Goal: Contribute content

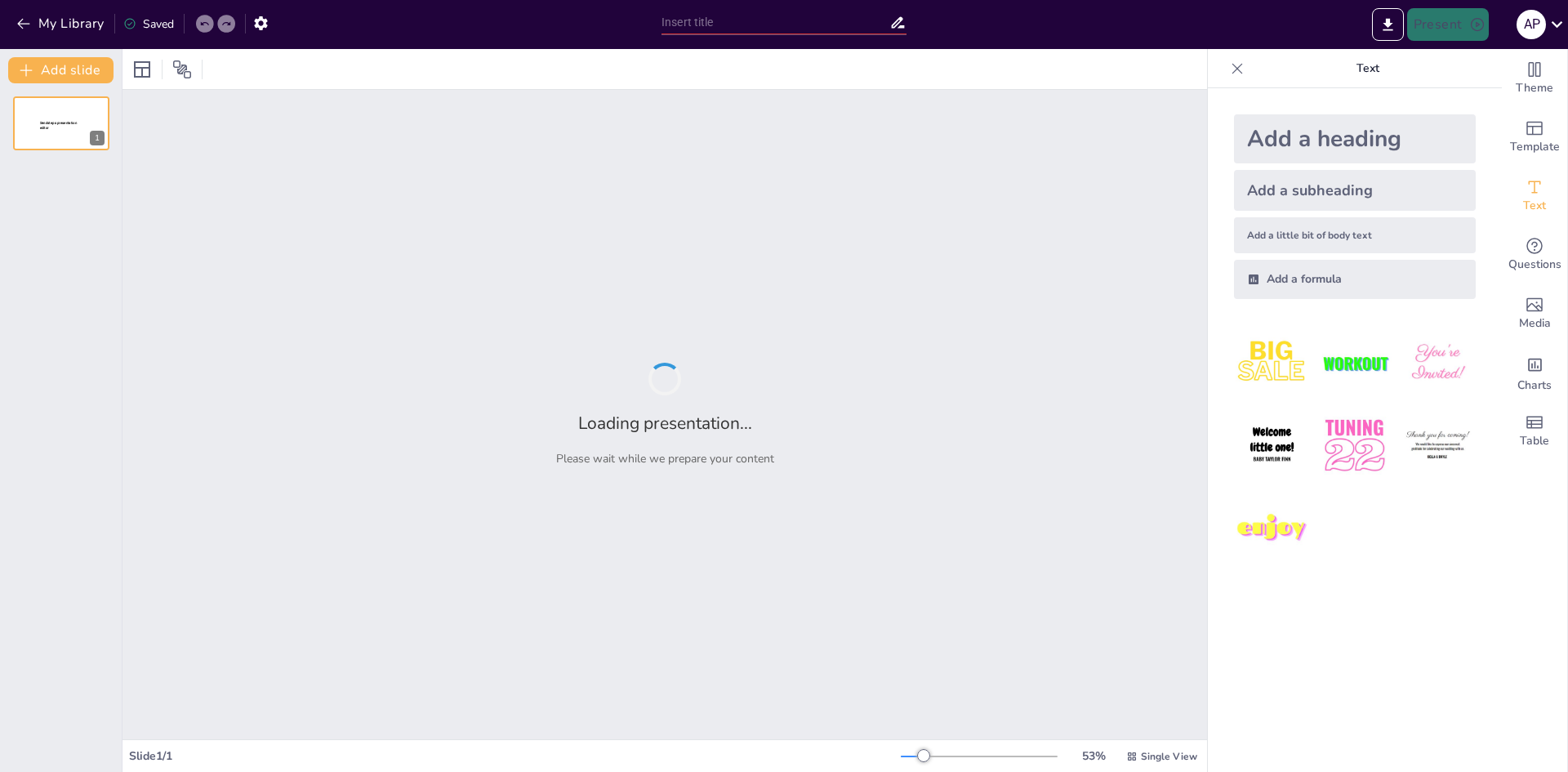
type input "Analisis Kasus Pemerasan Sertifikasi K3: Sebuah Tinjauan Mendalam"
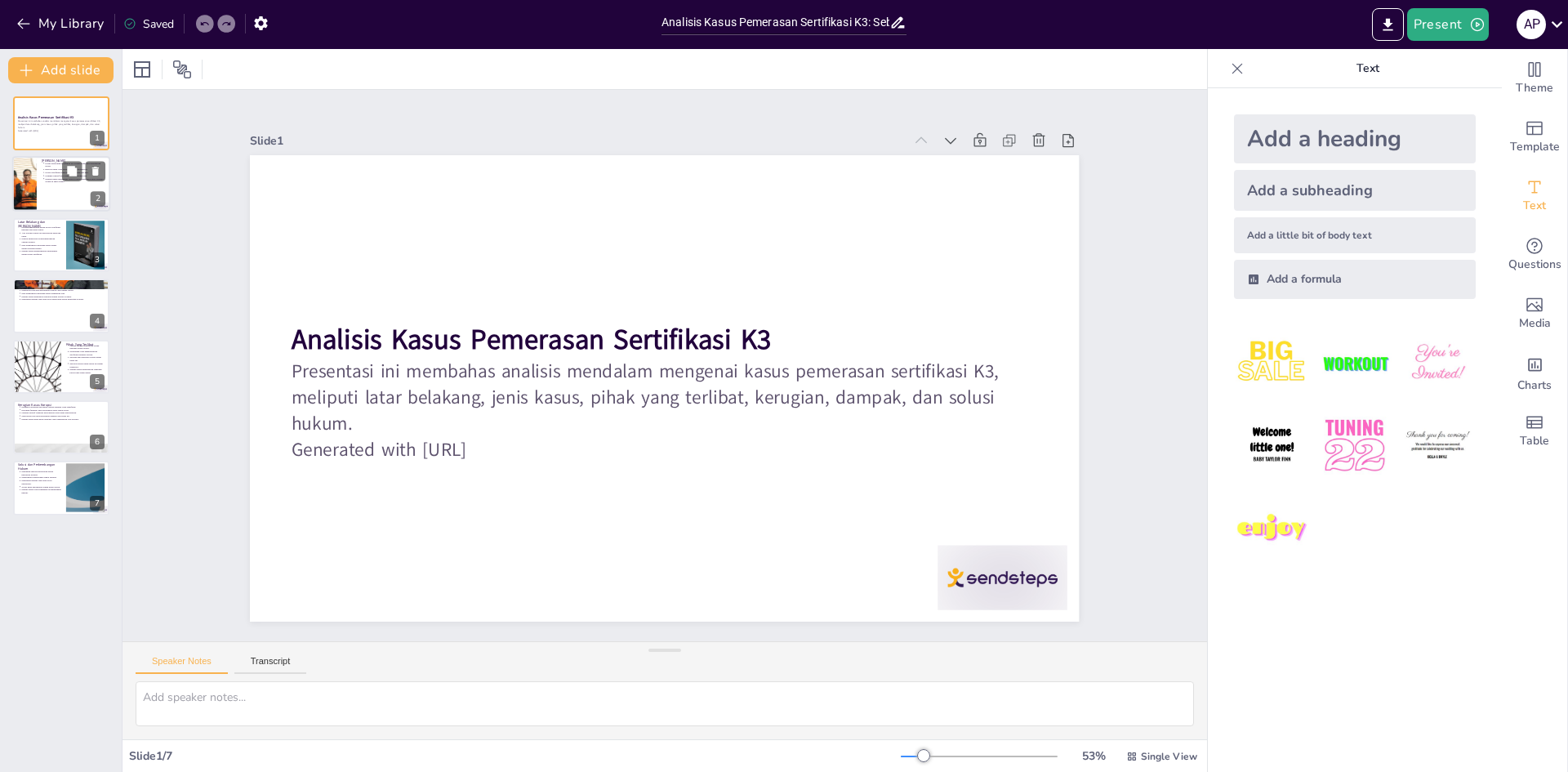
click at [53, 163] on p "Kasus Pemerasan Sertifikasi K3 terjadi akibat penyalahgunaan posisi." at bounding box center [76, 166] width 61 height 7
type textarea "Penyalahgunaan posisi merupakan faktor utama dalam kasus pemerasan ini. Oknum y…"
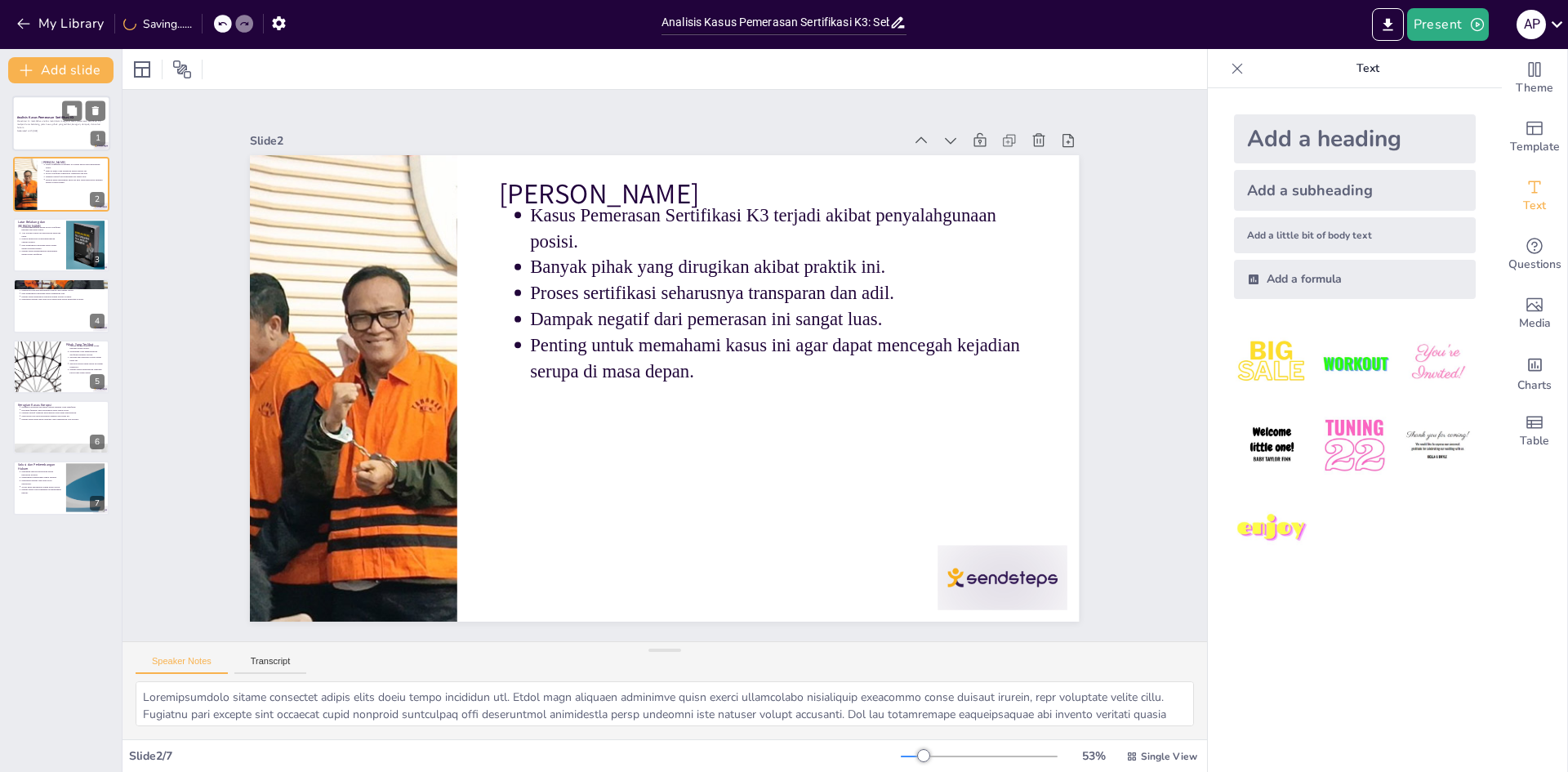
click at [30, 109] on div at bounding box center [61, 123] width 98 height 56
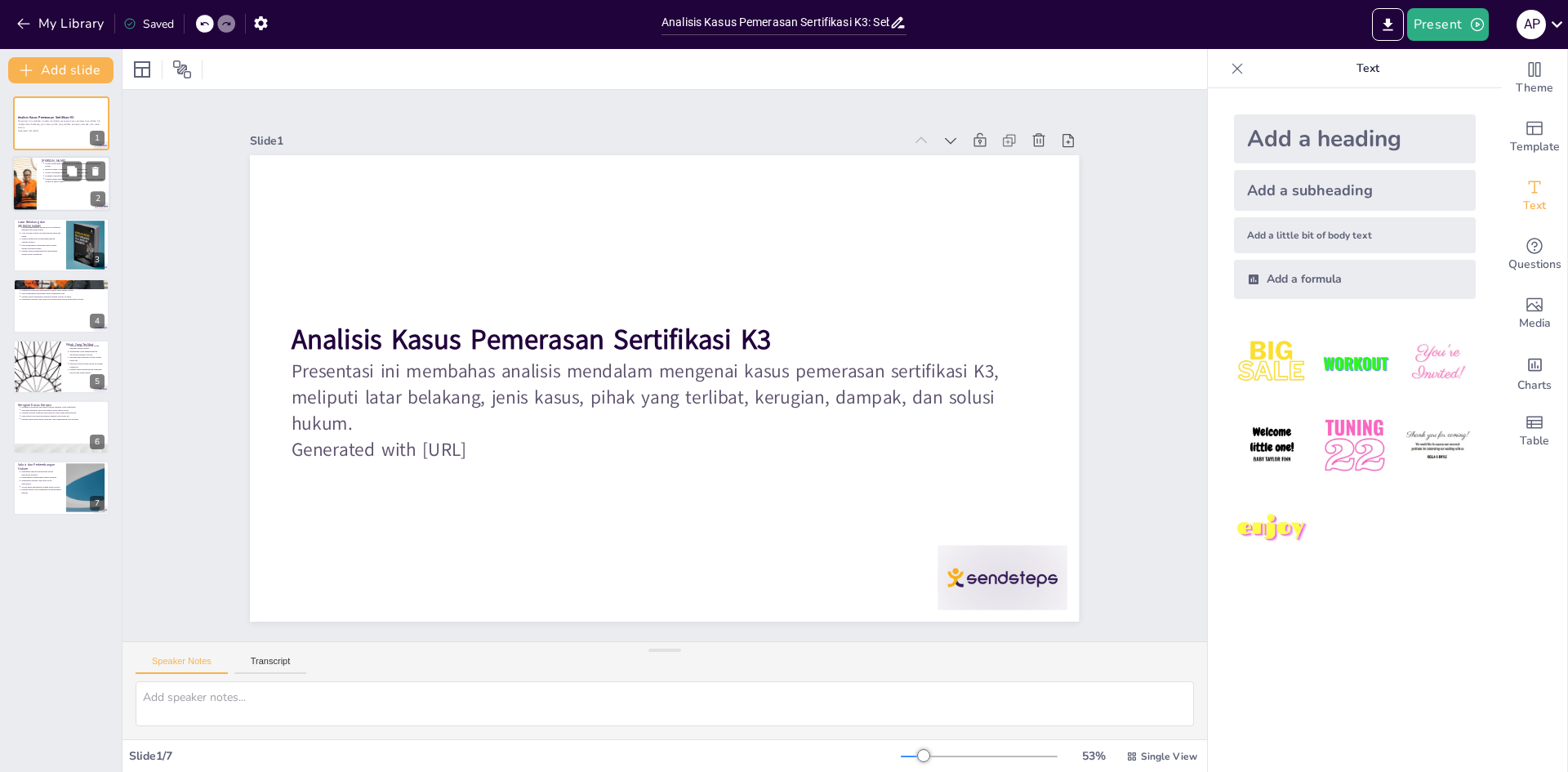
click at [32, 178] on div at bounding box center [24, 185] width 94 height 56
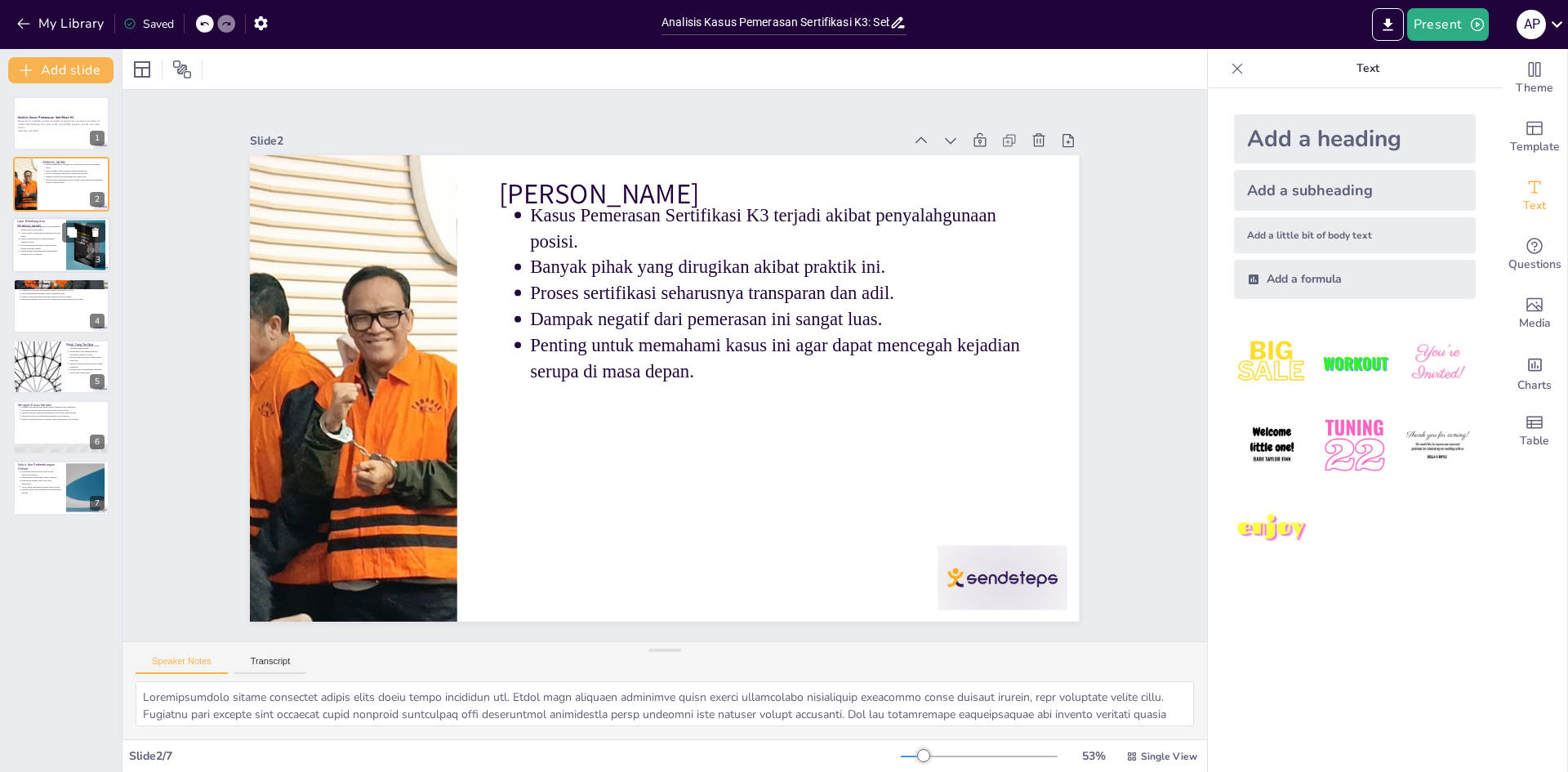
click at [45, 237] on p "Praktik pemerasan ini menguntungkan oknum tertentu." at bounding box center [41, 241] width 41 height 7
type textarea "Ketidaktransparanan adalah faktor yang sangat berkontribusi terhadap munculnya …"
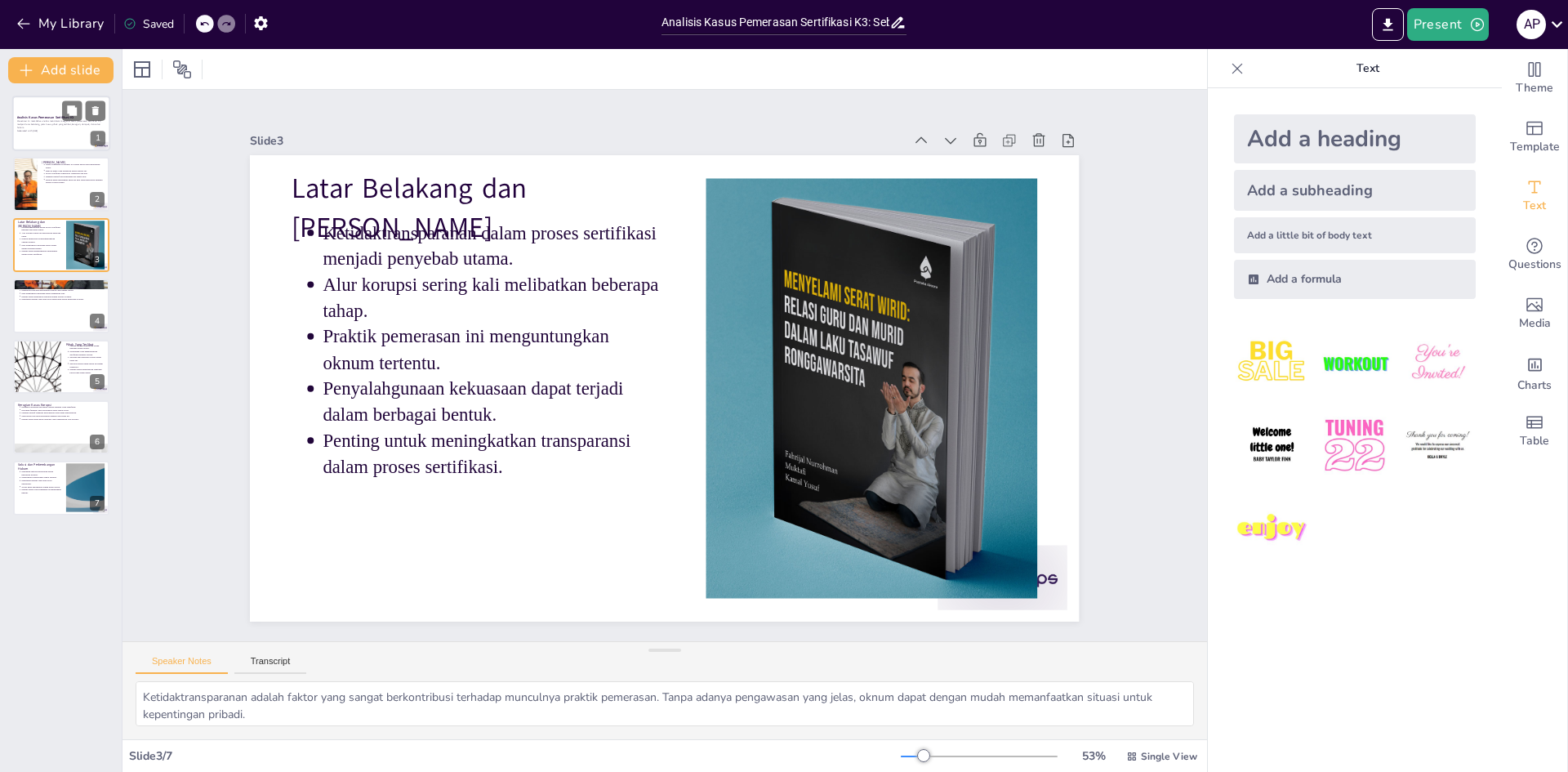
click at [32, 117] on strong "Analisis Kasus Pemerasan Sertifikasi K3" at bounding box center [46, 117] width 57 height 4
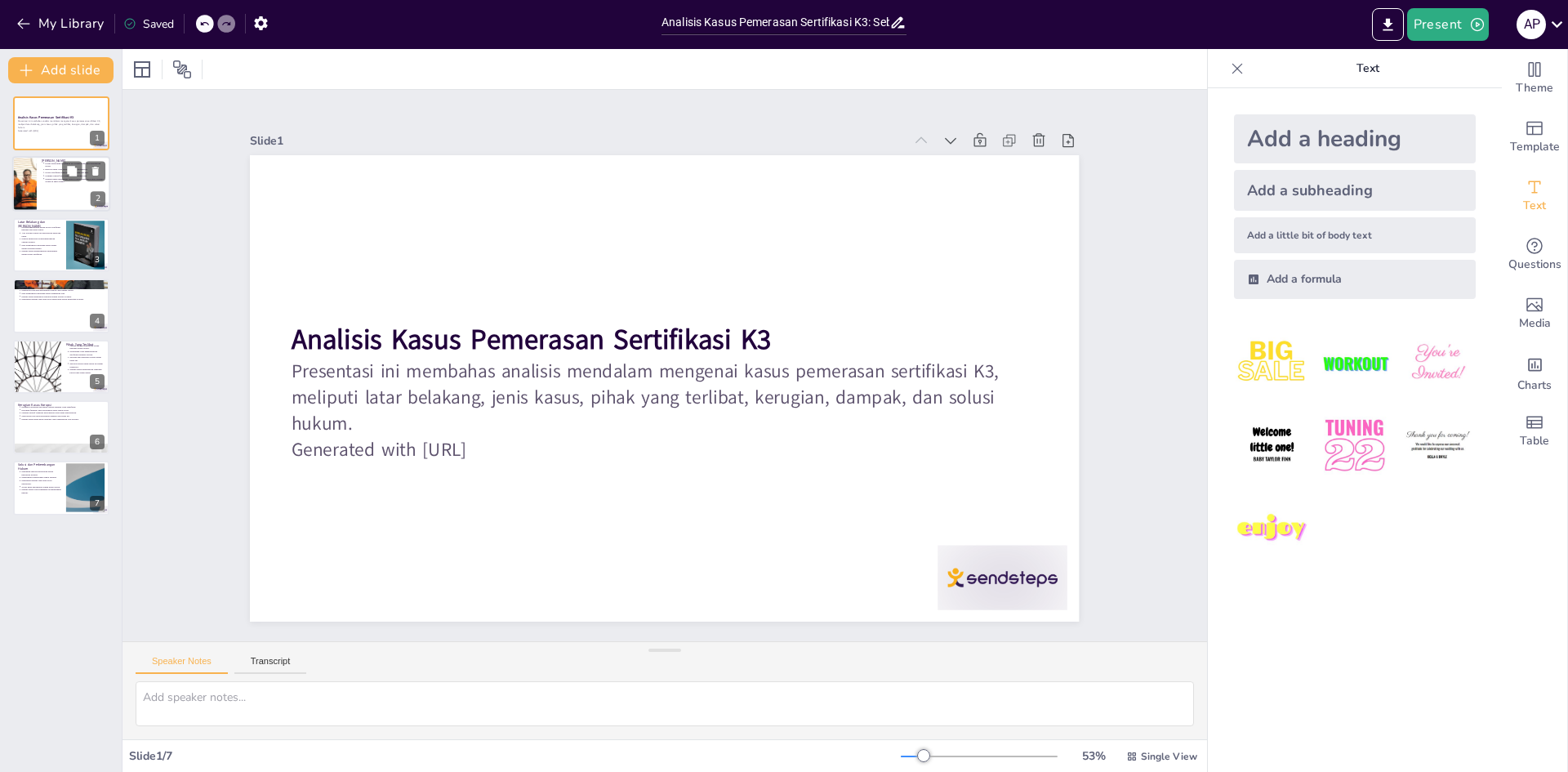
click at [34, 181] on div at bounding box center [24, 185] width 94 height 56
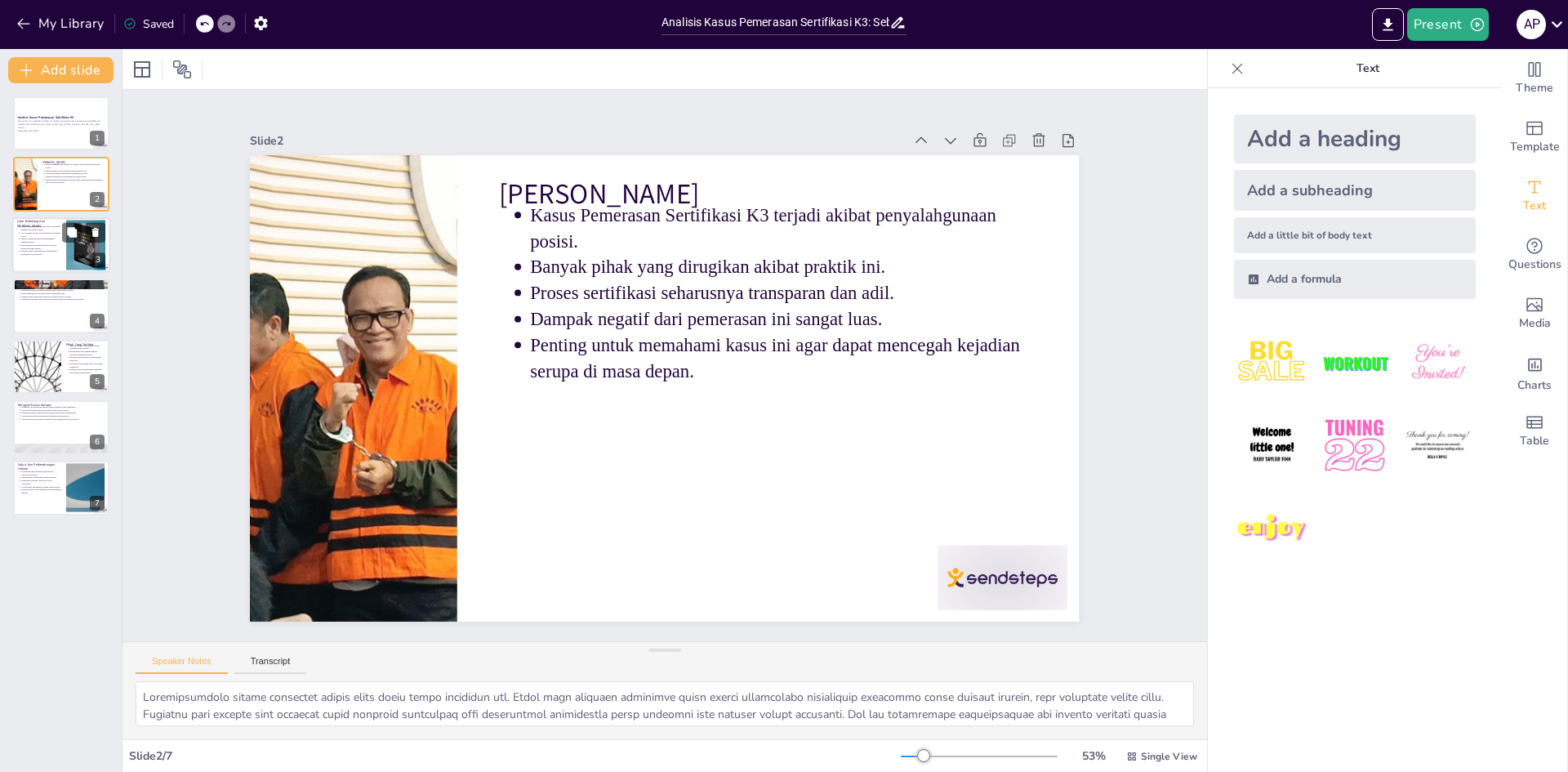
click at [34, 260] on div at bounding box center [61, 246] width 98 height 56
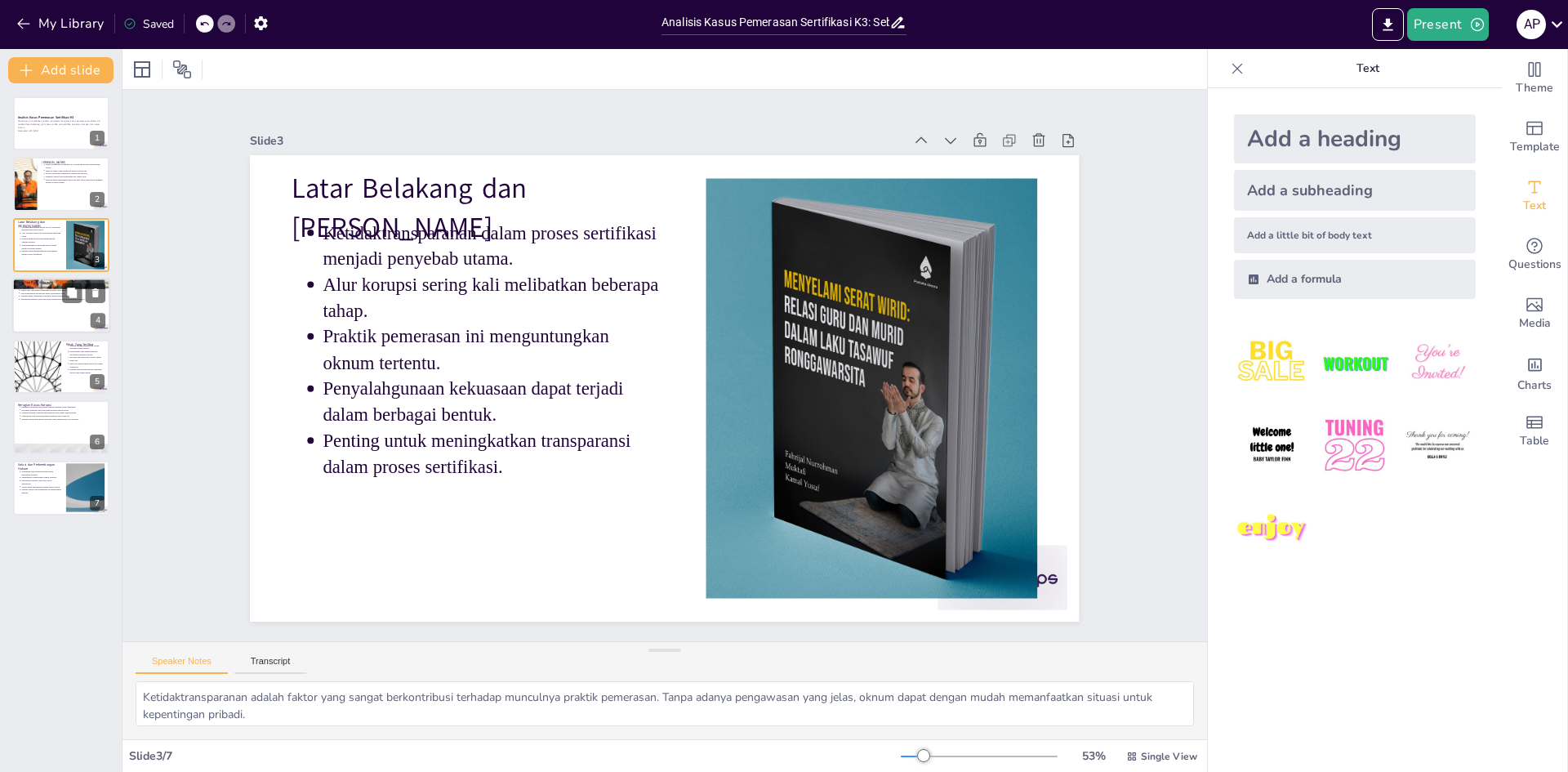
click at [35, 292] on p "Penyalahgunaan kekuasaan dapat berdampak luas." at bounding box center [62, 293] width 85 height 3
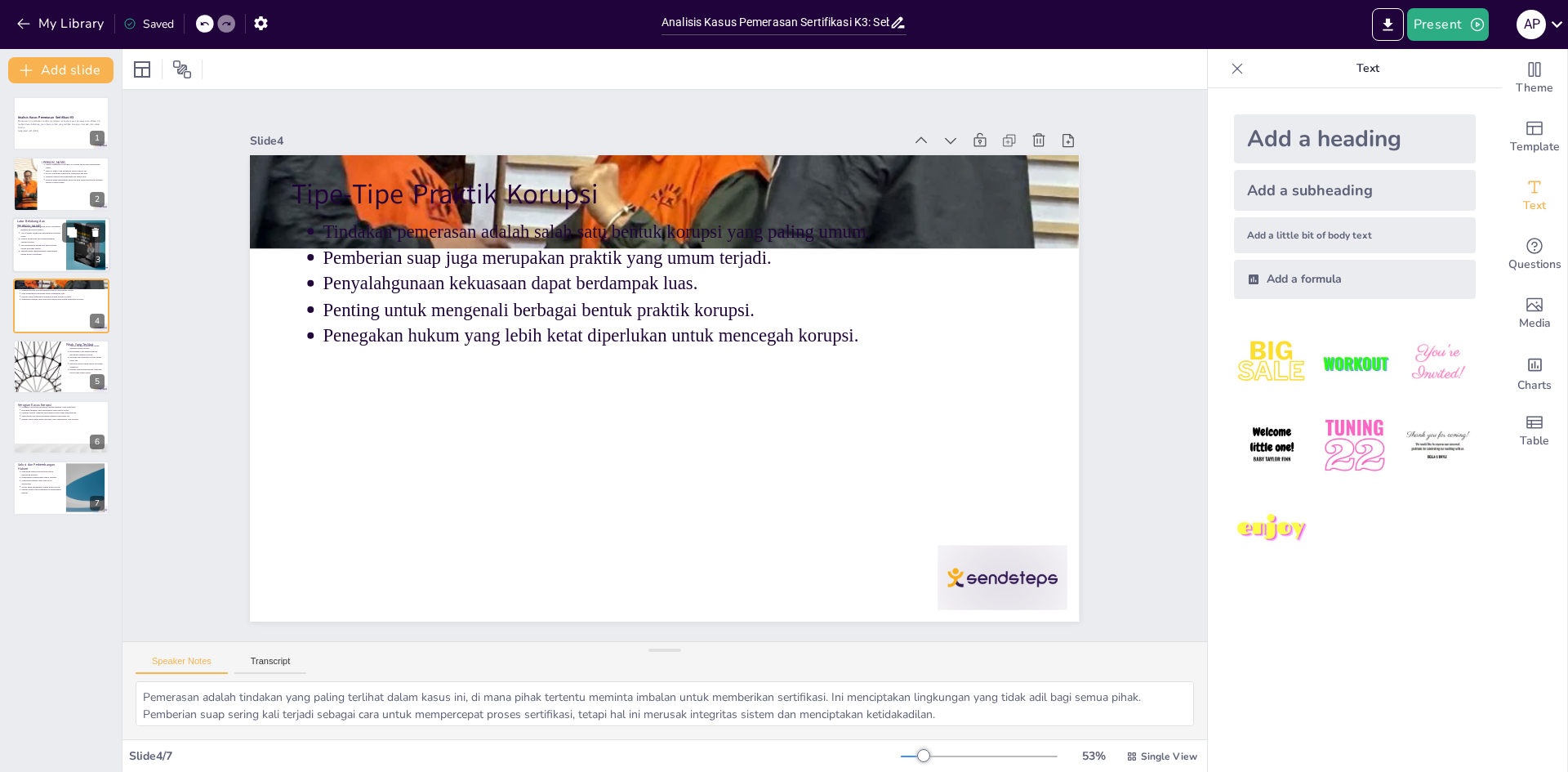
click at [21, 252] on p "Penting untuk meningkatkan transparansi dalam proses sertifikasi." at bounding box center [41, 253] width 41 height 7
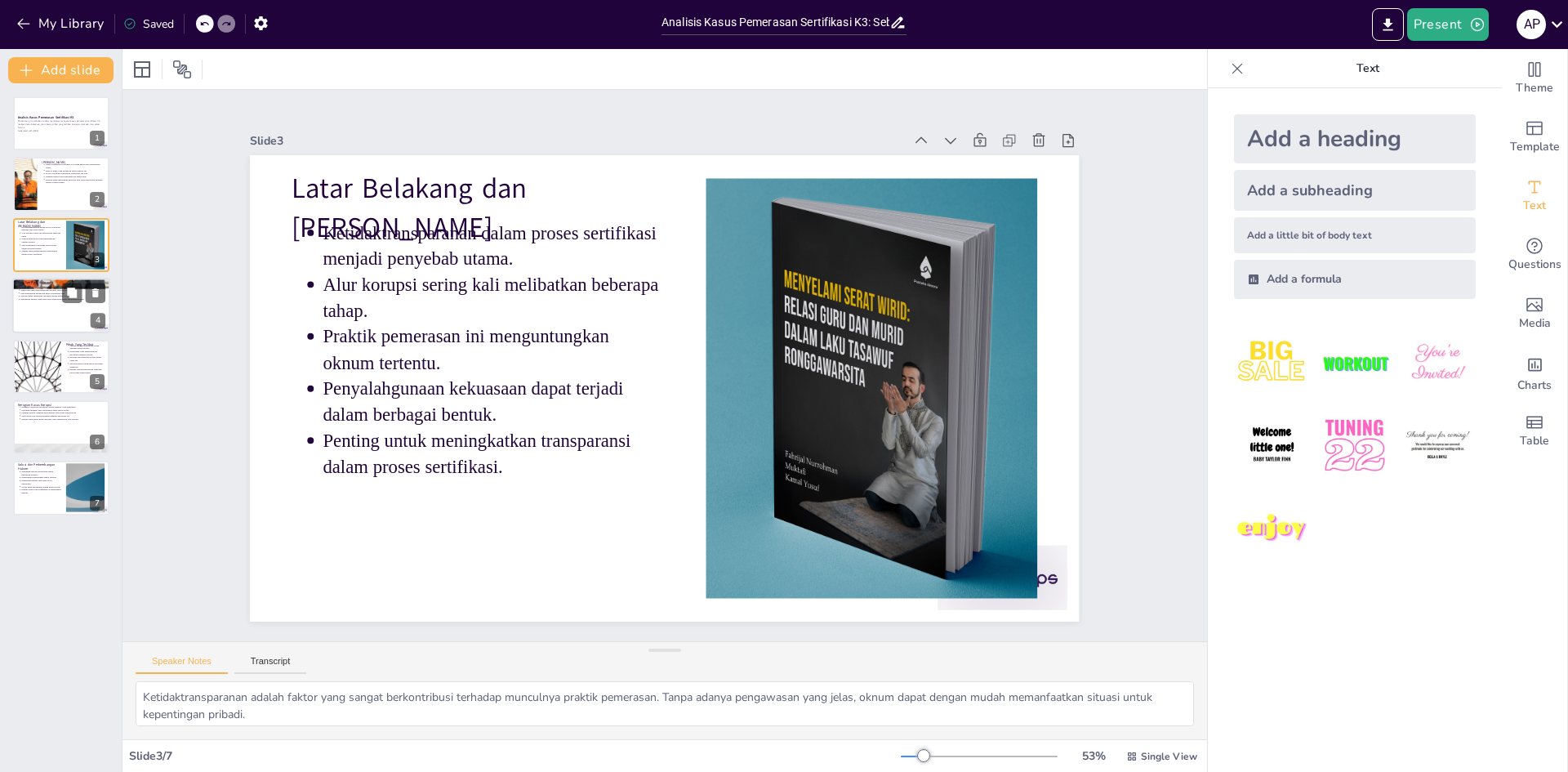
click at [41, 300] on p "Penegakan hukum yang lebih ketat diperlukan untuk mencegah korupsi." at bounding box center [62, 300] width 85 height 3
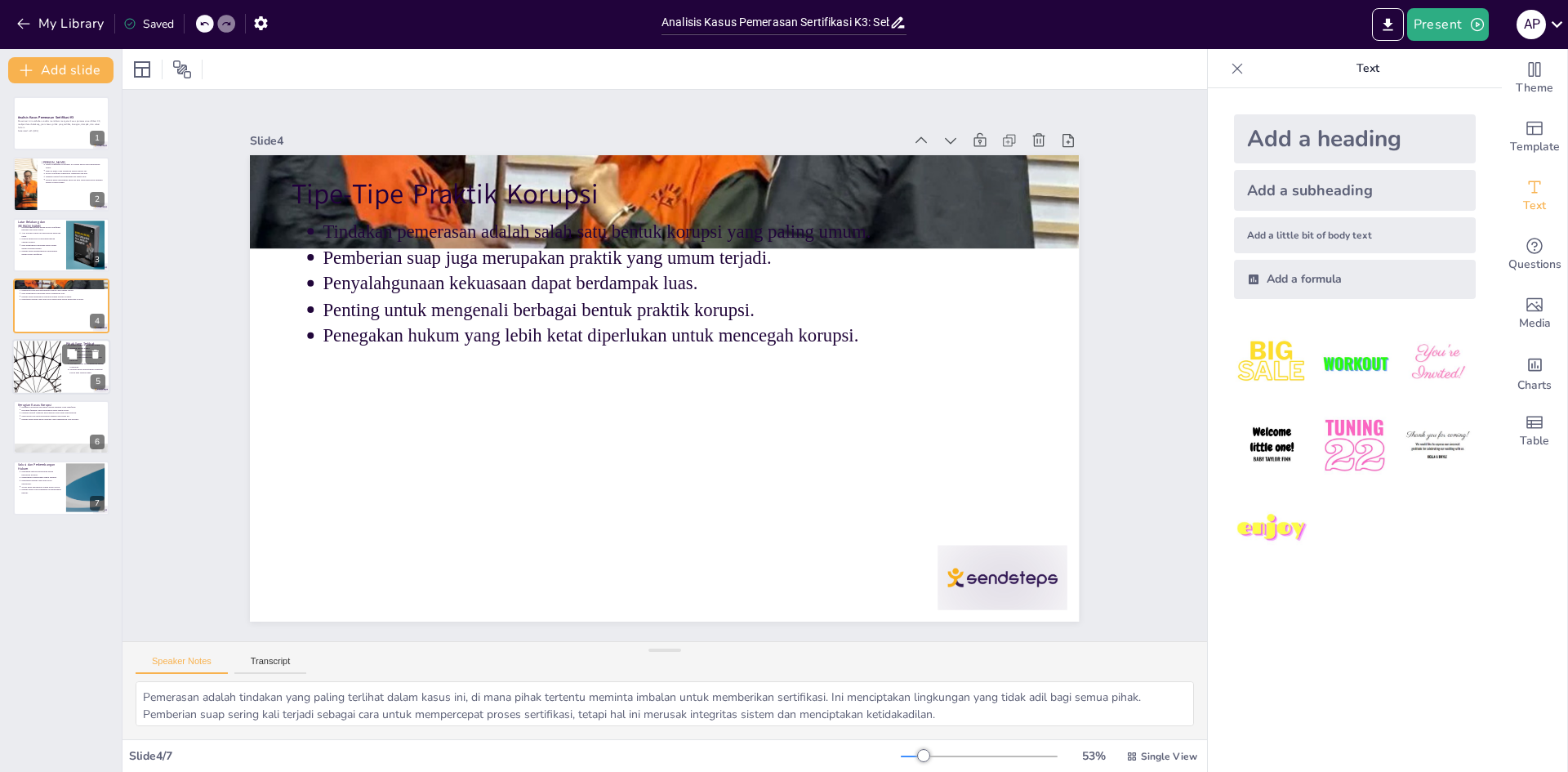
click at [44, 351] on div at bounding box center [36, 367] width 98 height 56
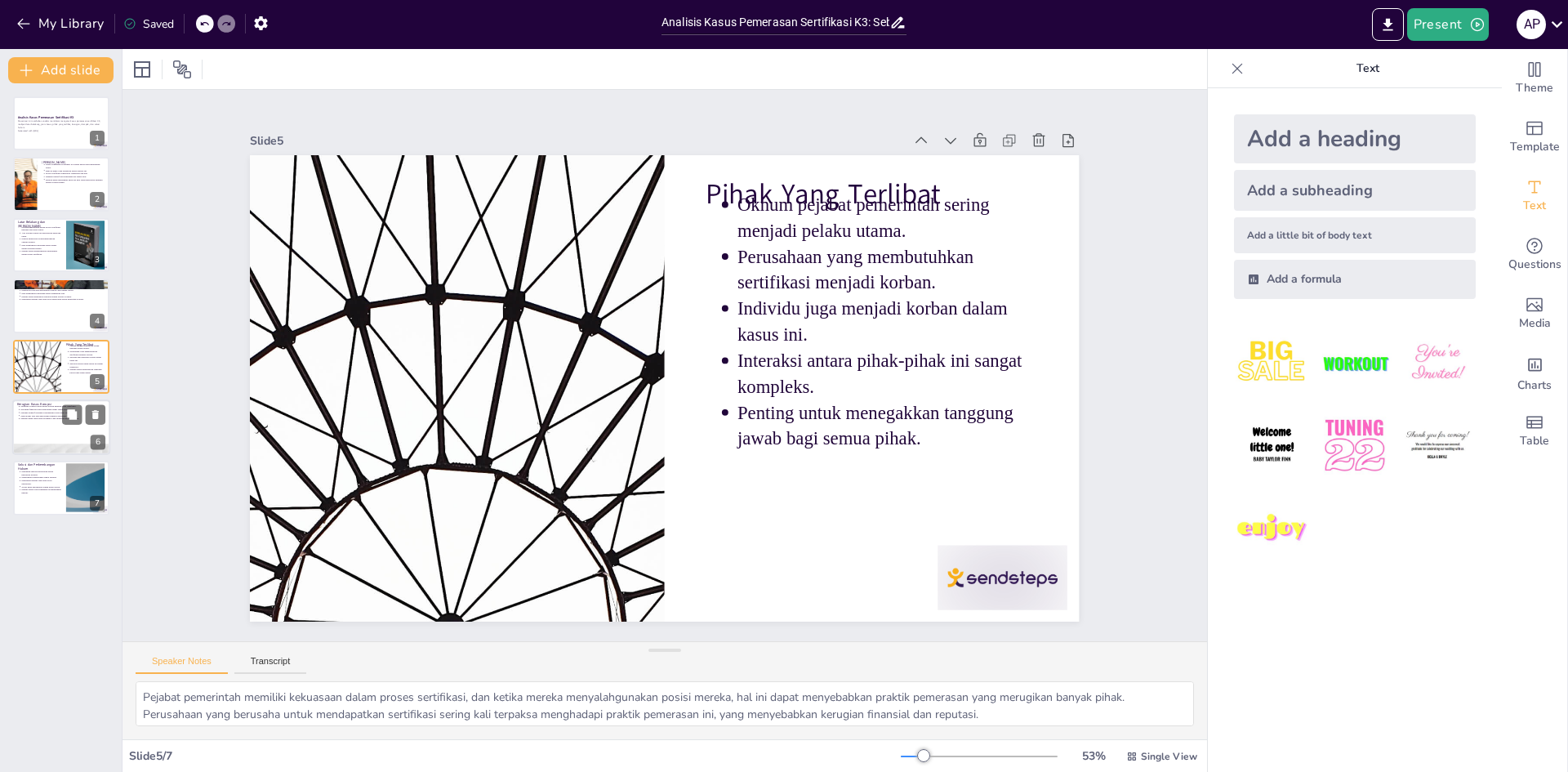
click at [33, 428] on div at bounding box center [61, 427] width 98 height 56
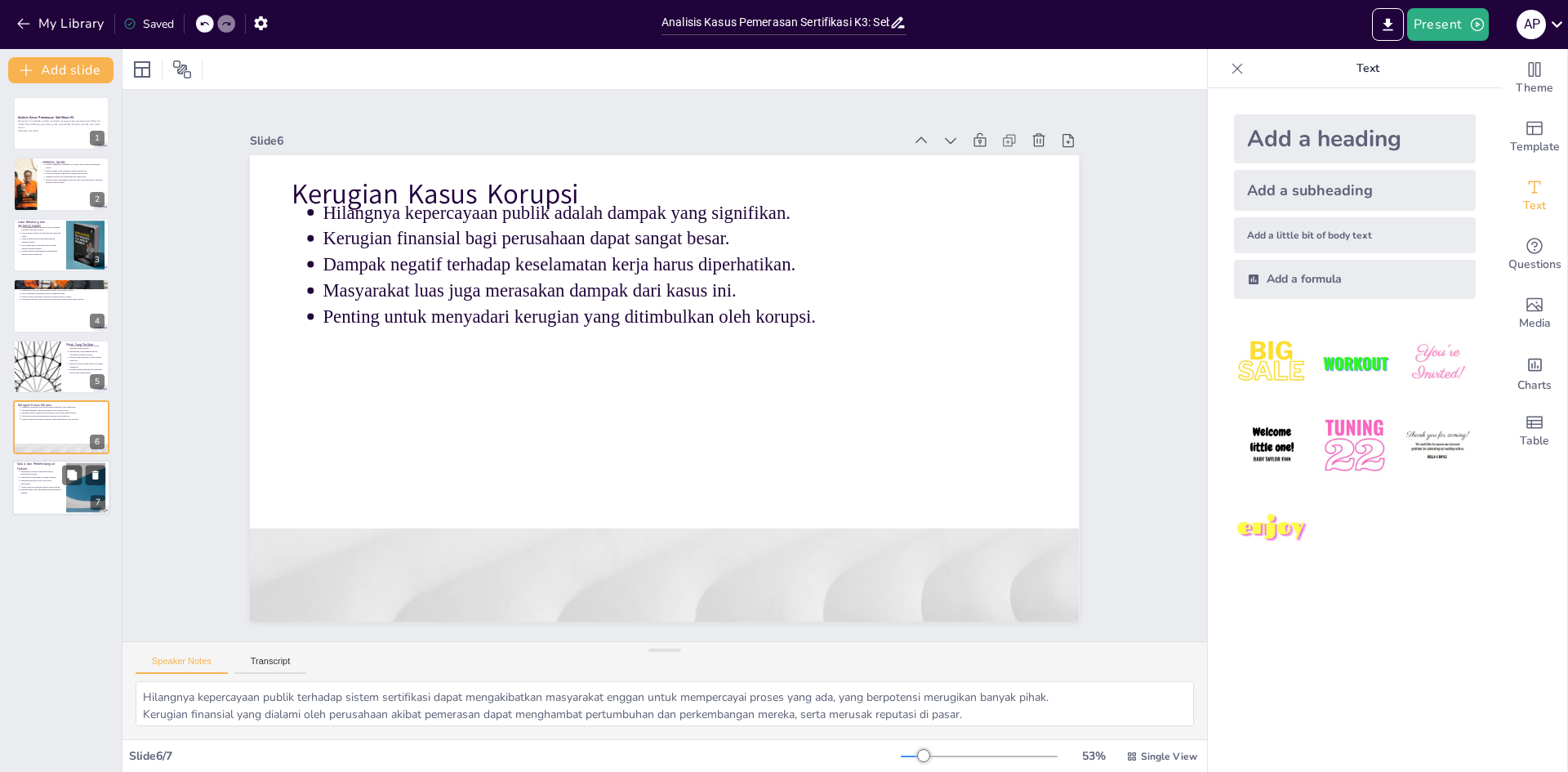
click at [33, 480] on p "Penegakan hukum yang lebih ketat diperlukan." at bounding box center [41, 483] width 41 height 7
type textarea "Penguatan regulasi yang ada dapat membantu mencegah praktik pemerasan dan memas…"
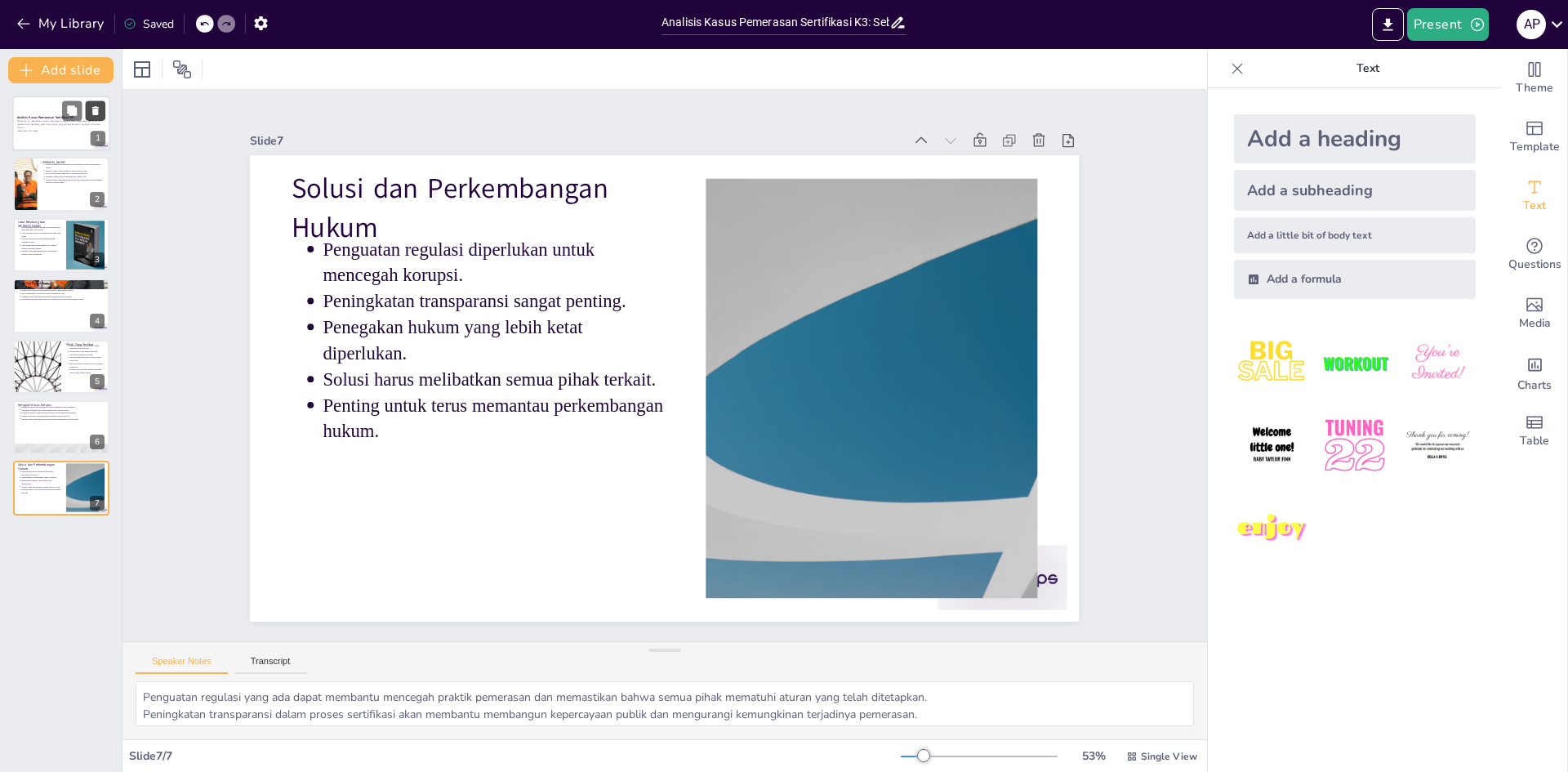
click at [85, 112] on button at bounding box center [95, 110] width 20 height 20
click at [40, 139] on div at bounding box center [61, 123] width 98 height 56
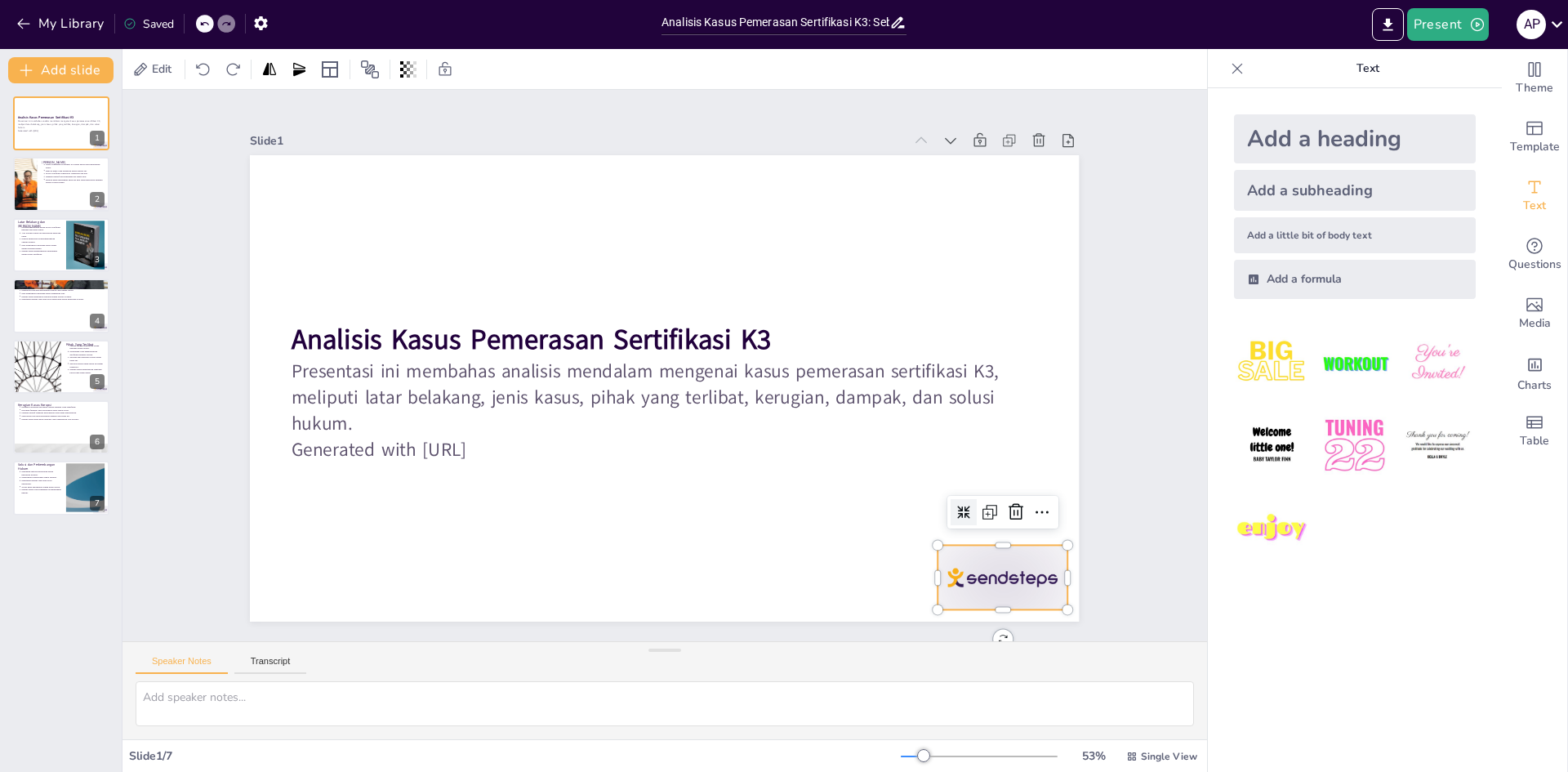
click at [971, 621] on div at bounding box center [920, 671] width 143 height 101
click at [939, 630] on icon at bounding box center [926, 643] width 26 height 26
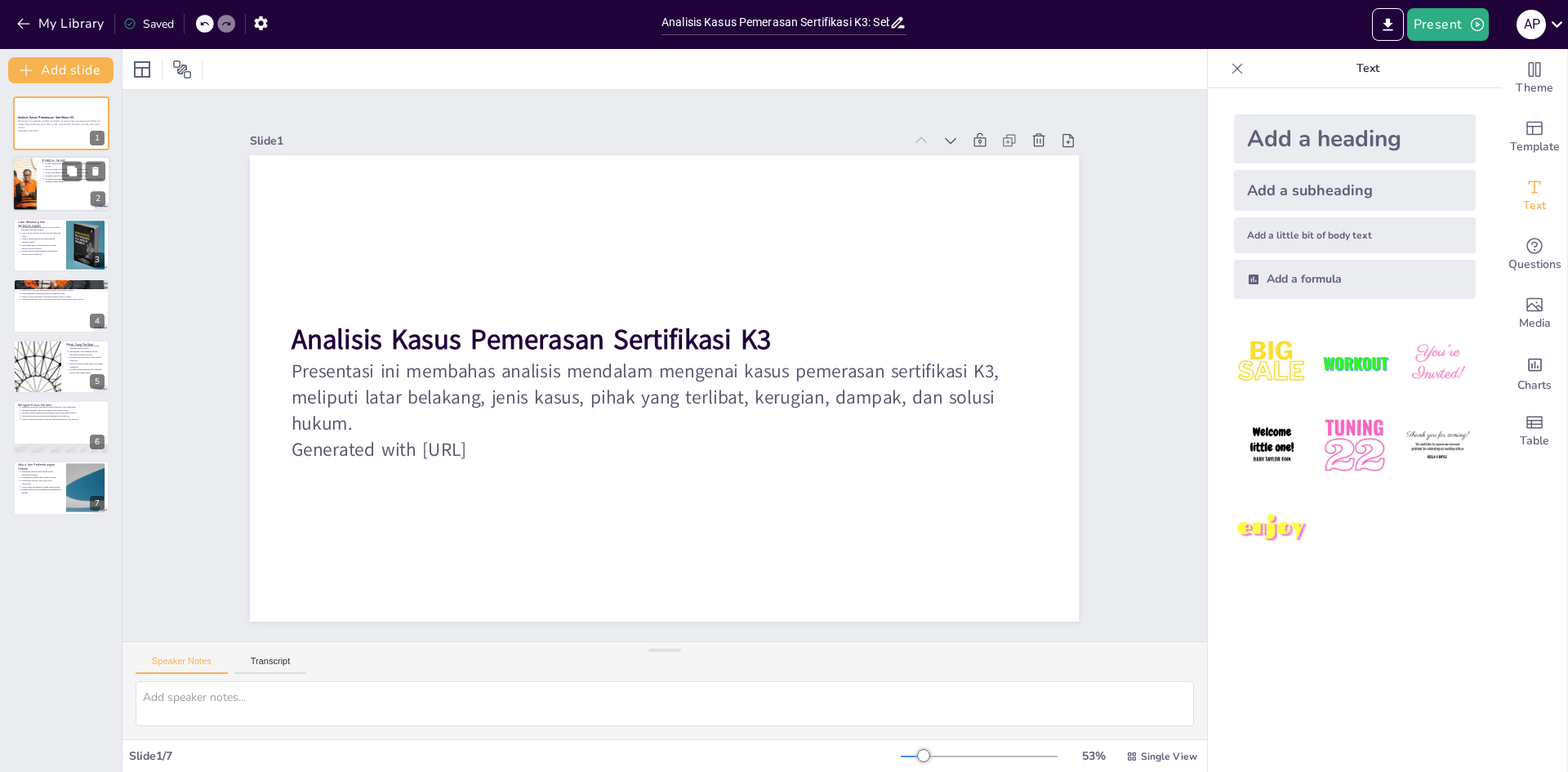
click at [47, 186] on div at bounding box center [61, 185] width 98 height 56
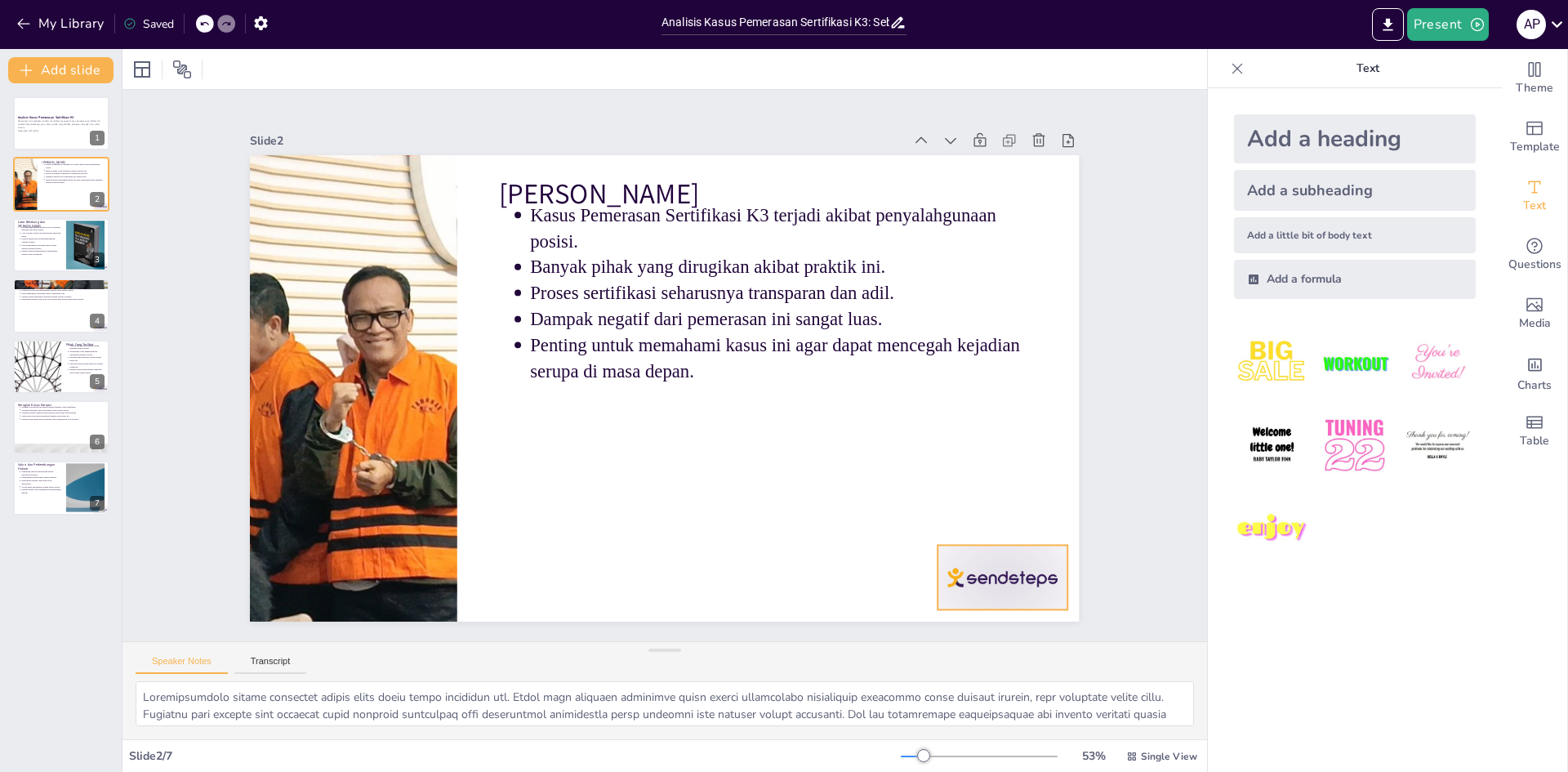
click at [952, 621] on div at bounding box center [920, 671] width 143 height 101
click at [942, 630] on icon at bounding box center [928, 643] width 26 height 26
click at [38, 302] on div at bounding box center [61, 306] width 98 height 56
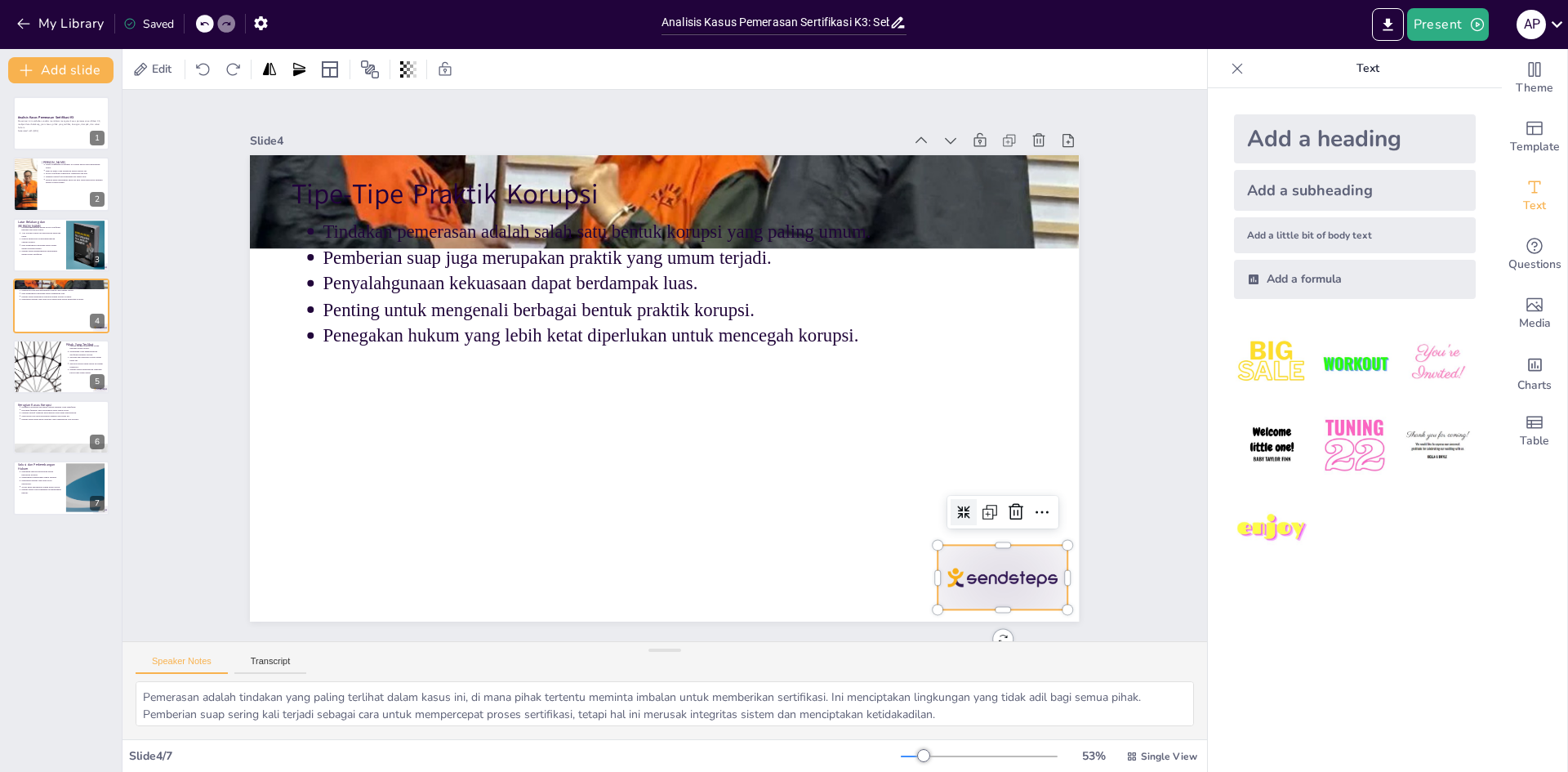
click at [924, 658] on div at bounding box center [851, 718] width 144 height 121
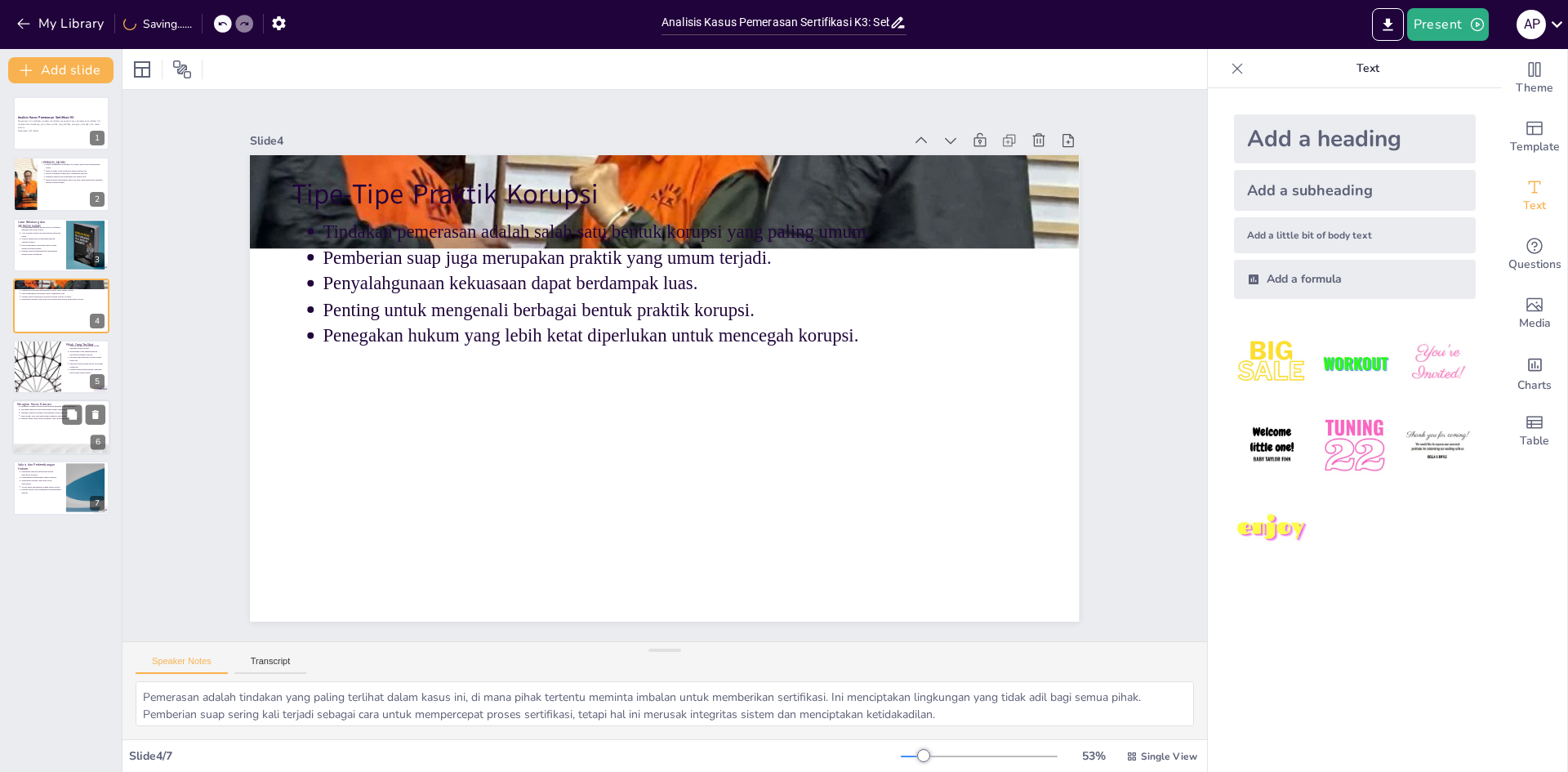
click at [58, 420] on p "Penting untuk menyadari kerugian yang ditimbulkan oleh korupsi." at bounding box center [62, 419] width 85 height 3
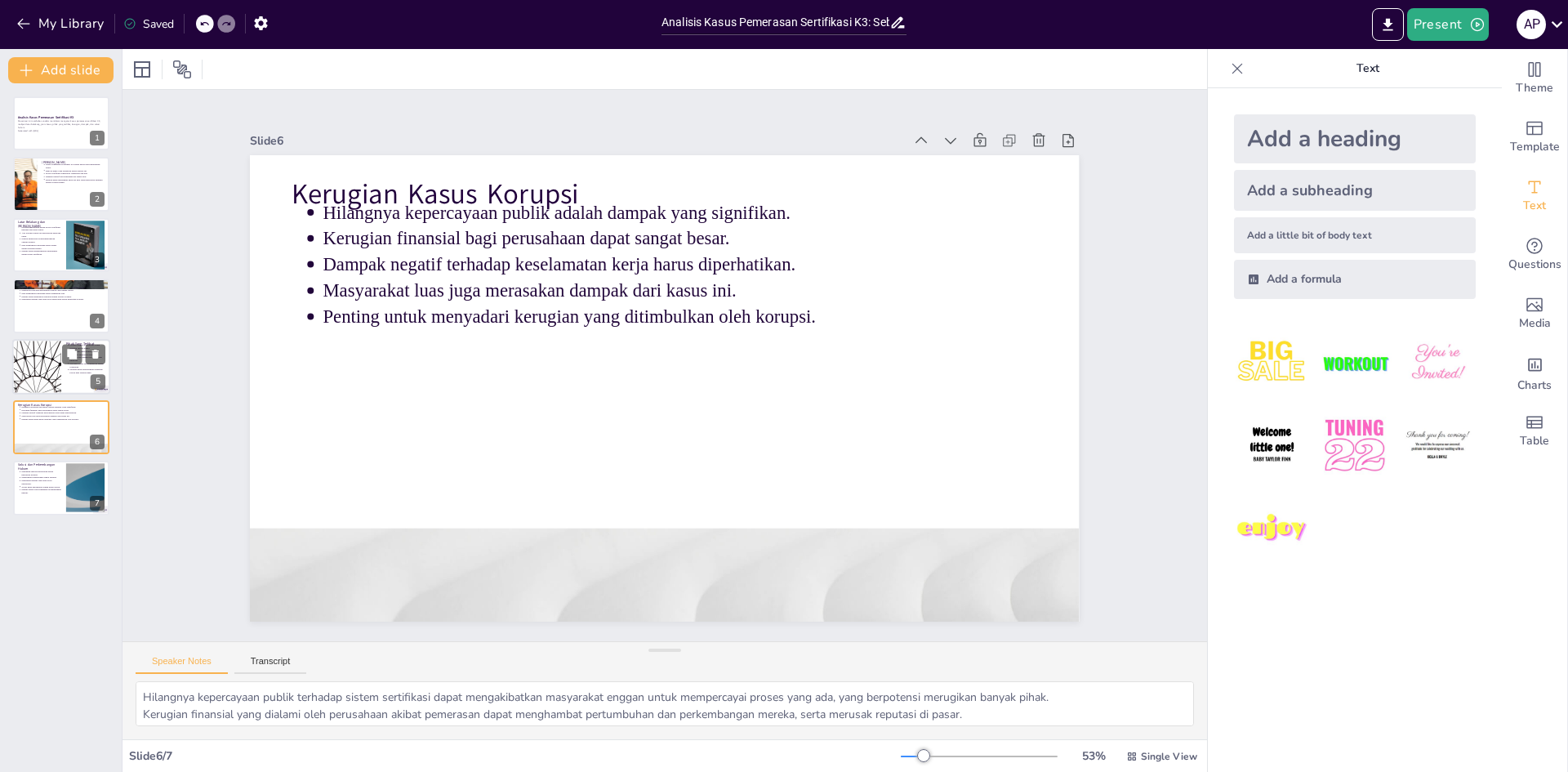
click at [43, 362] on div at bounding box center [36, 367] width 98 height 56
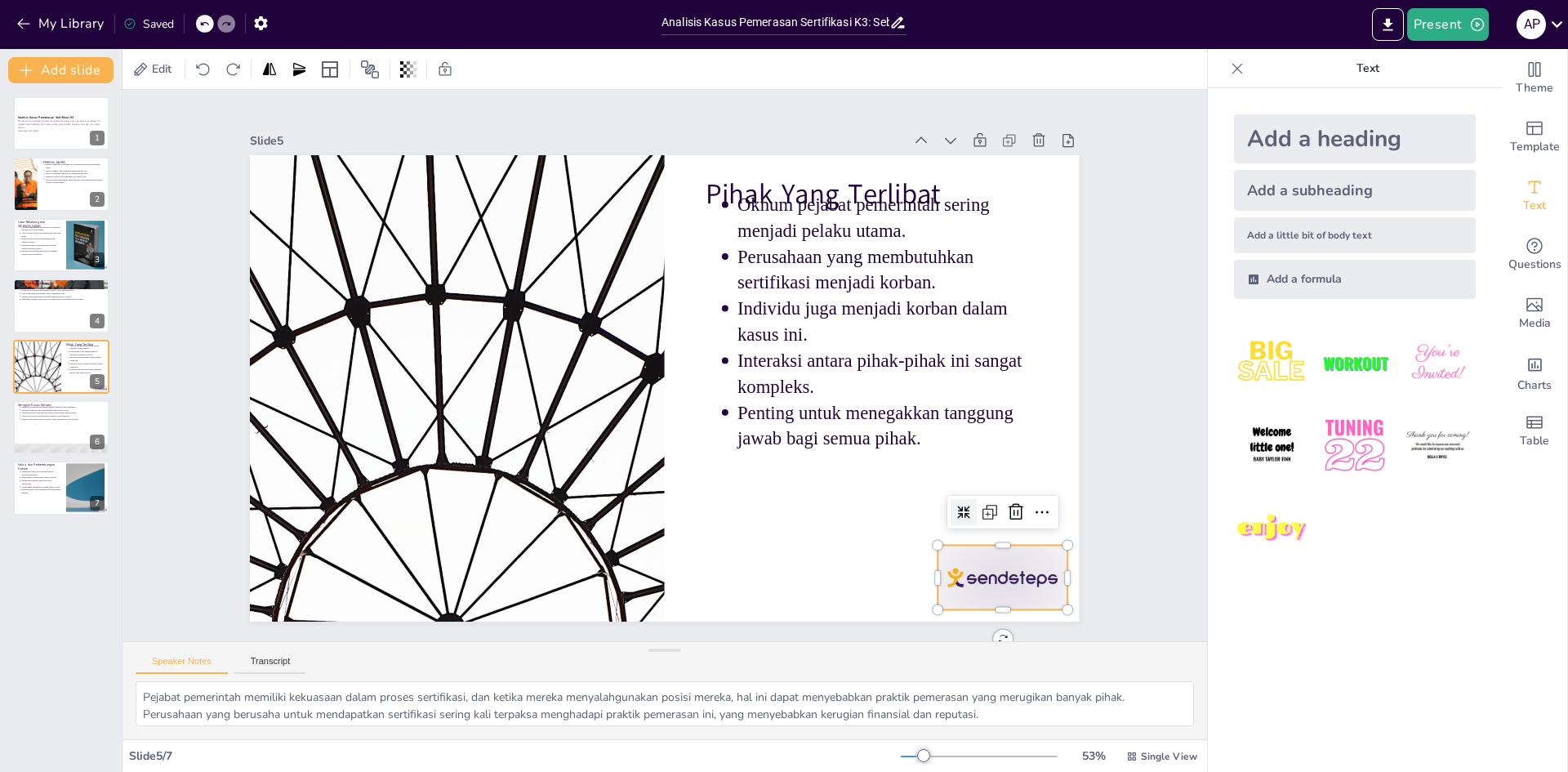
click at [960, 641] on div at bounding box center [887, 697] width 144 height 112
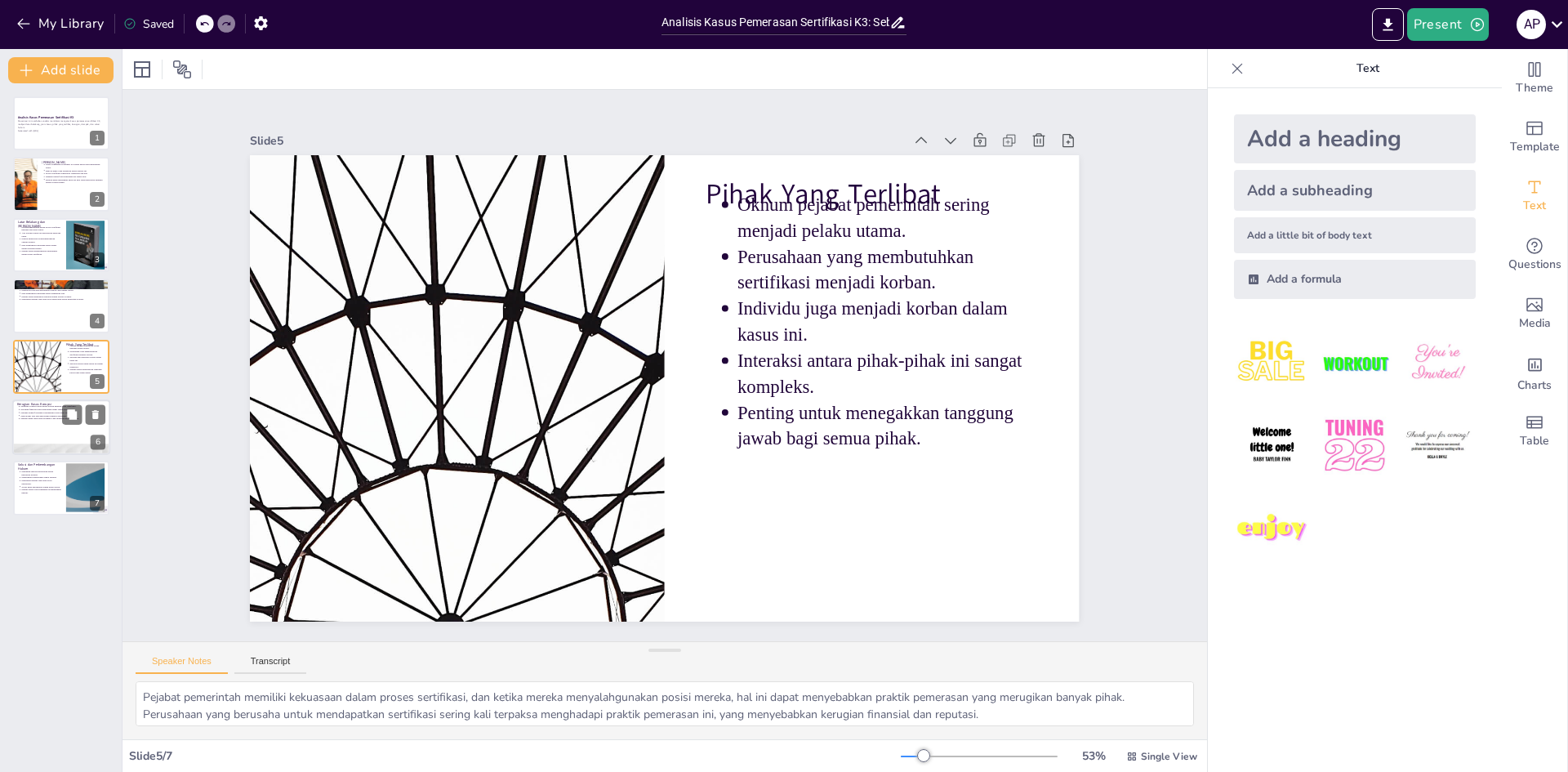
click at [52, 426] on div at bounding box center [61, 427] width 98 height 56
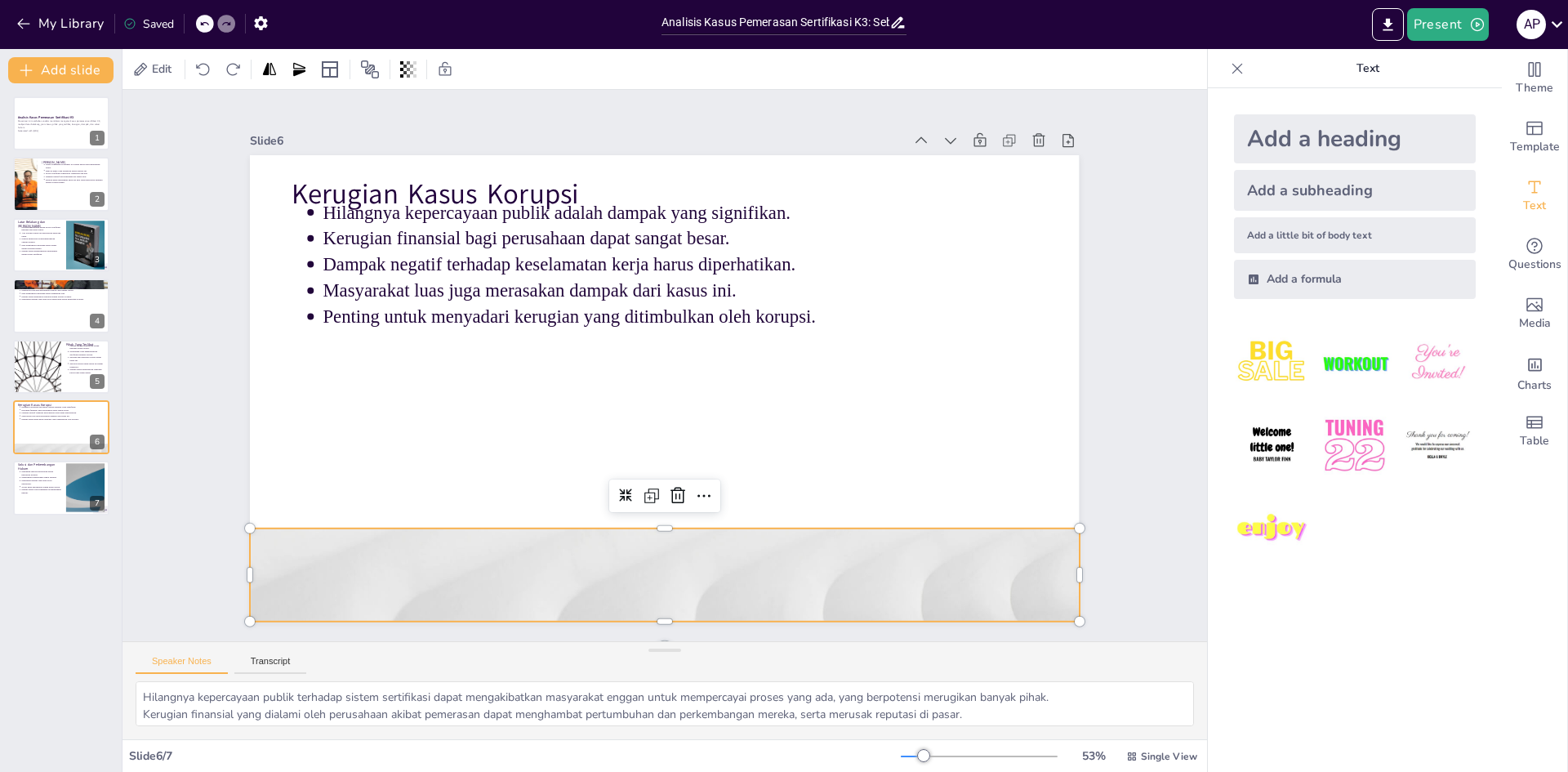
click at [858, 584] on div at bounding box center [664, 575] width 829 height 466
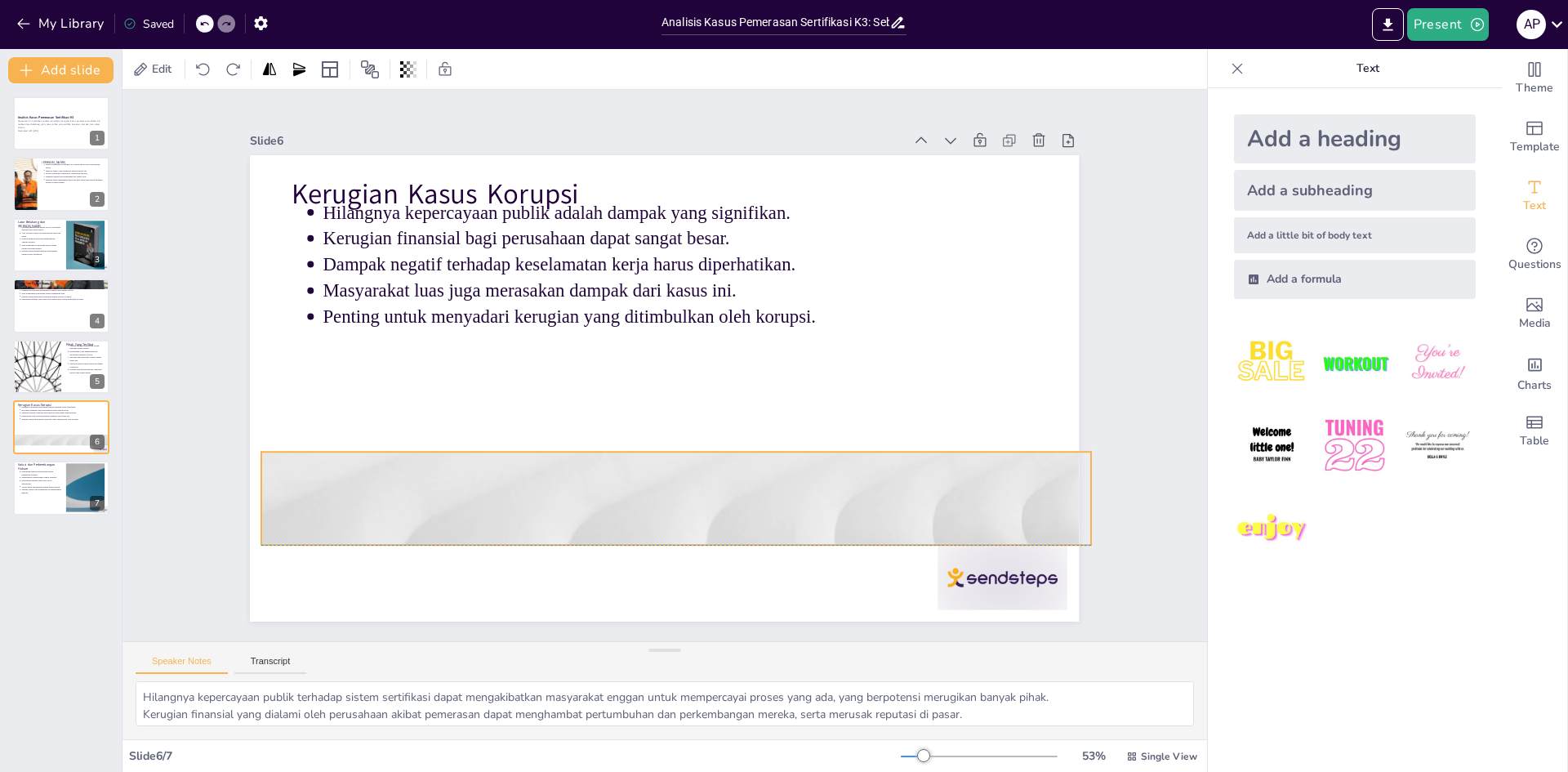
drag, startPoint x: 833, startPoint y: 565, endPoint x: 839, endPoint y: 471, distance: 94.2
click at [839, 471] on div at bounding box center [676, 499] width 829 height 466
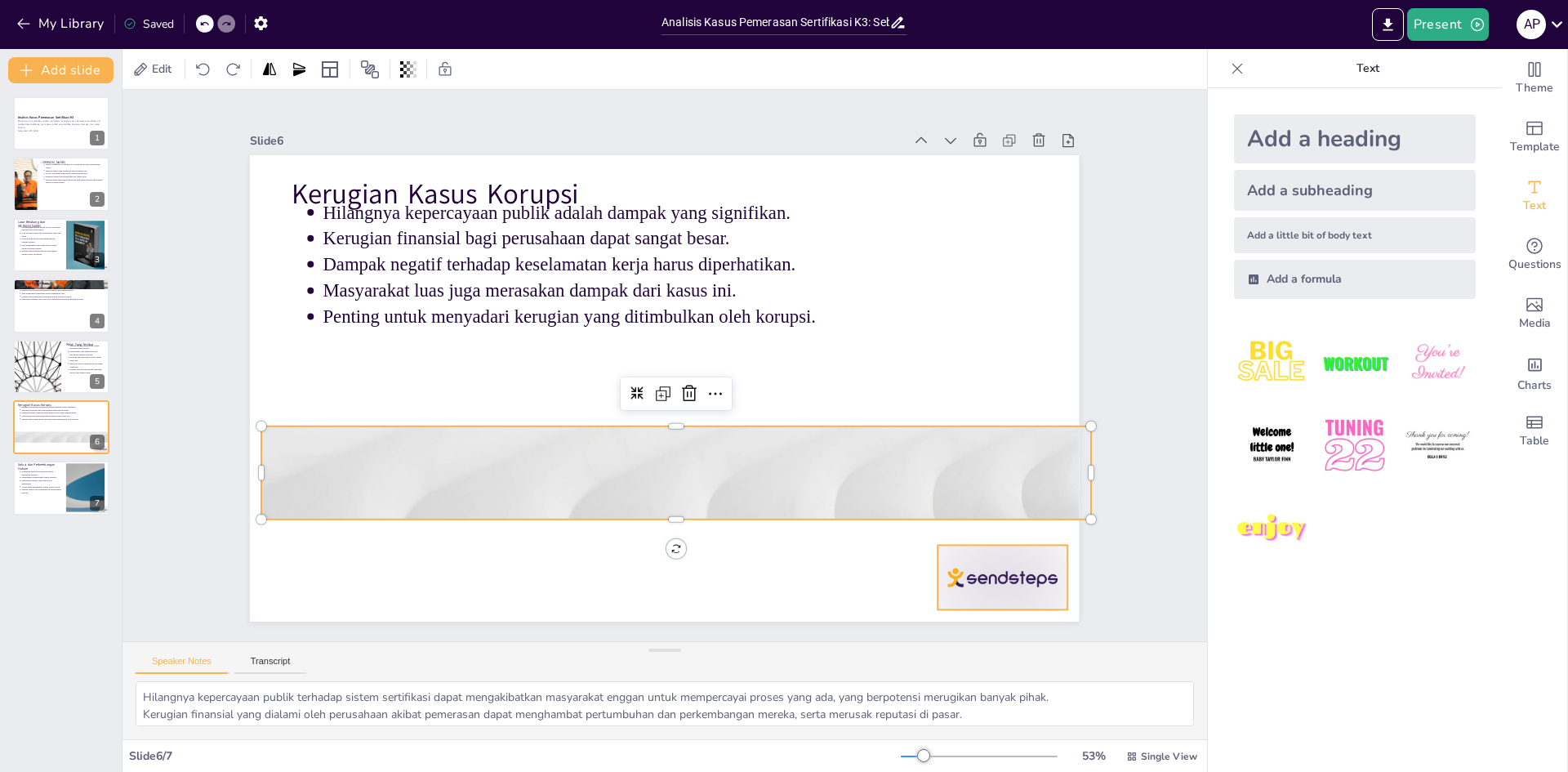
click at [997, 598] on div at bounding box center [951, 643] width 140 height 90
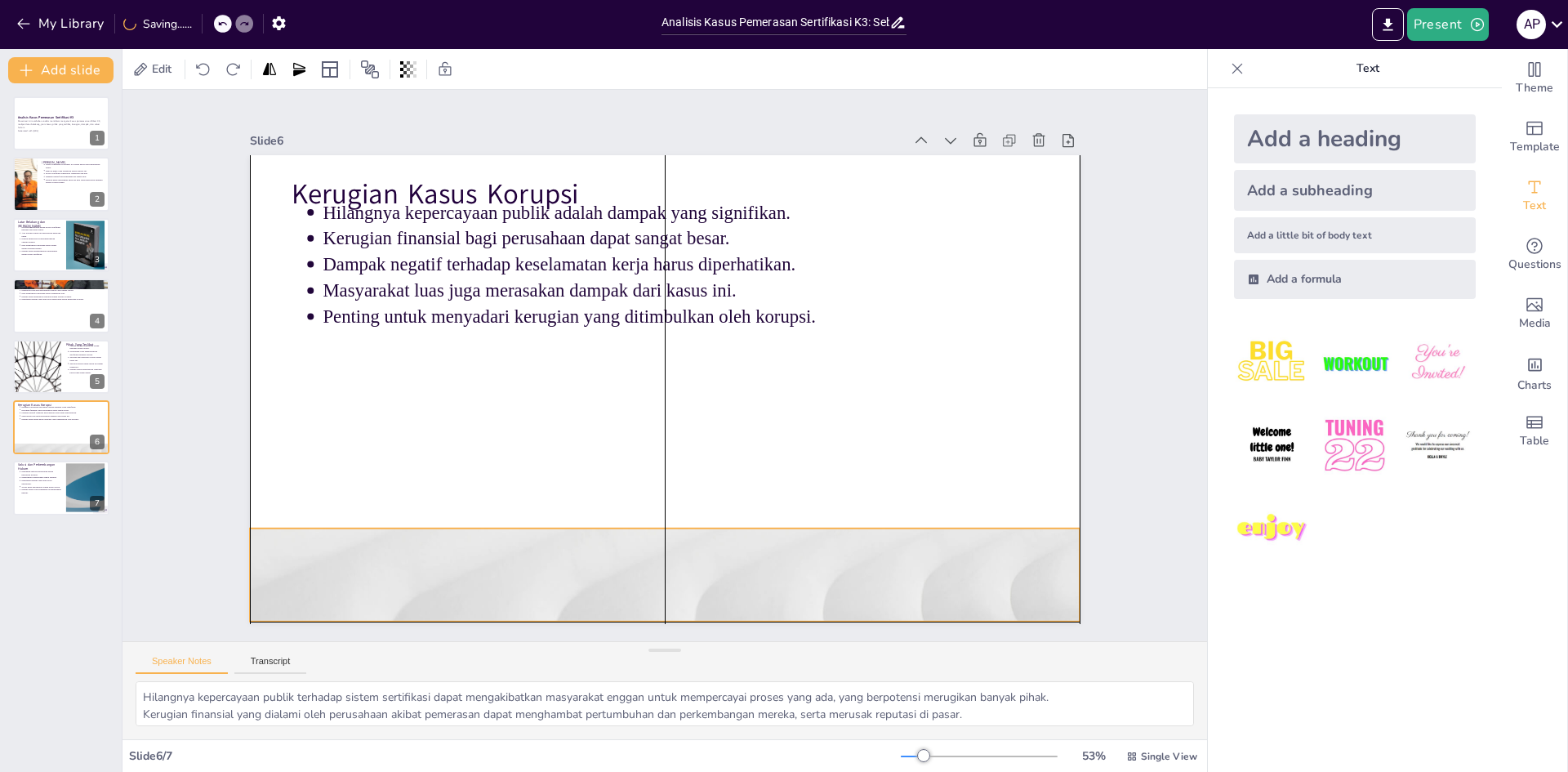
drag, startPoint x: 745, startPoint y: 448, endPoint x: 689, endPoint y: 549, distance: 115.5
click at [732, 549] on div at bounding box center [664, 575] width 829 height 466
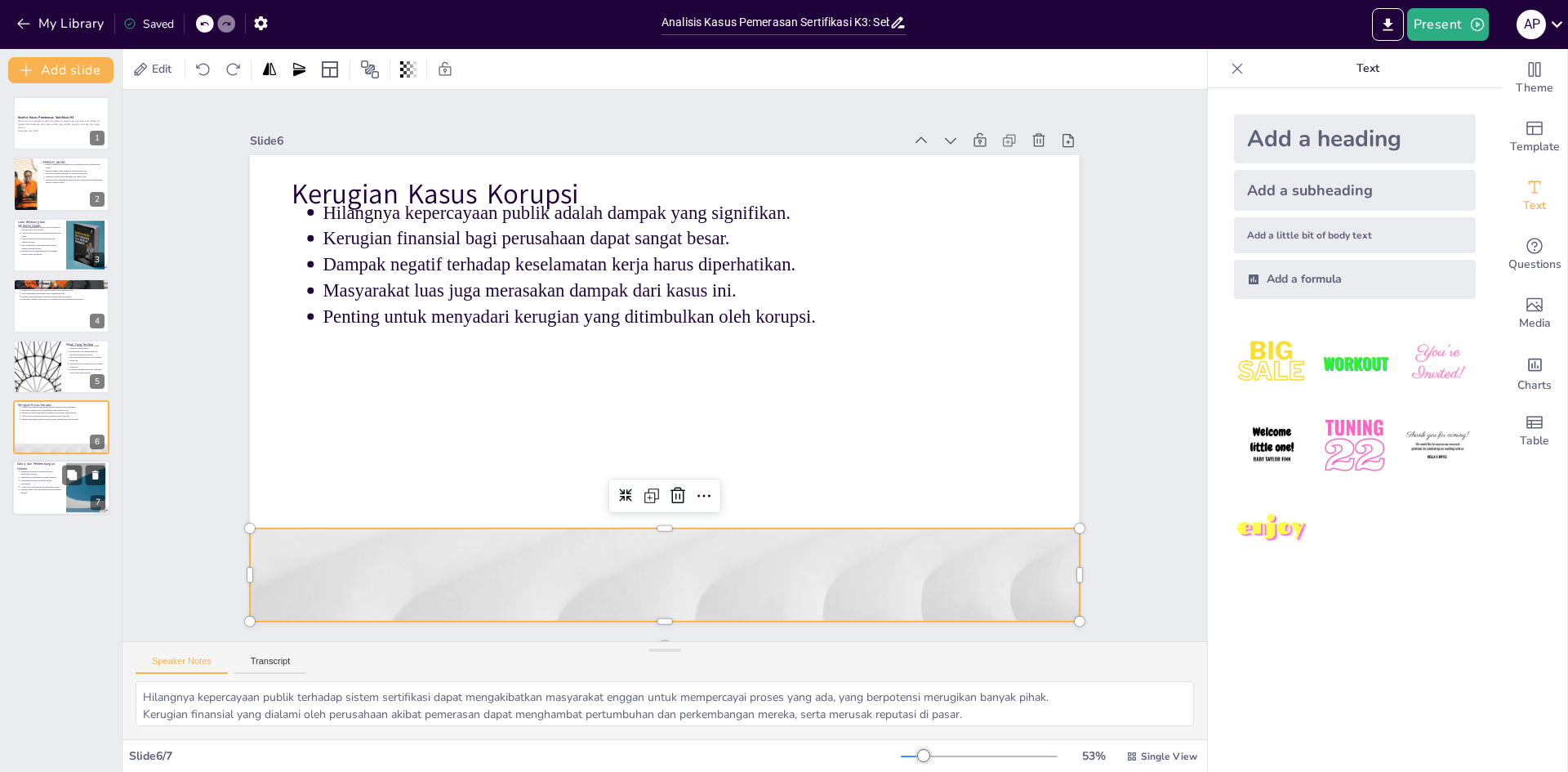
click at [56, 489] on p "Penting untuk terus memantau perkembangan hukum." at bounding box center [41, 492] width 41 height 7
type textarea "Penguatan regulasi yang ada dapat membantu mencegah praktik pemerasan dan memas…"
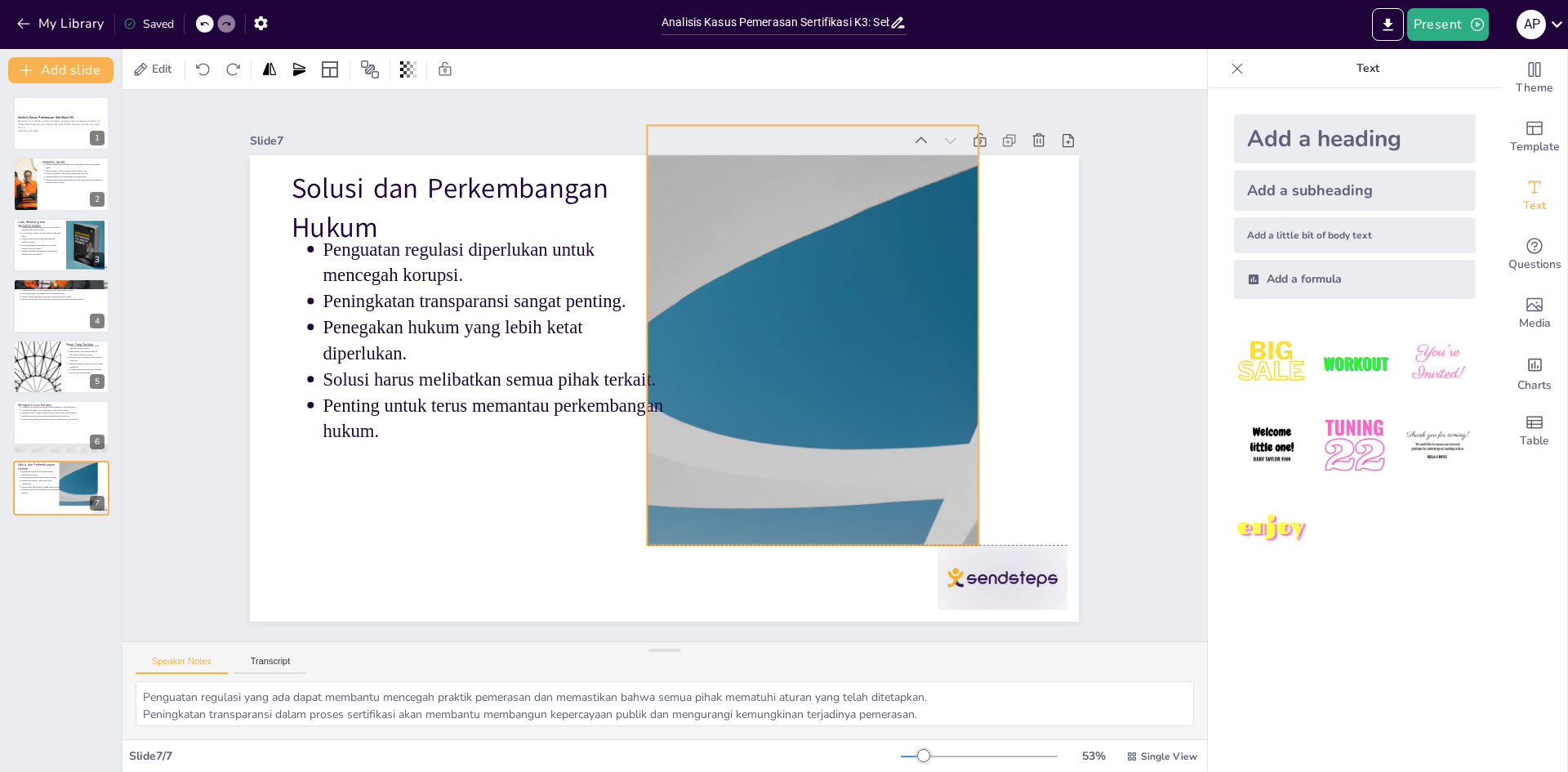
drag, startPoint x: 924, startPoint y: 487, endPoint x: 864, endPoint y: 430, distance: 82.8
click at [864, 430] on div at bounding box center [815, 350] width 786 height 495
click at [1021, 598] on div at bounding box center [951, 643] width 140 height 90
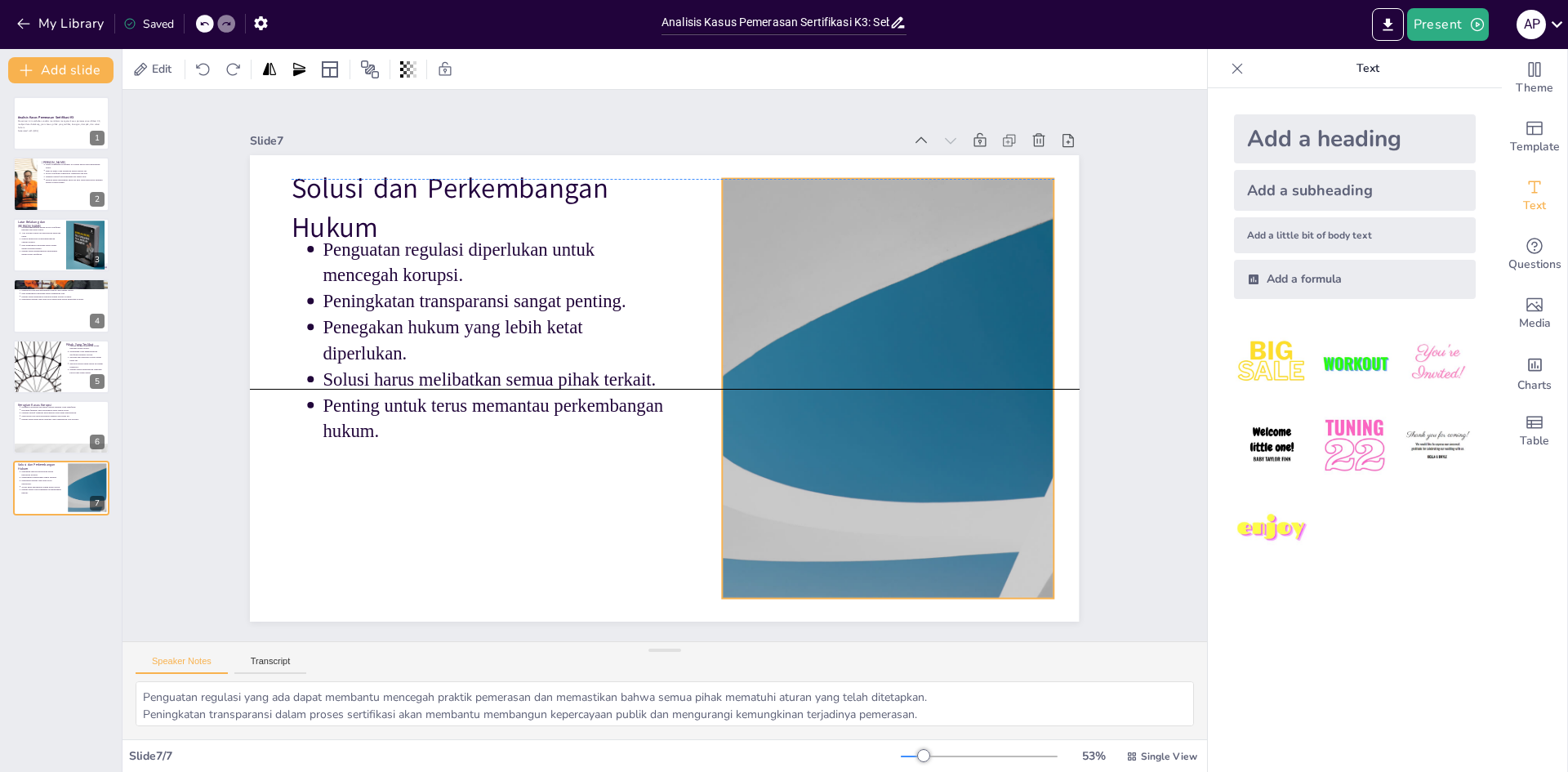
drag, startPoint x: 851, startPoint y: 450, endPoint x: 883, endPoint y: 475, distance: 40.6
click at [883, 475] on div at bounding box center [884, 412] width 786 height 496
click at [1126, 392] on div "Slide 1 Analisis Kasus Pemerasan Sertifikasi K3 Presentasi ini membahas analisi…" at bounding box center [665, 365] width 1215 height 1019
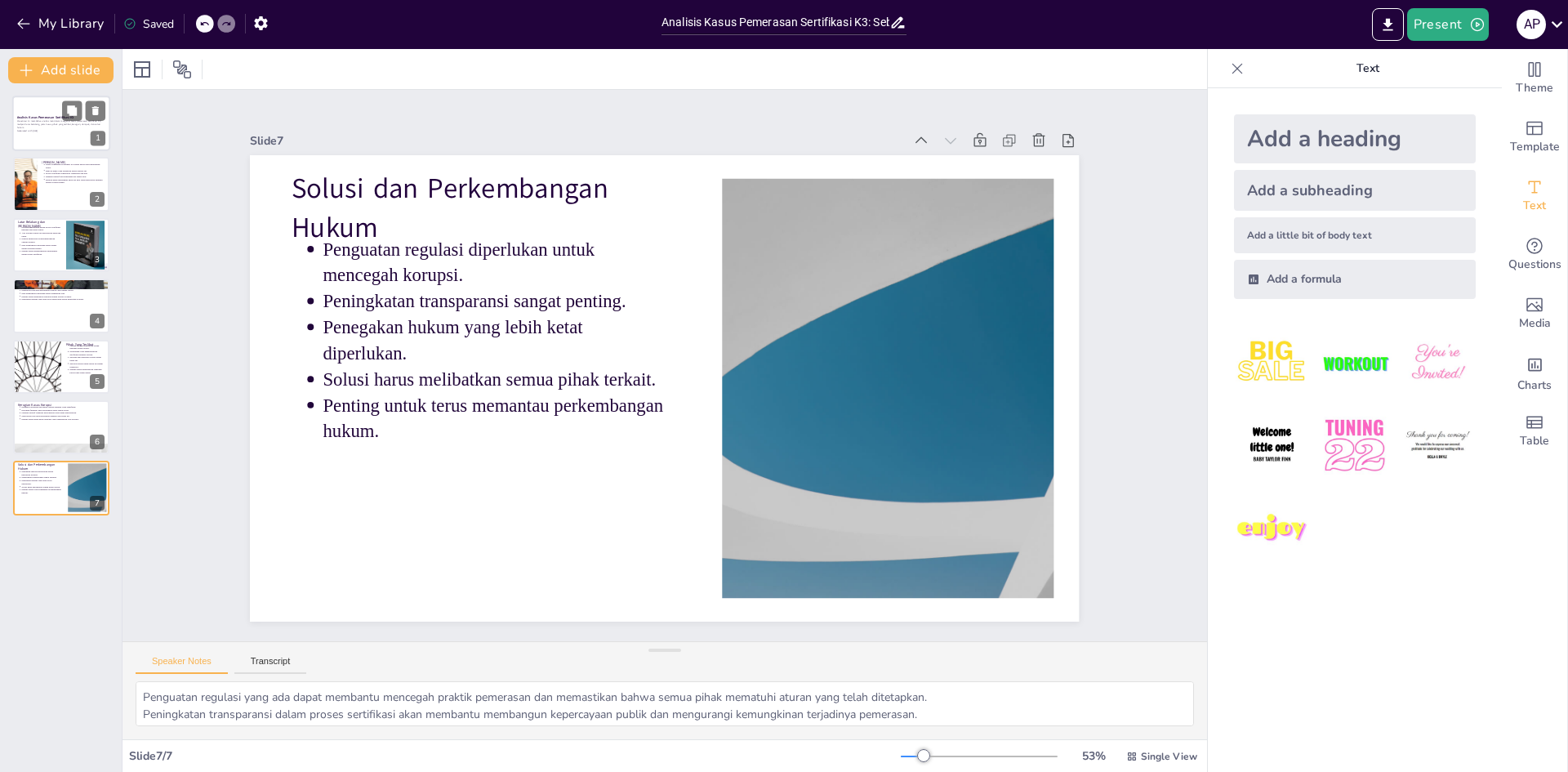
click at [60, 117] on strong "Analisis Kasus Pemerasan Sertifikasi K3" at bounding box center [46, 117] width 57 height 4
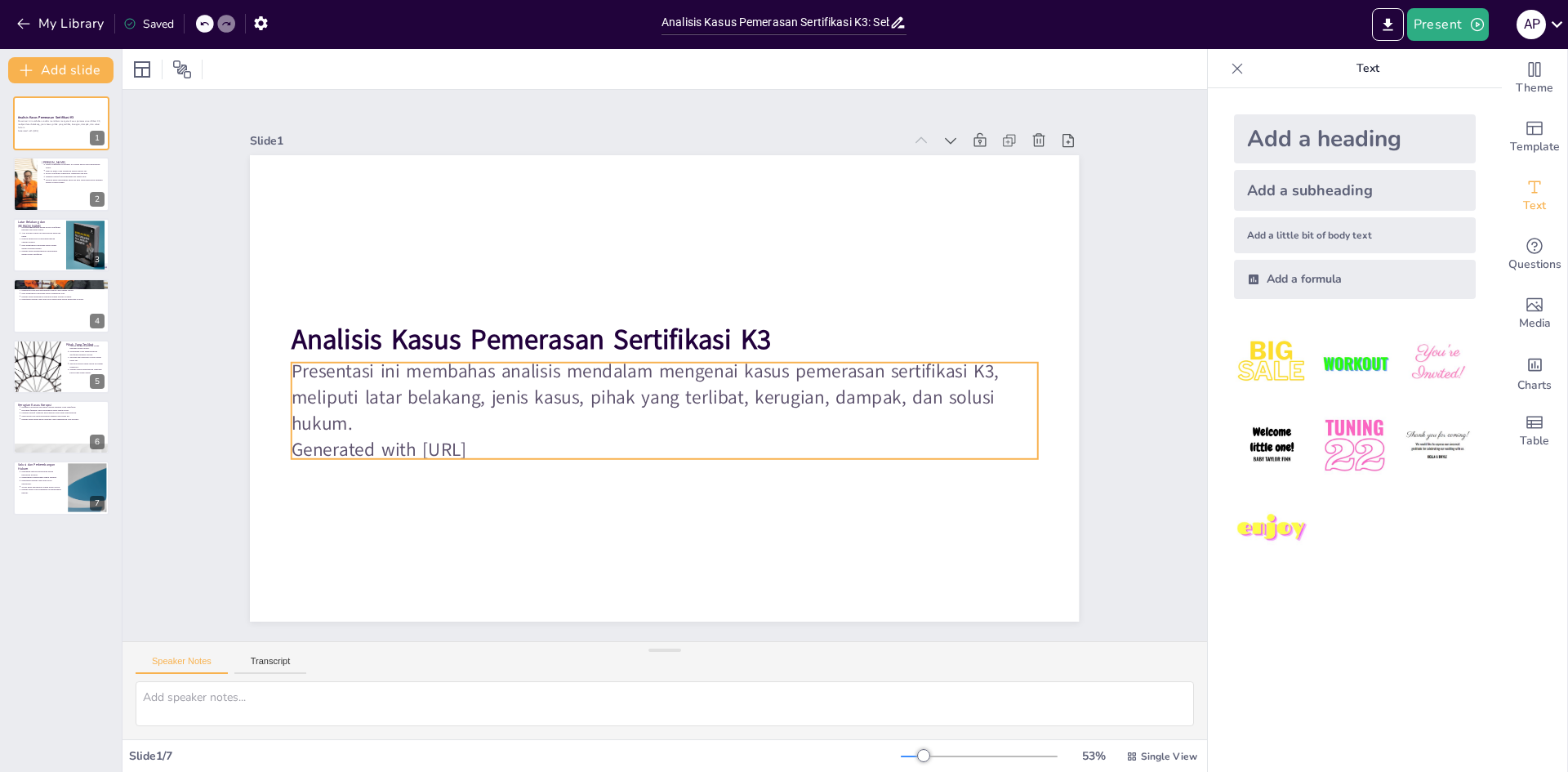
click at [559, 443] on p "Generated with [URL]" at bounding box center [592, 407] width 396 height 659
click at [559, 295] on p "Generated with [URL]" at bounding box center [664, 282] width 746 height 26
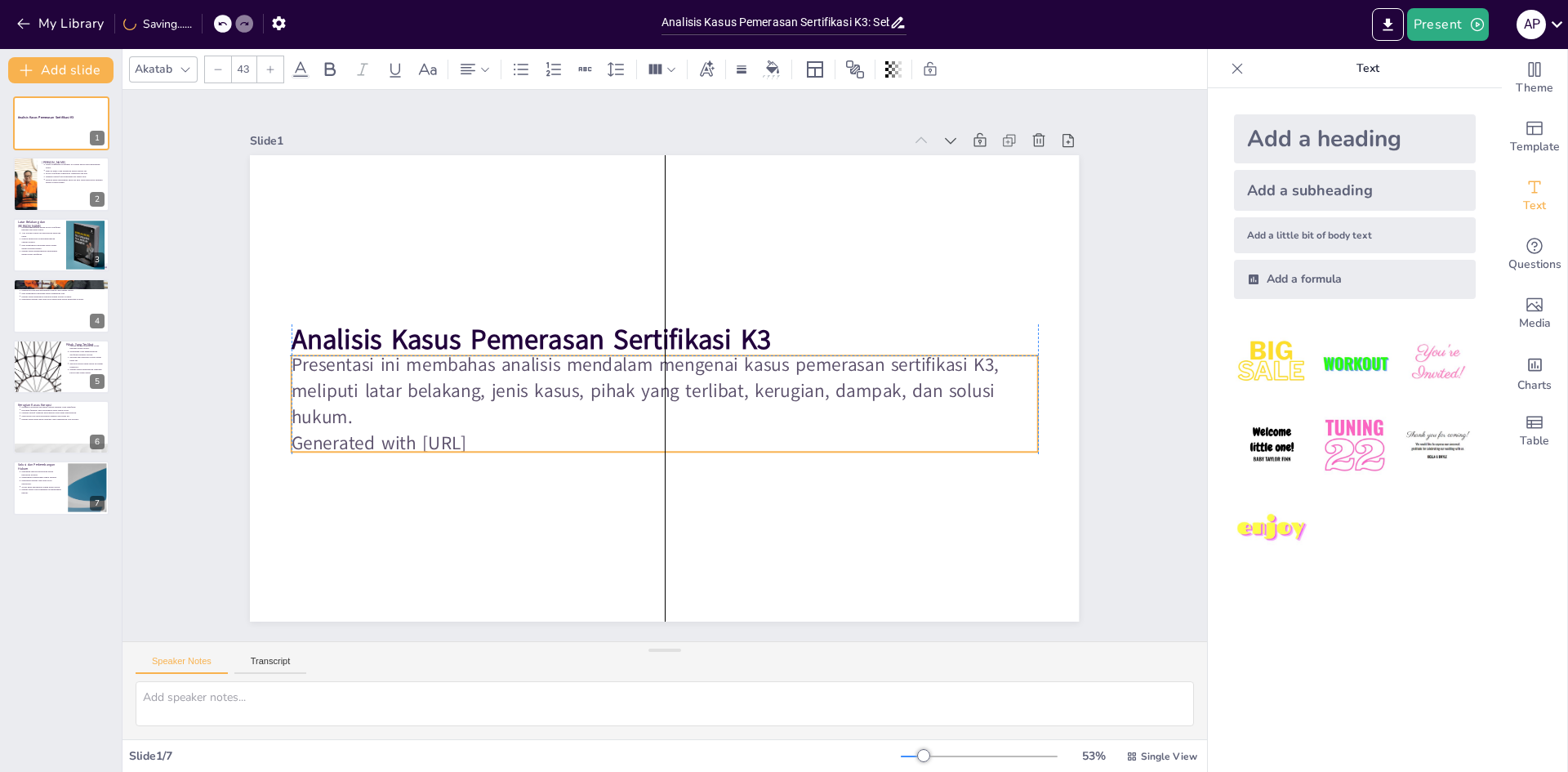
click at [529, 441] on p "Generated with [URL]" at bounding box center [648, 441] width 735 height 181
click at [522, 439] on p "Generated with [URL]" at bounding box center [648, 441] width 735 height 181
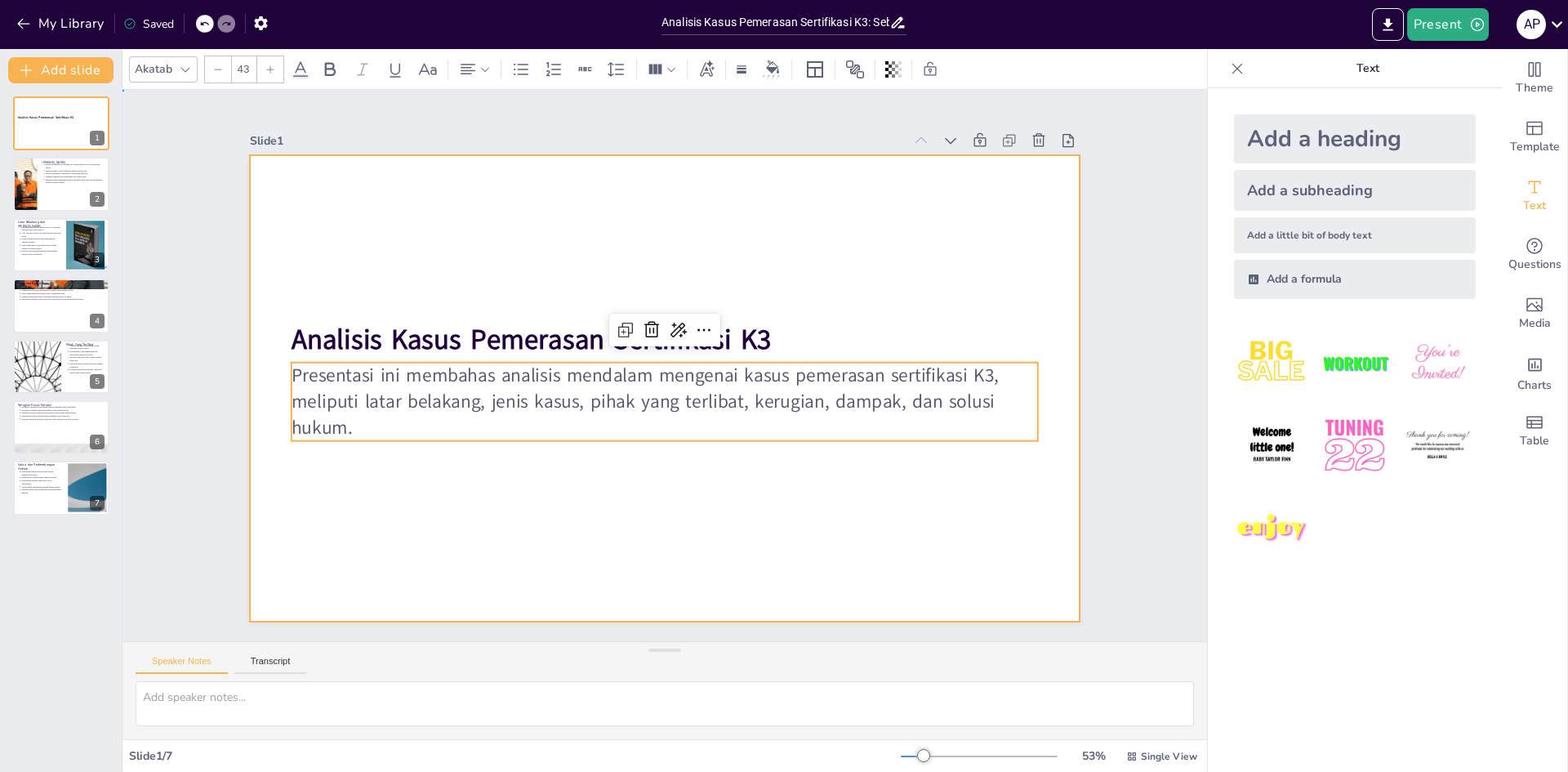
click at [978, 256] on div at bounding box center [656, 387] width 947 height 764
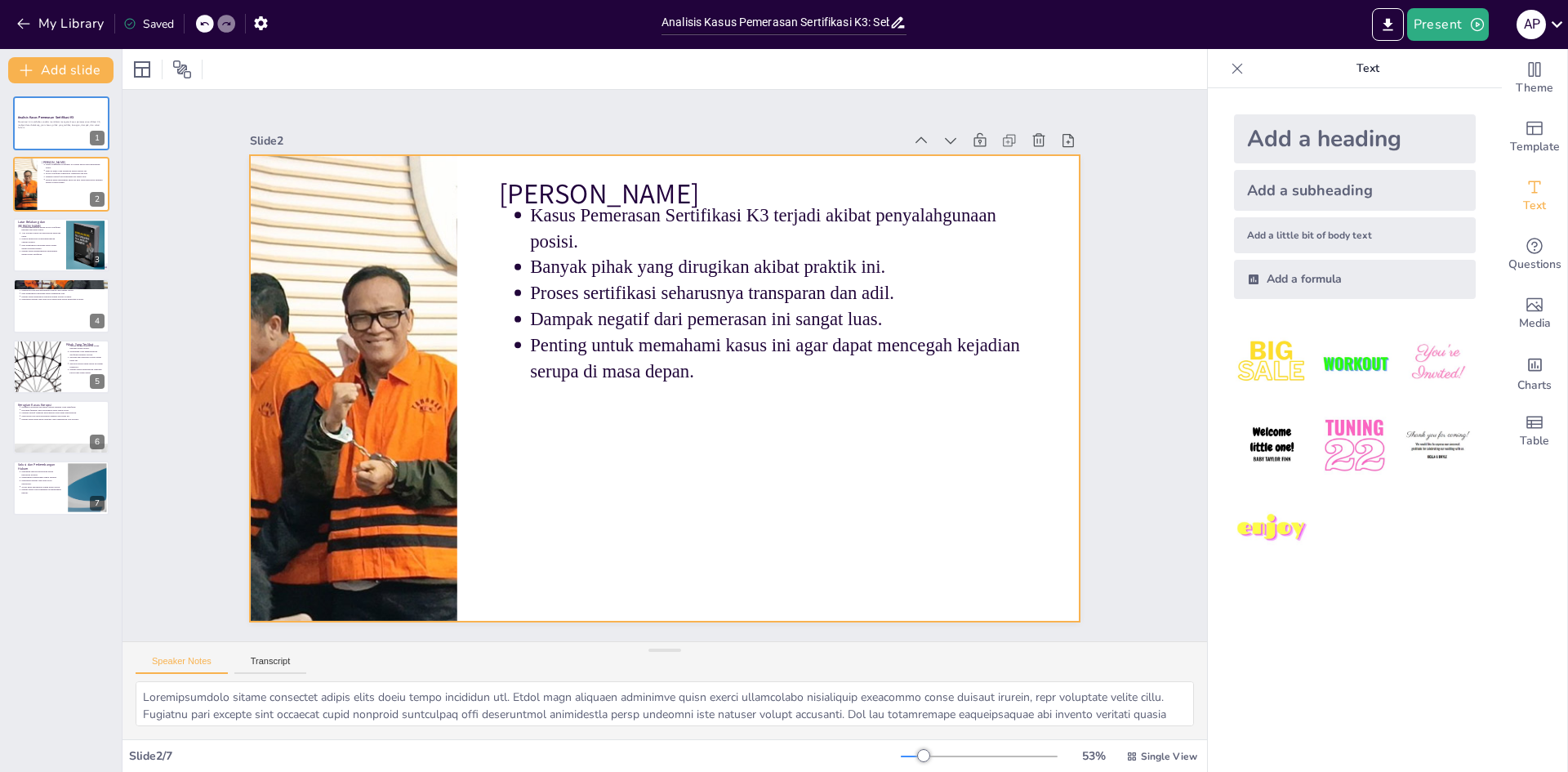
click at [795, 437] on div at bounding box center [642, 370] width 628 height 908
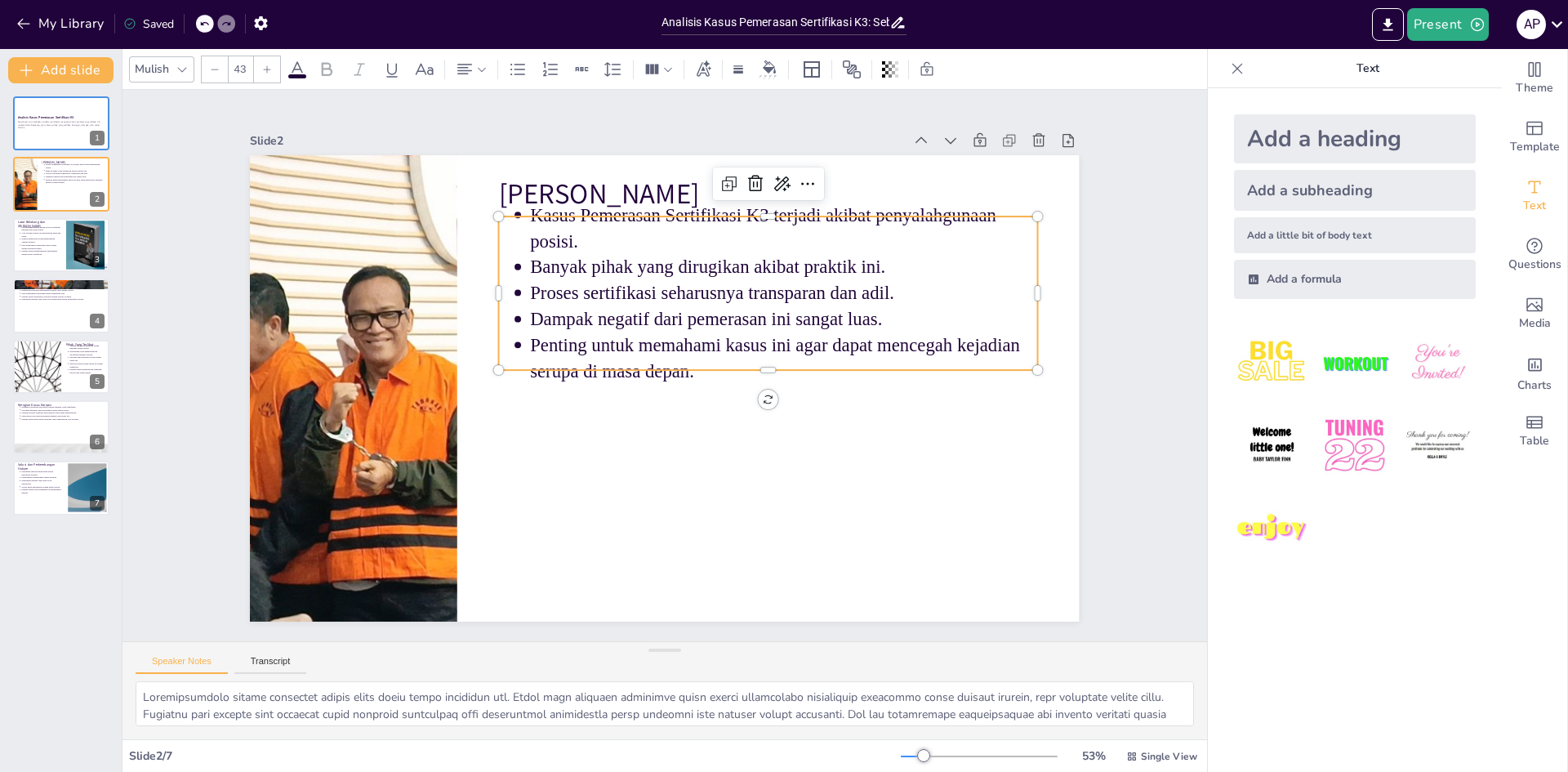
click at [733, 220] on p "Kasus Pemerasan Sertifikasi K3 terjadi akibat penyalahgunaan posisi." at bounding box center [785, 229] width 507 height 53
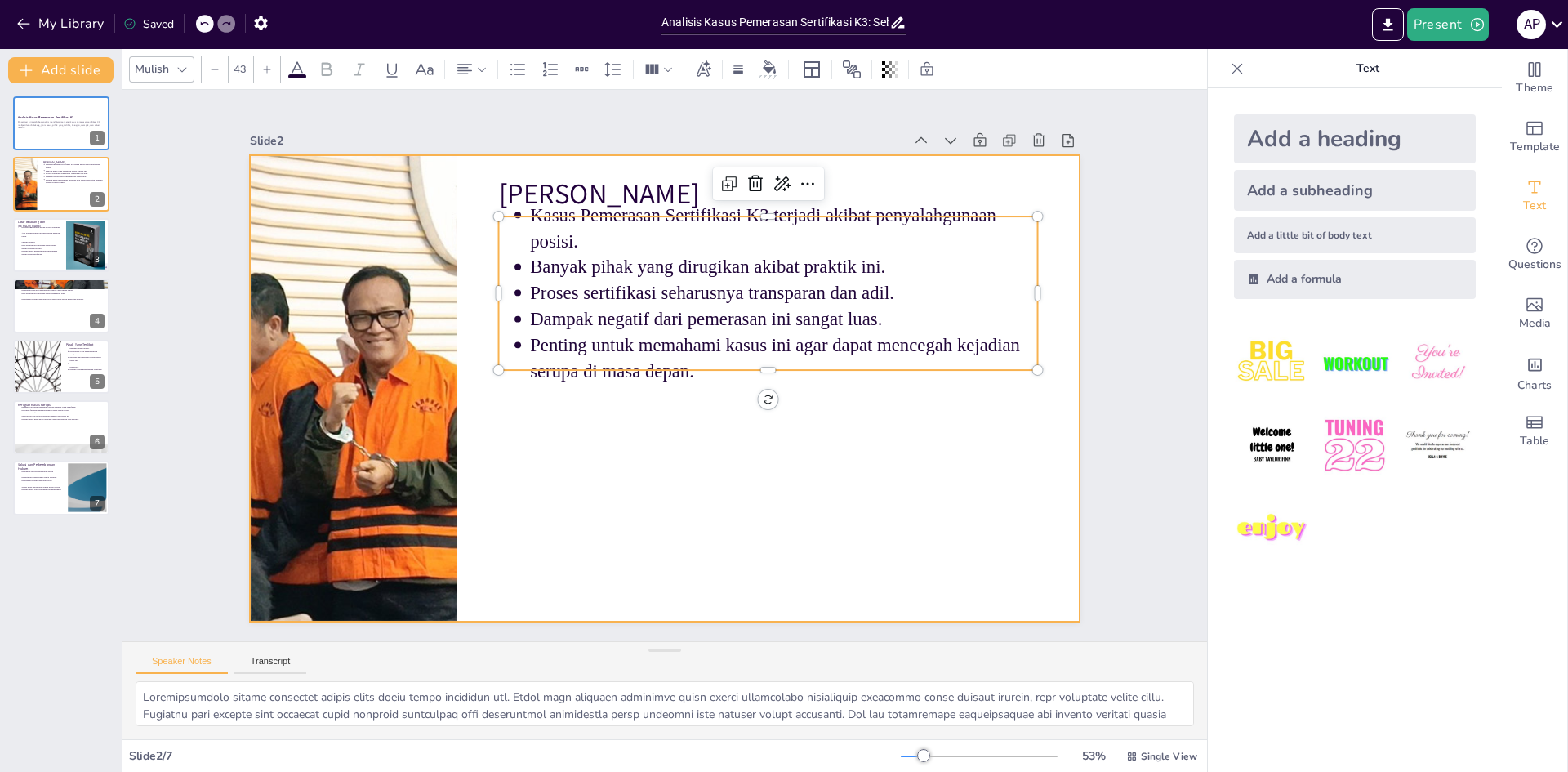
click at [965, 464] on div at bounding box center [659, 388] width 907 height 628
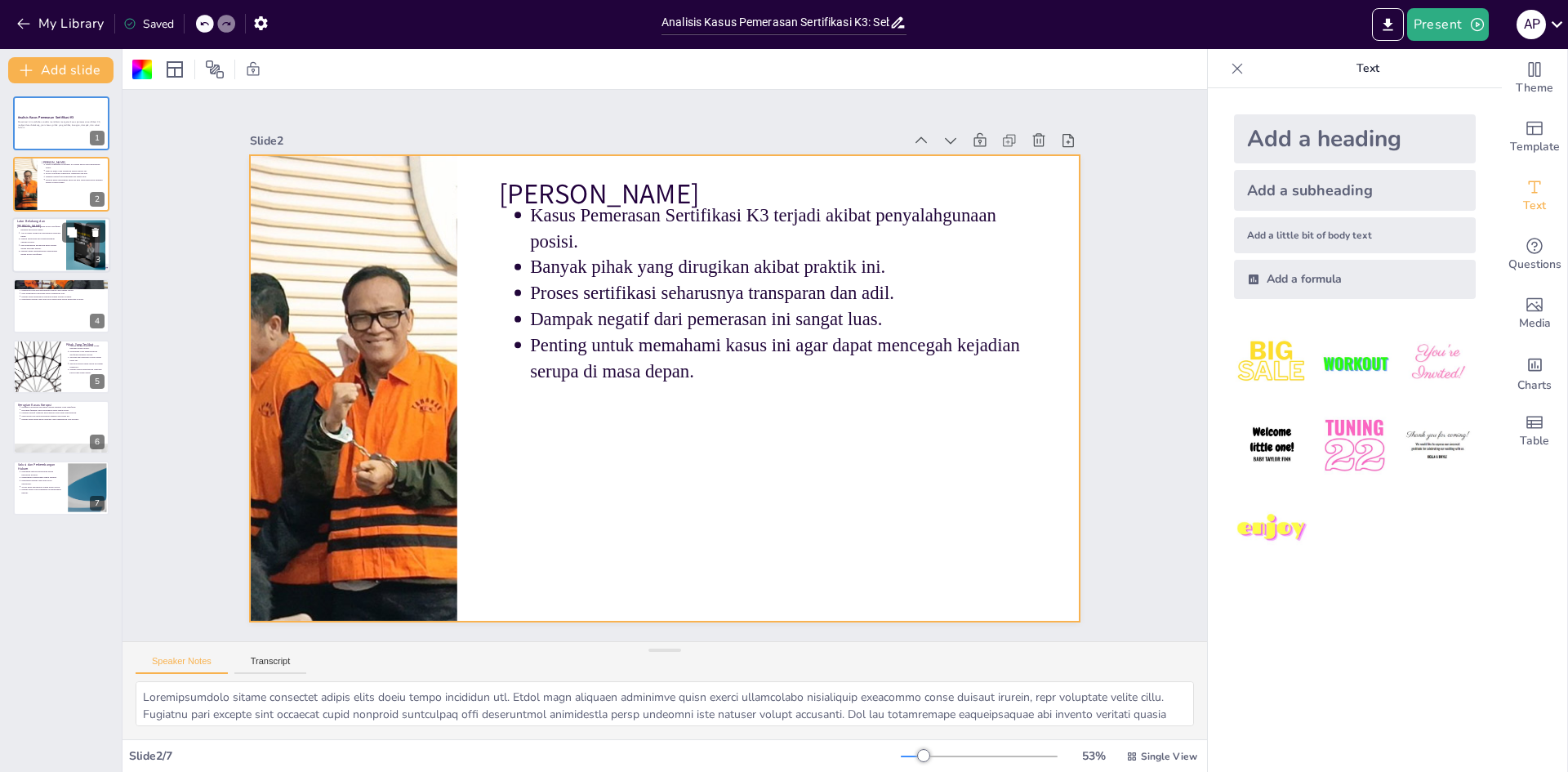
click at [50, 232] on p "Alur korupsi sering kali melibatkan beberapa tahap." at bounding box center [41, 234] width 41 height 7
type textarea "Ketidaktransparanan adalah faktor yang sangat berkontribusi terhadap munculnya …"
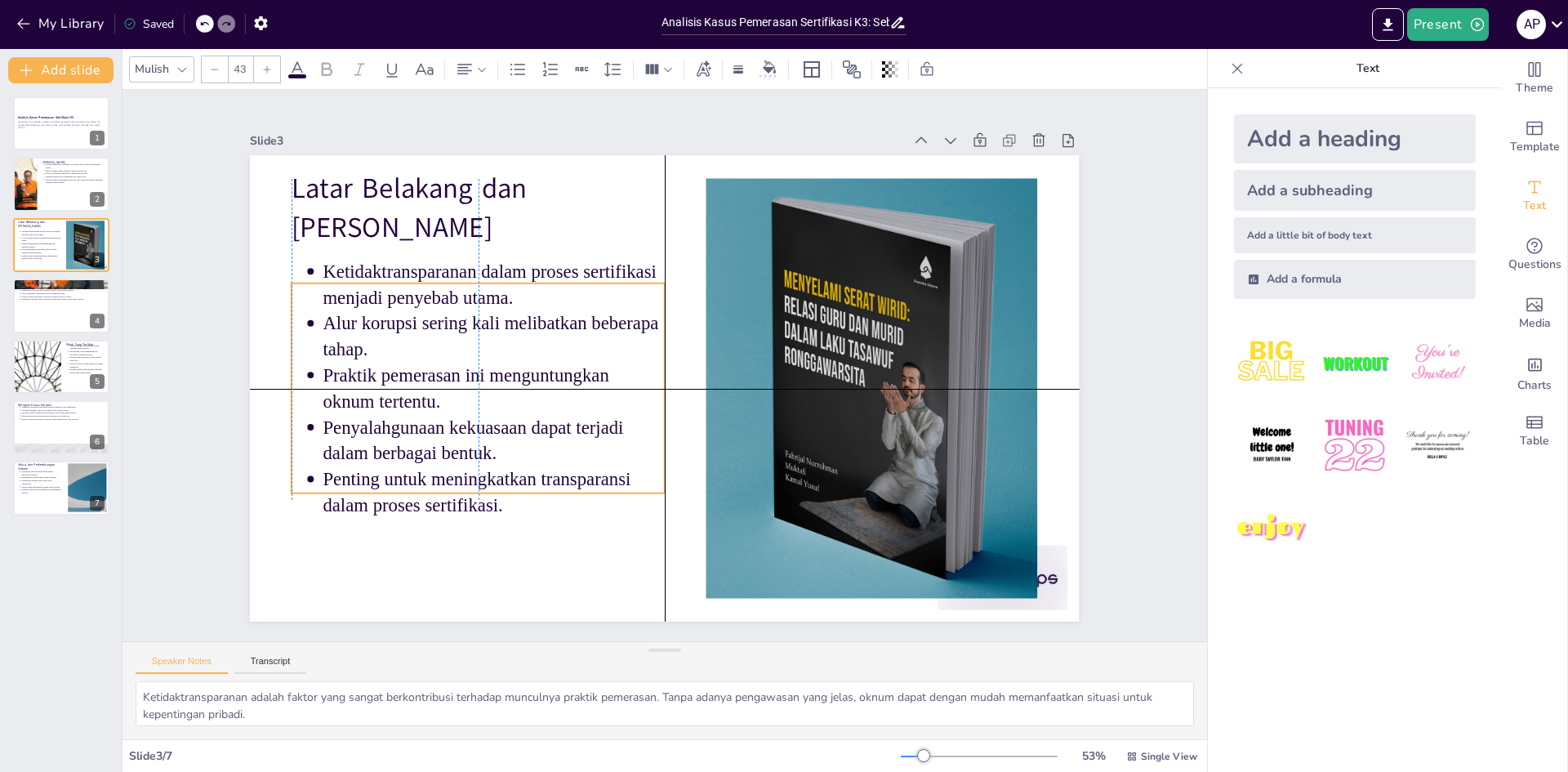
drag, startPoint x: 477, startPoint y: 274, endPoint x: 473, endPoint y: 319, distance: 45.2
click at [617, 367] on p "Alur korupsi sering kali melibatkan beberapa tahap." at bounding box center [725, 528] width 216 height 322
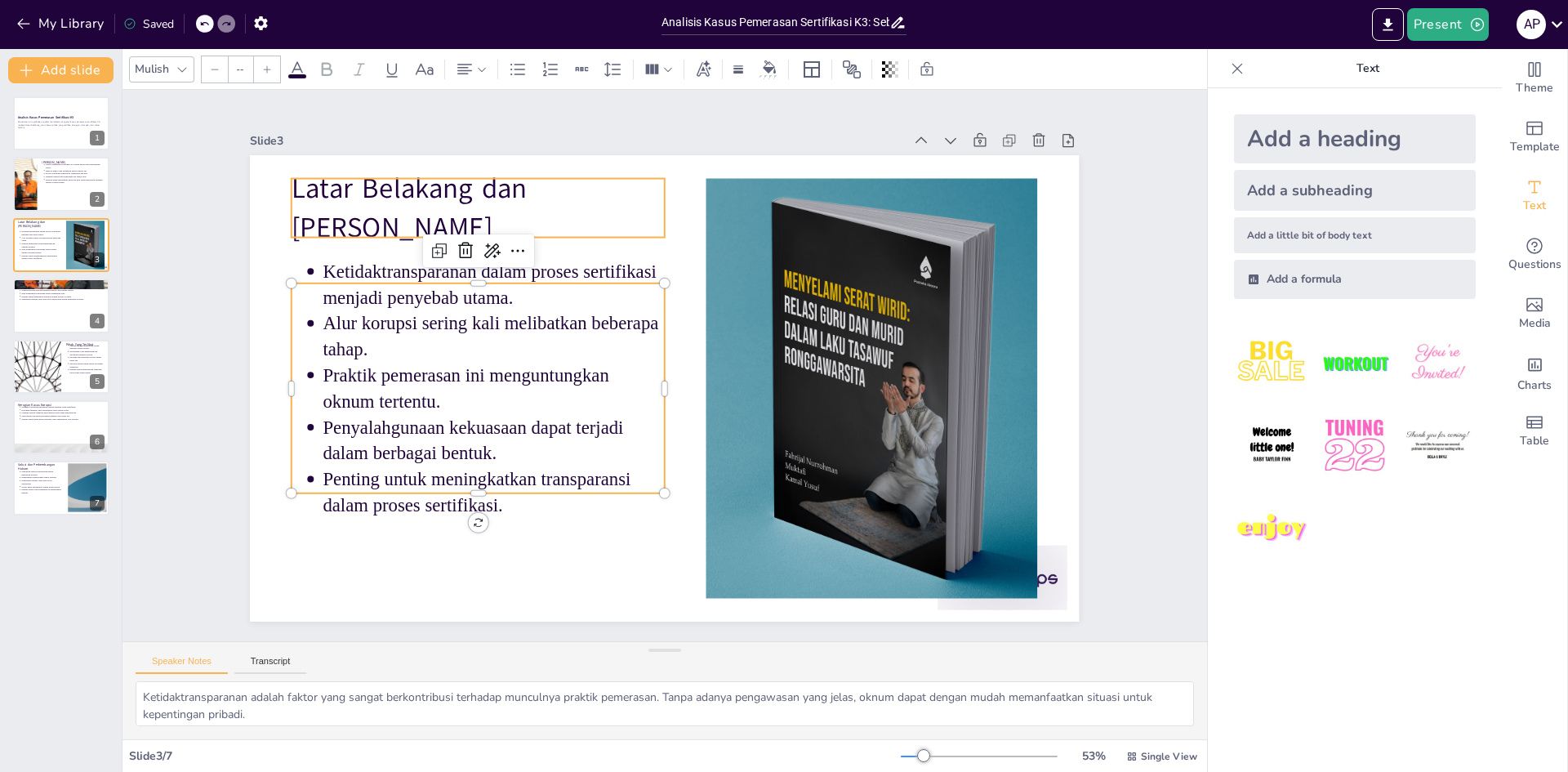
type input "64"
click at [527, 211] on p "Latar Belakang dan [PERSON_NAME]" at bounding box center [478, 208] width 374 height 77
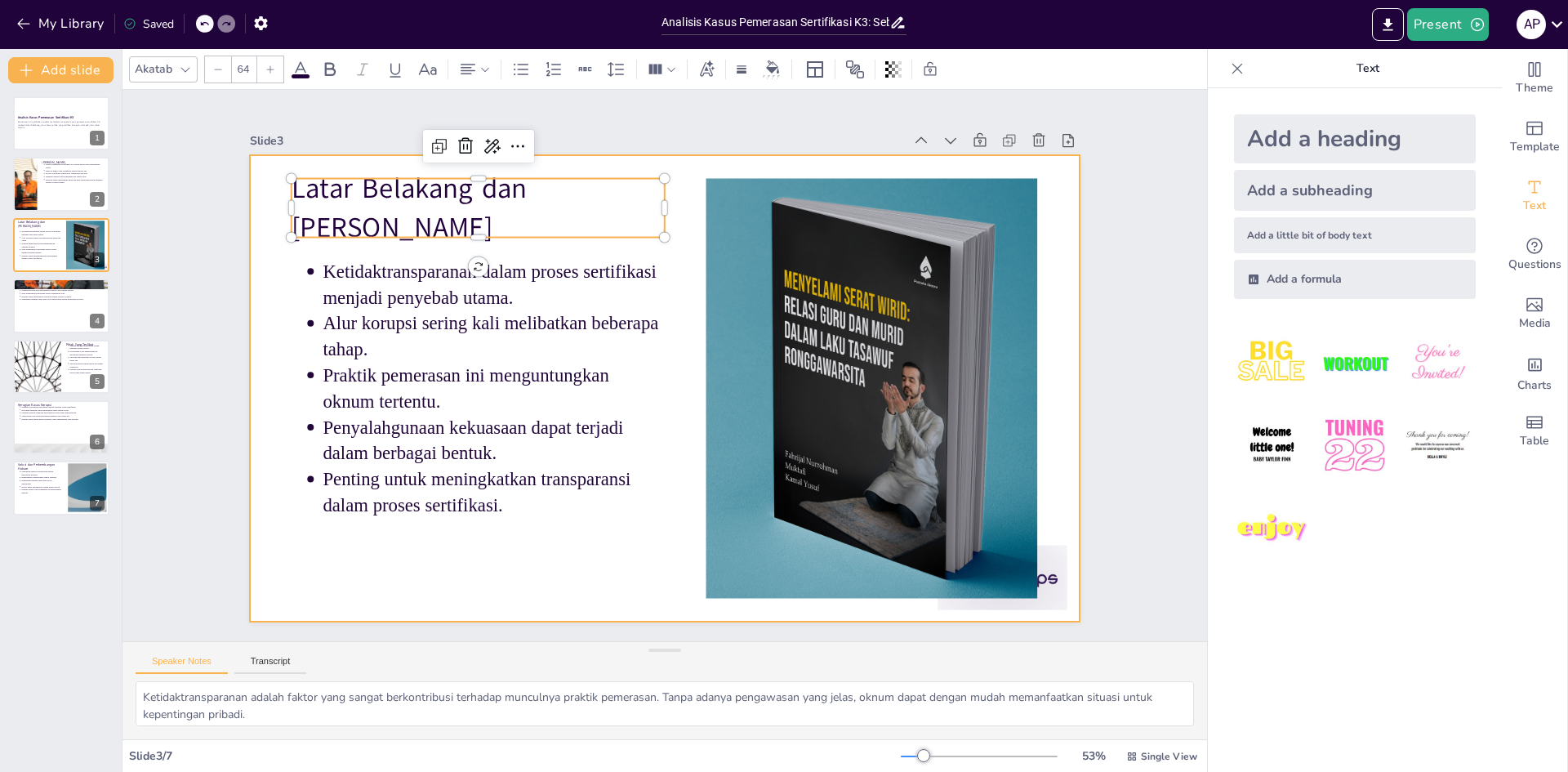
click at [675, 260] on div at bounding box center [664, 388] width 829 height 466
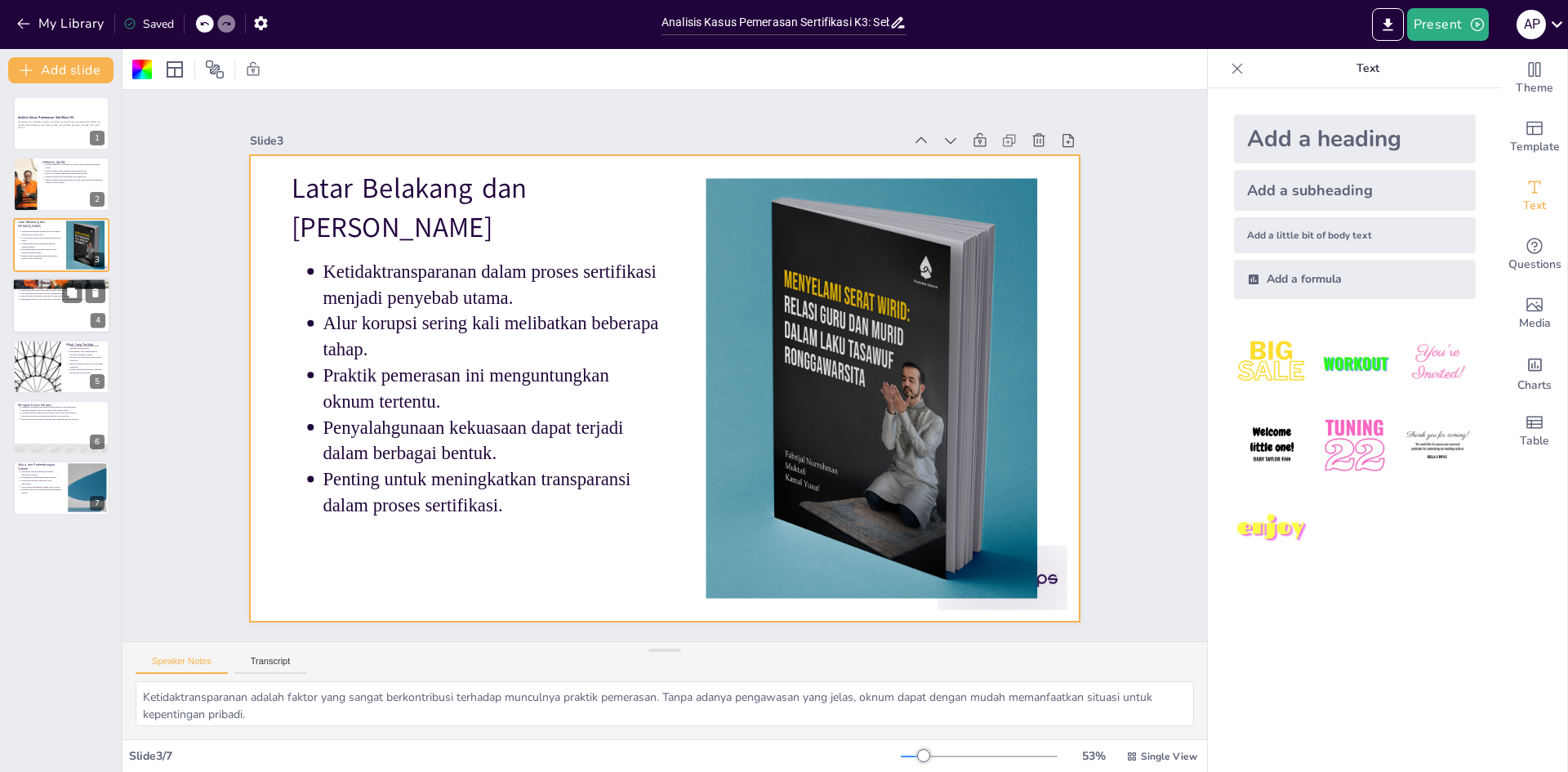
click at [38, 306] on div at bounding box center [61, 306] width 98 height 56
type textarea "Pemerasan adalah tindakan yang paling terlihat dalam kasus ini, di mana pihak t…"
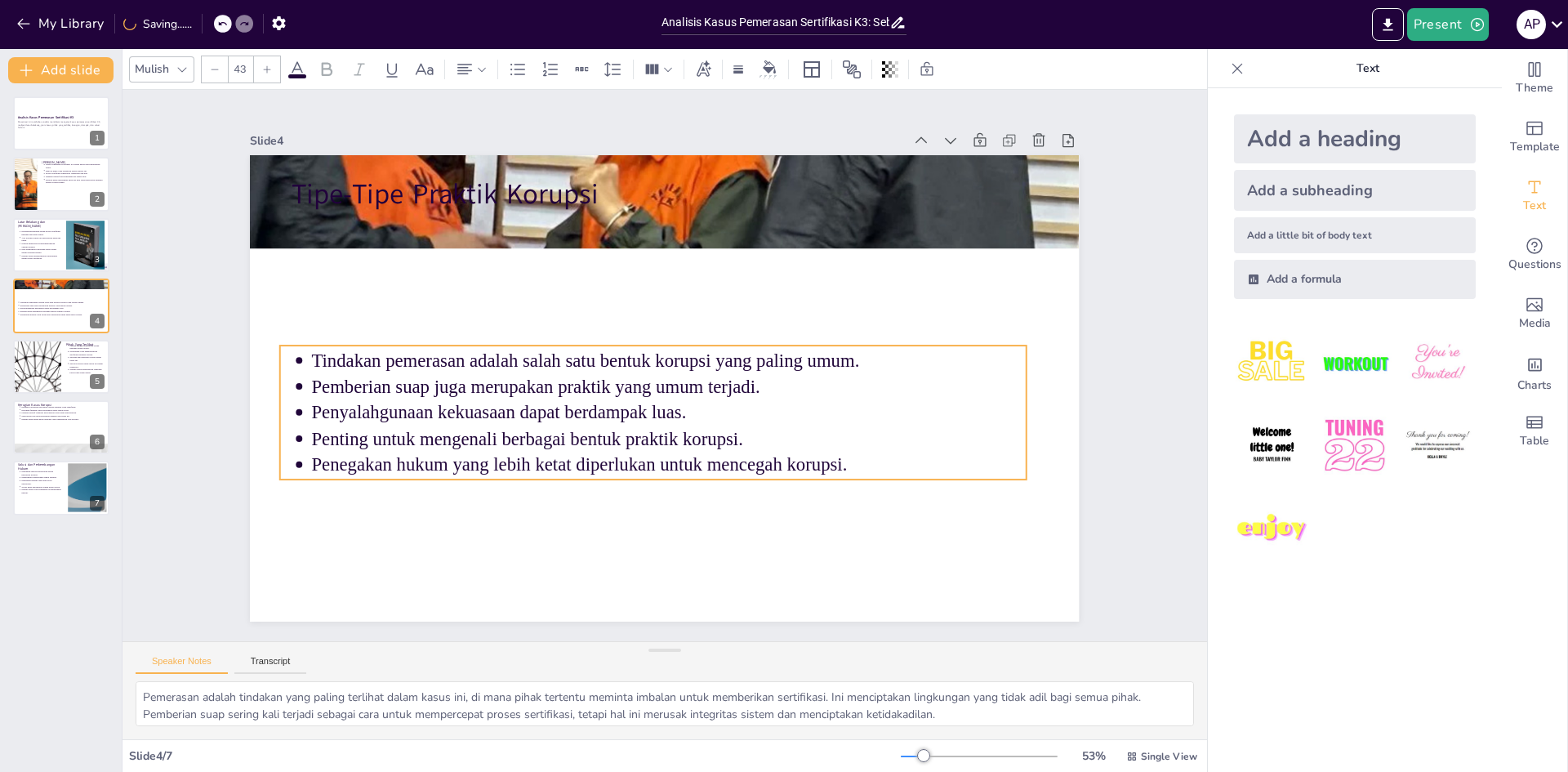
drag, startPoint x: 614, startPoint y: 258, endPoint x: 603, endPoint y: 387, distance: 129.5
click at [603, 387] on p "Pemberian suap juga merupakan praktik yang umum terjadi." at bounding box center [669, 388] width 714 height 26
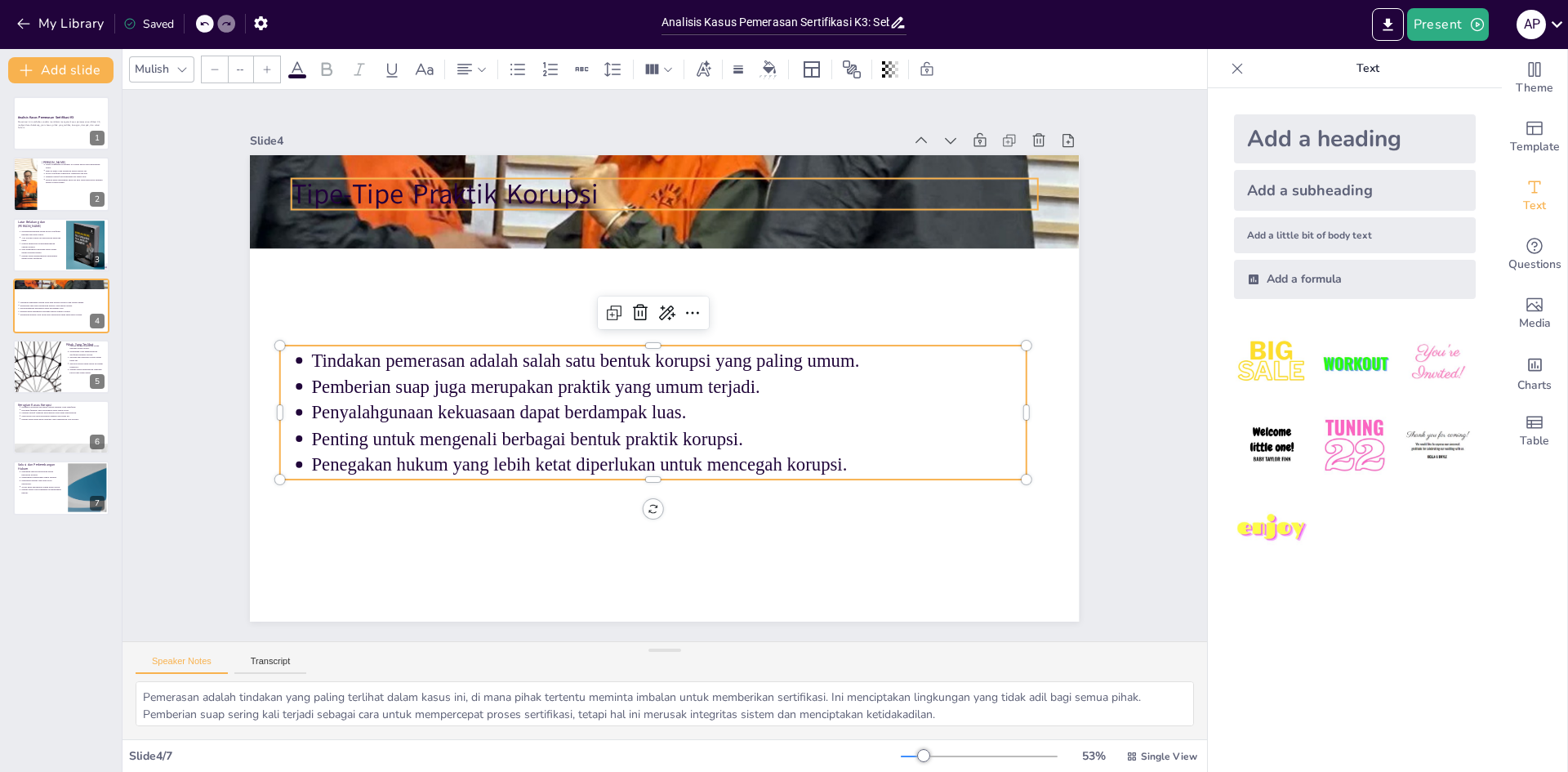
type input "64"
click at [649, 207] on div "Tipe-Tipe Praktik Korupsi Tindakan pemerasan adalah salah satu bentuk korupsi y…" at bounding box center [644, 375] width 763 height 948
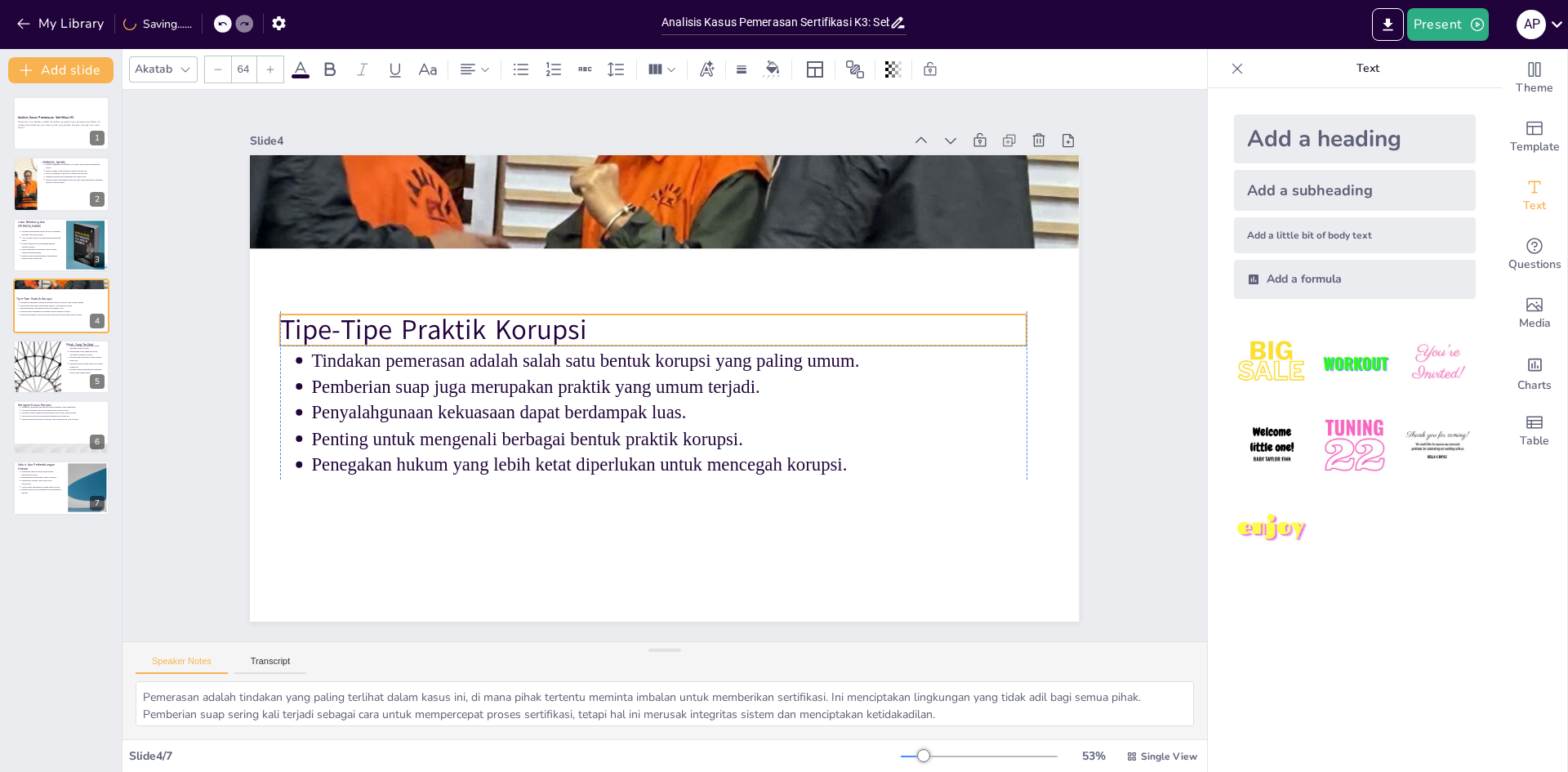
drag, startPoint x: 789, startPoint y: 189, endPoint x: 777, endPoint y: 321, distance: 132.5
click at [777, 321] on p "Tipe-Tipe Praktik Korupsi" at bounding box center [664, 328] width 722 height 267
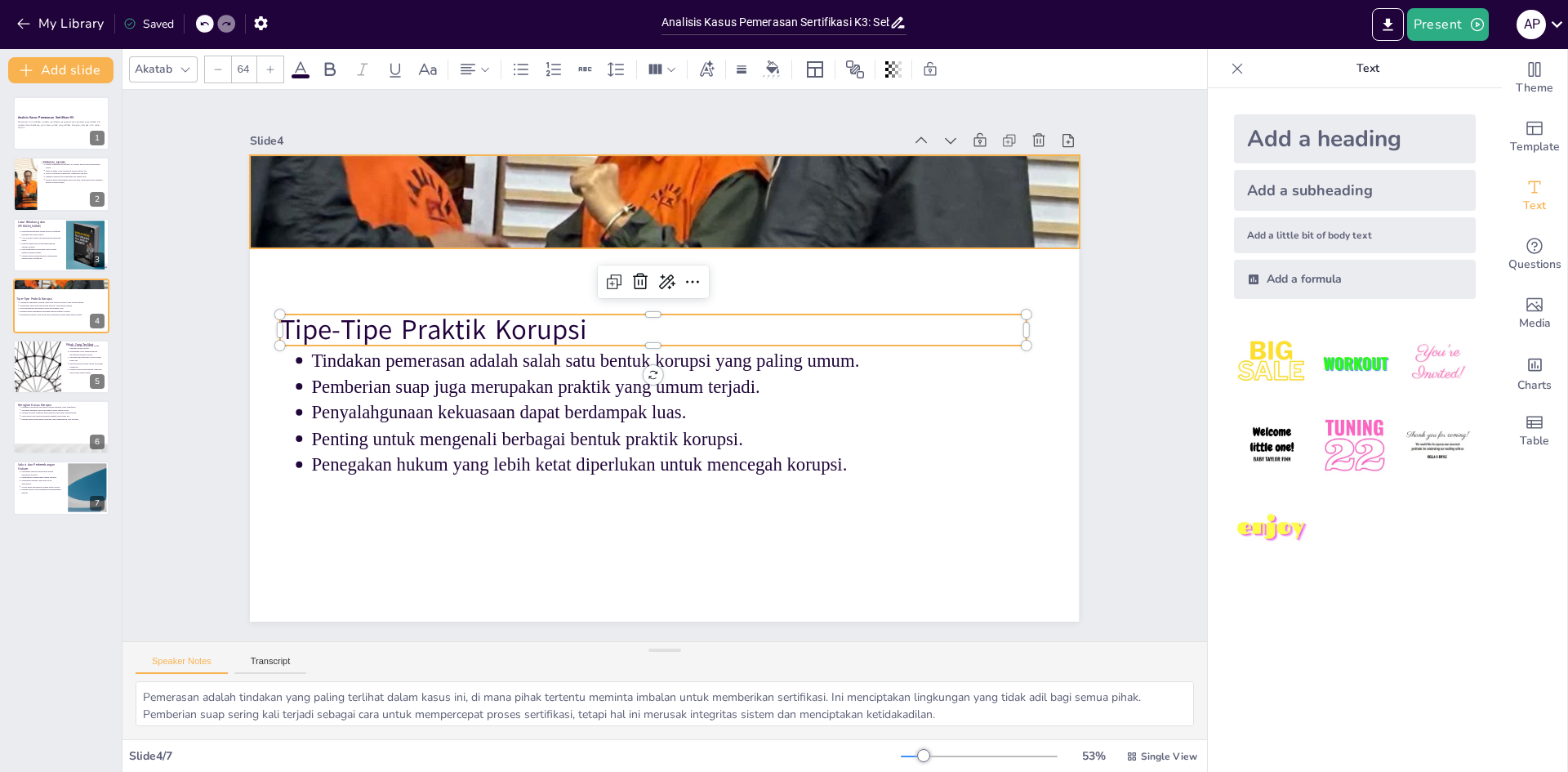
click at [773, 167] on div at bounding box center [699, 205] width 916 height 669
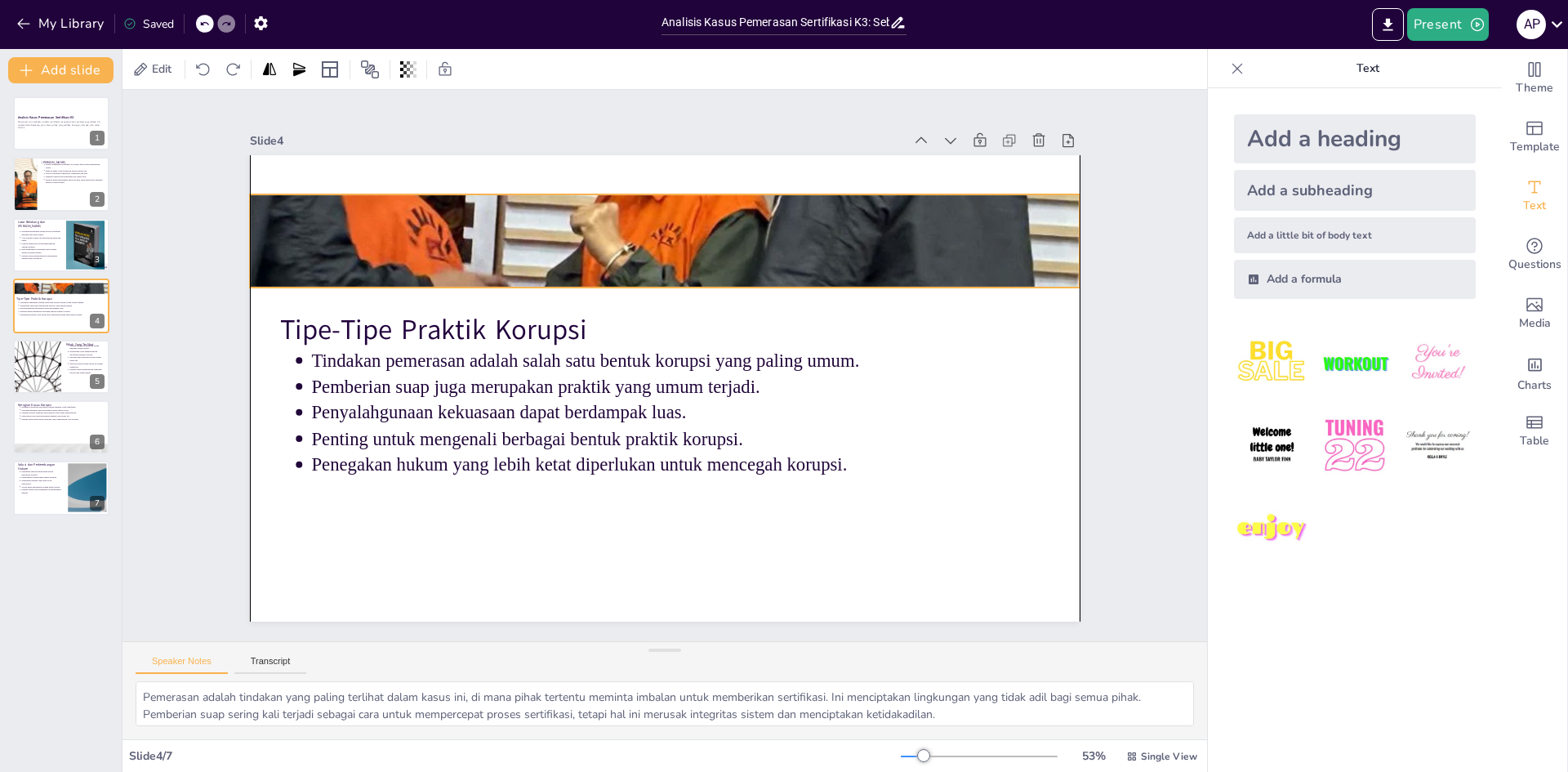
drag, startPoint x: 797, startPoint y: 174, endPoint x: 798, endPoint y: 214, distance: 40.0
click at [798, 214] on div at bounding box center [715, 251] width 964 height 801
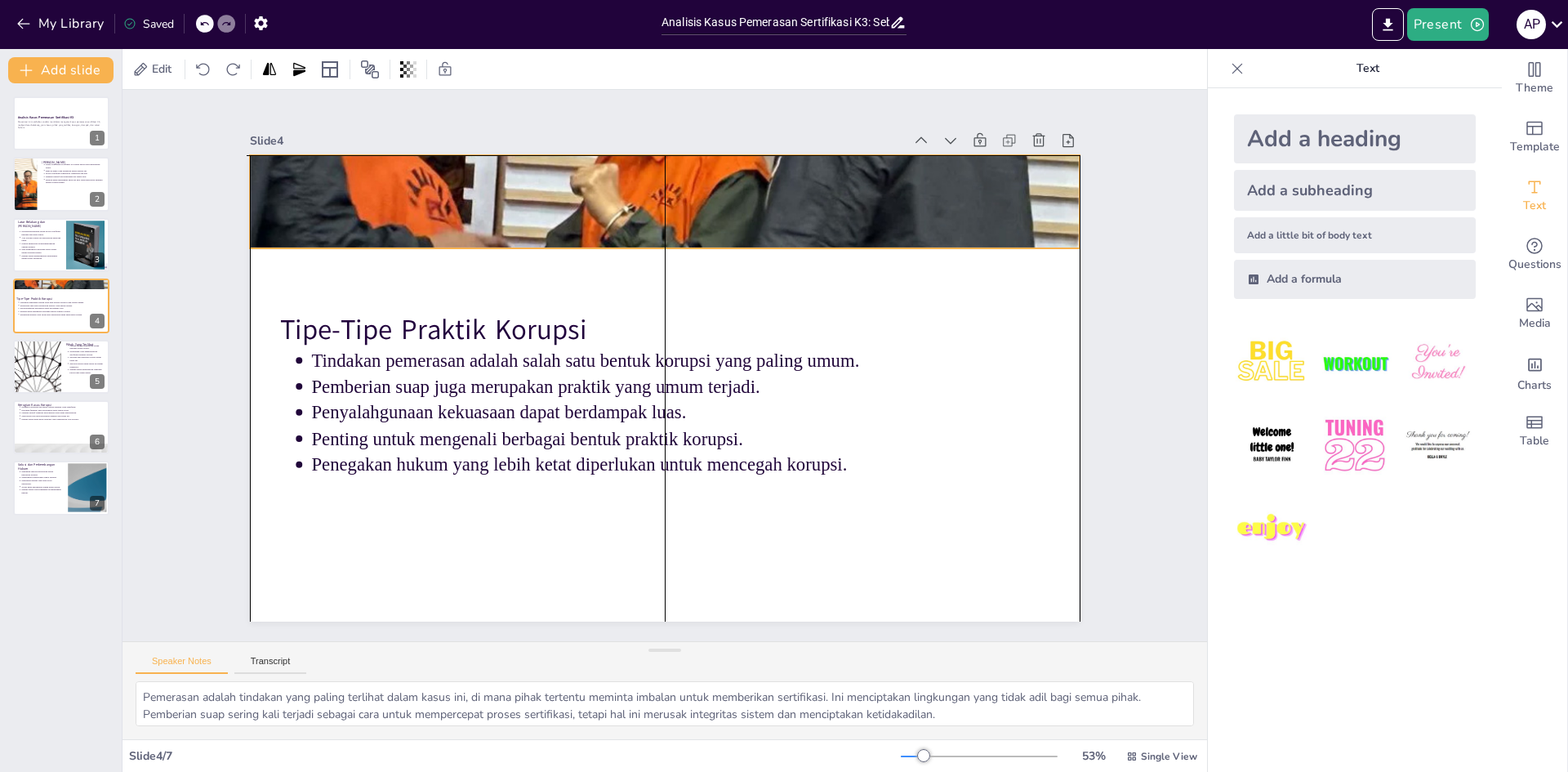
drag, startPoint x: 798, startPoint y: 218, endPoint x: 795, endPoint y: 183, distance: 35.1
click at [795, 183] on div at bounding box center [664, 201] width 829 height 508
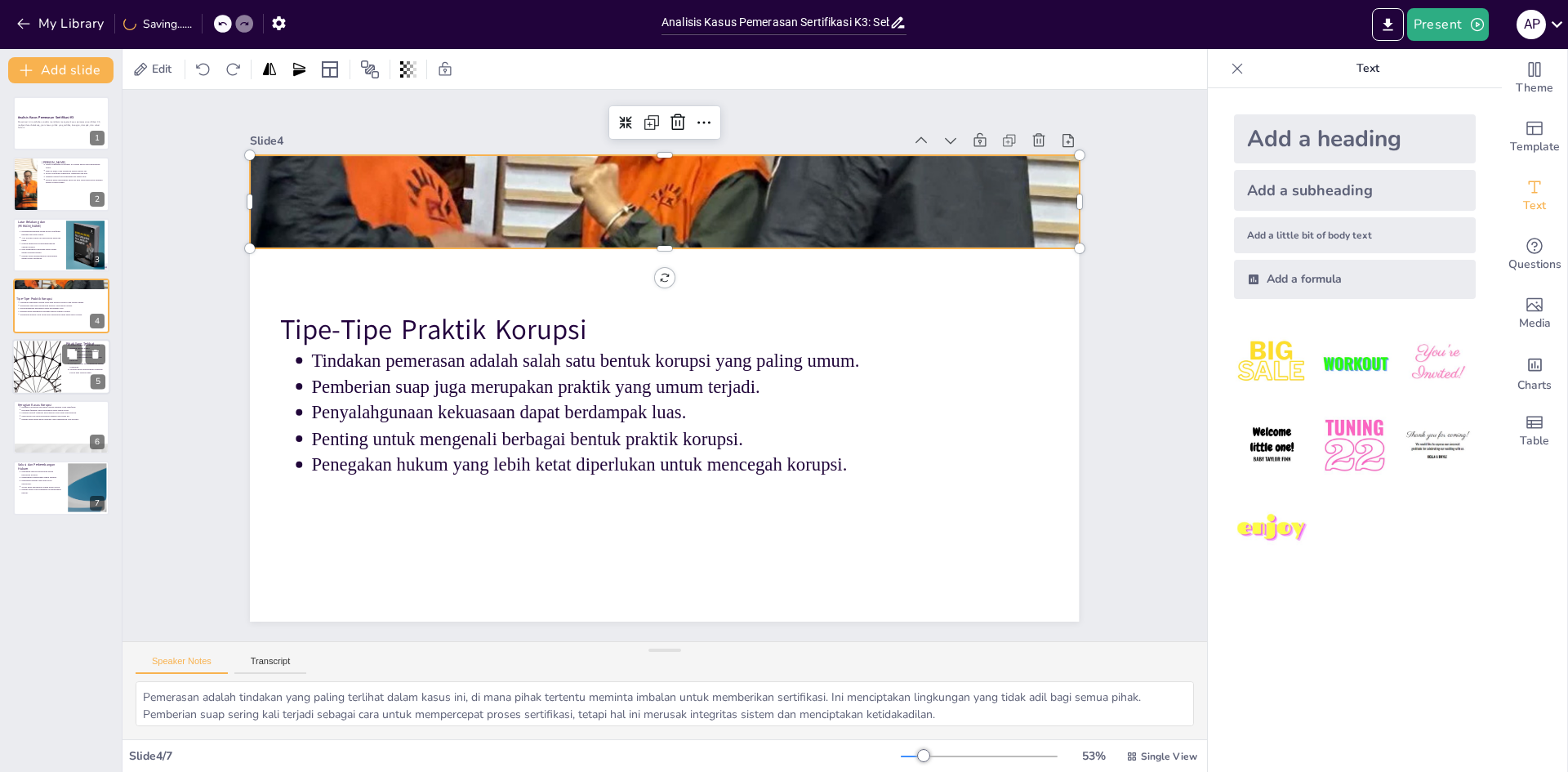
click at [44, 369] on div at bounding box center [36, 367] width 98 height 56
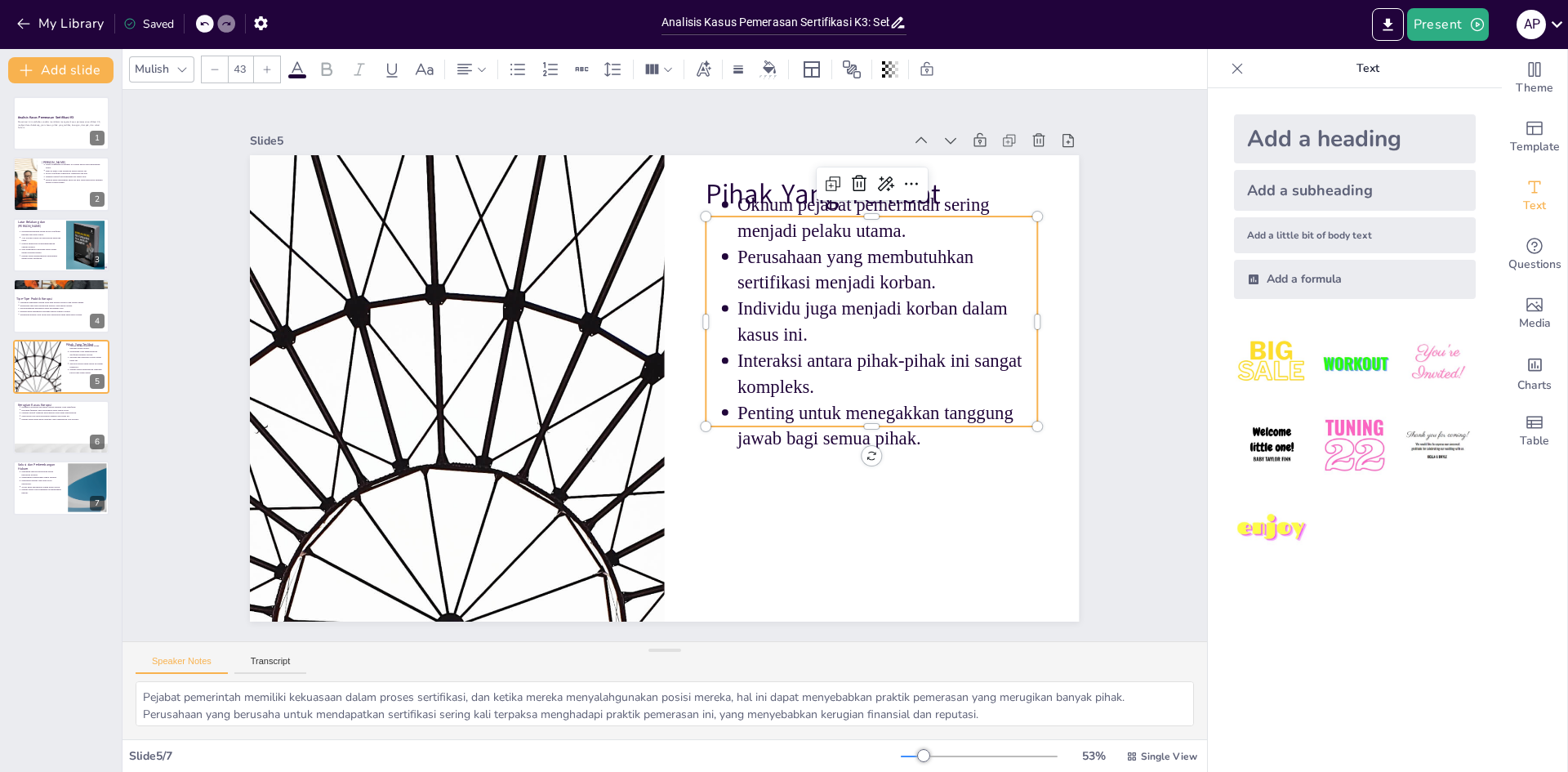
click at [746, 461] on p "Perusahaan yang membutuhkan sertifikasi menjadi korban." at bounding box center [661, 609] width 170 height 296
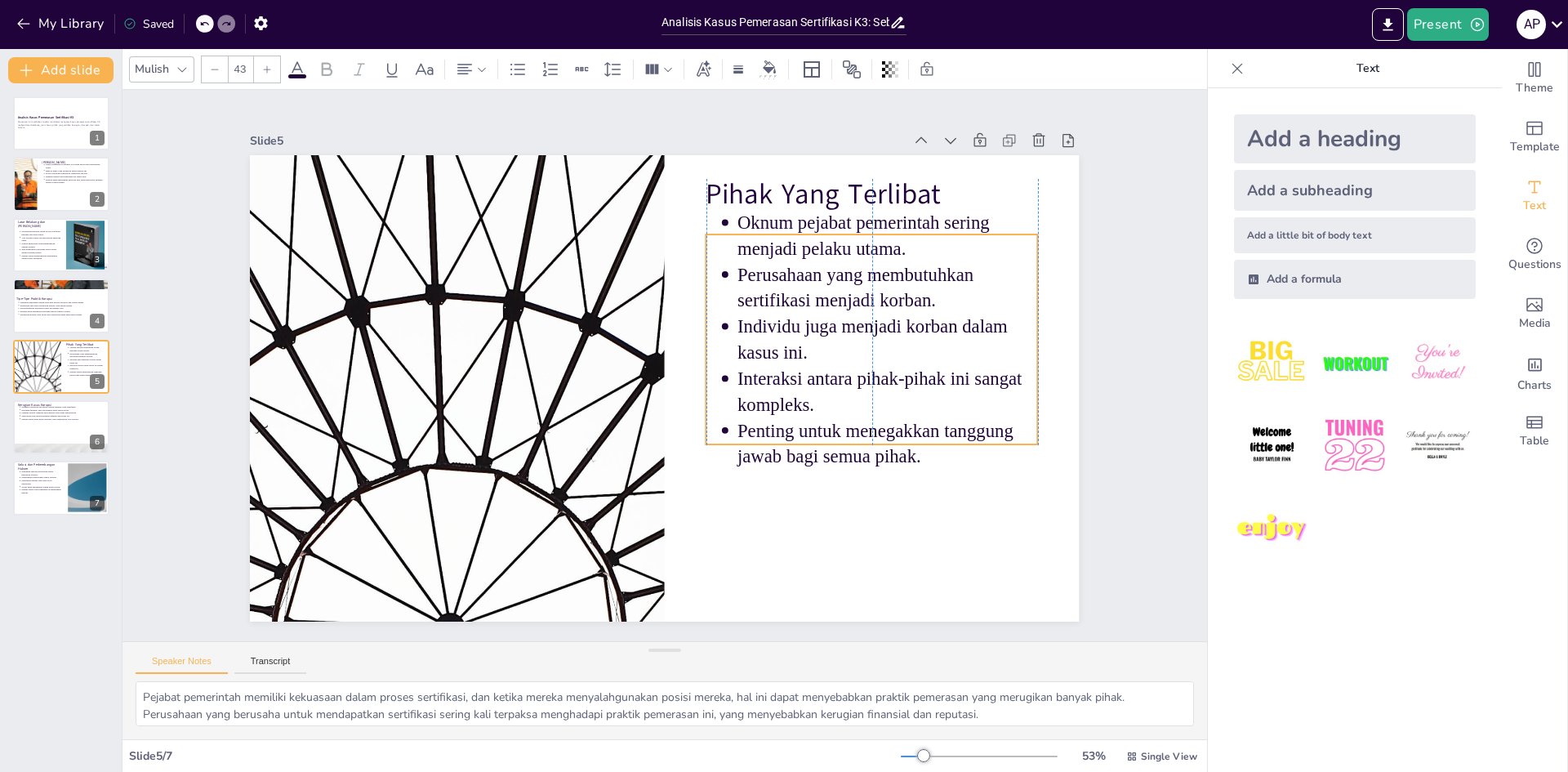
drag, startPoint x: 809, startPoint y: 278, endPoint x: 812, endPoint y: 296, distance: 18.2
click at [812, 296] on p "Perusahaan yang membutuhkan sertifikasi menjadi korban." at bounding box center [887, 287] width 300 height 53
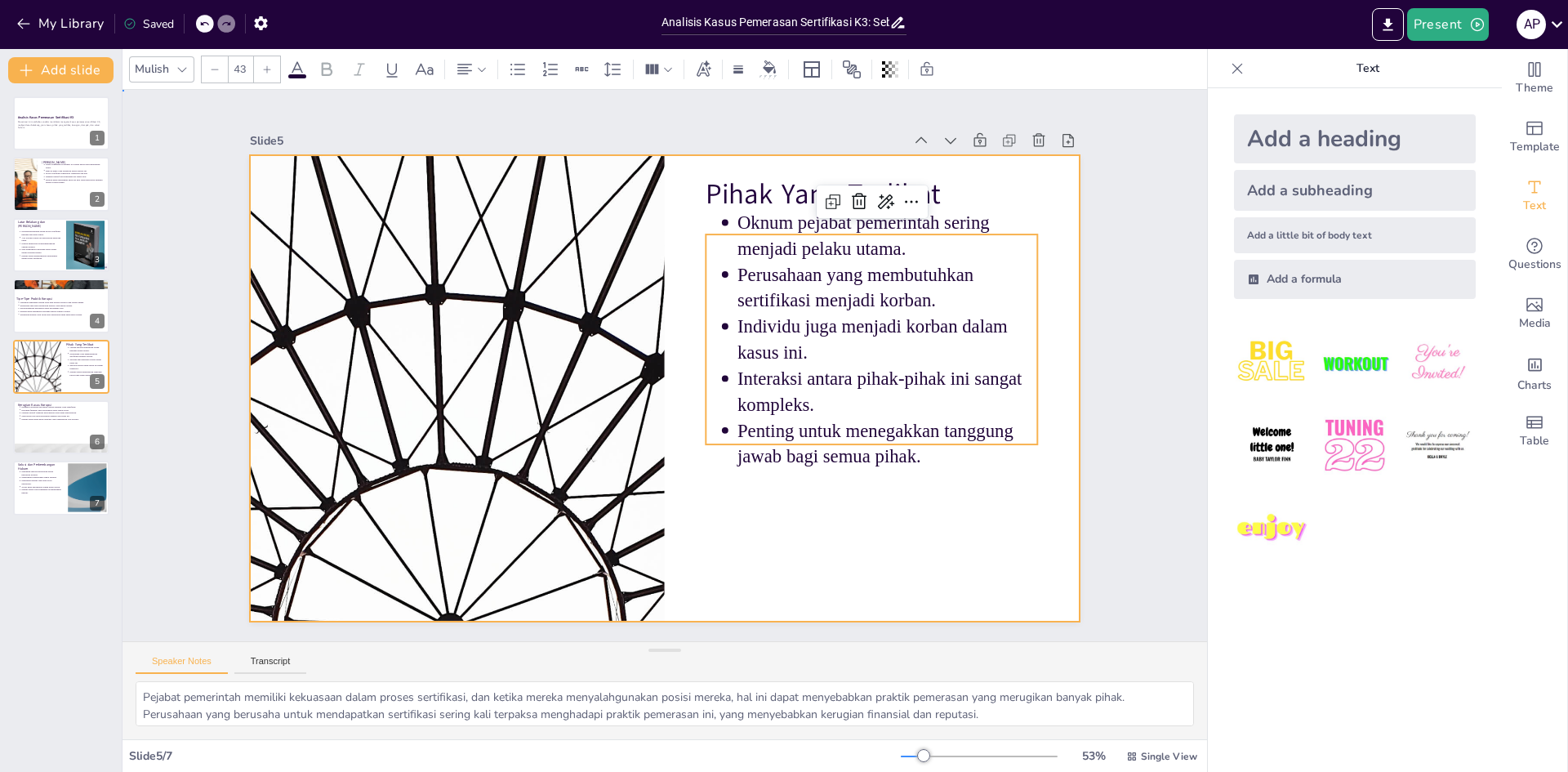
click at [857, 554] on div at bounding box center [651, 347] width 945 height 865
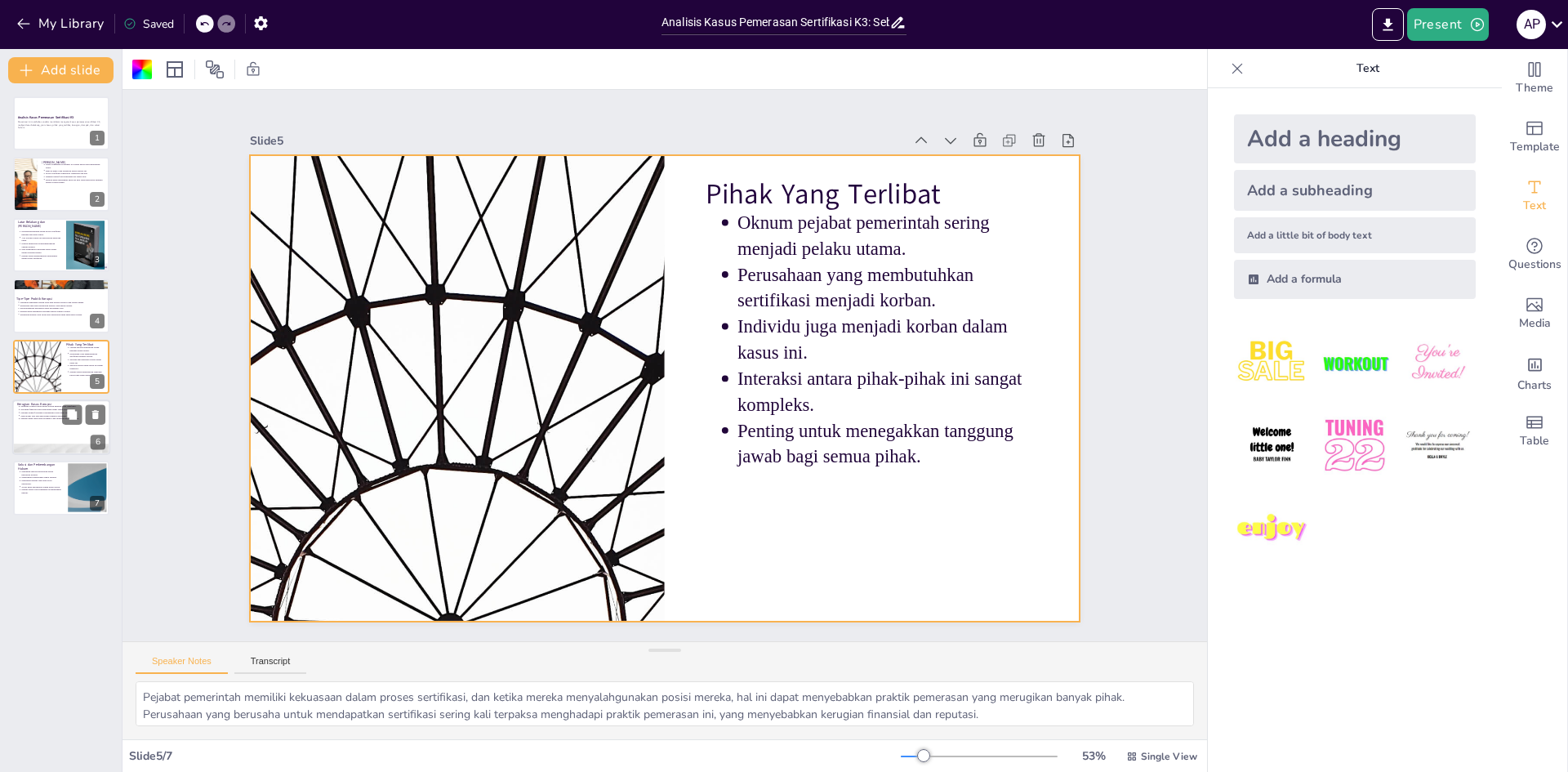
click at [43, 417] on p "Penting untuk menyadari kerugian yang ditimbulkan oleh korupsi." at bounding box center [62, 419] width 85 height 3
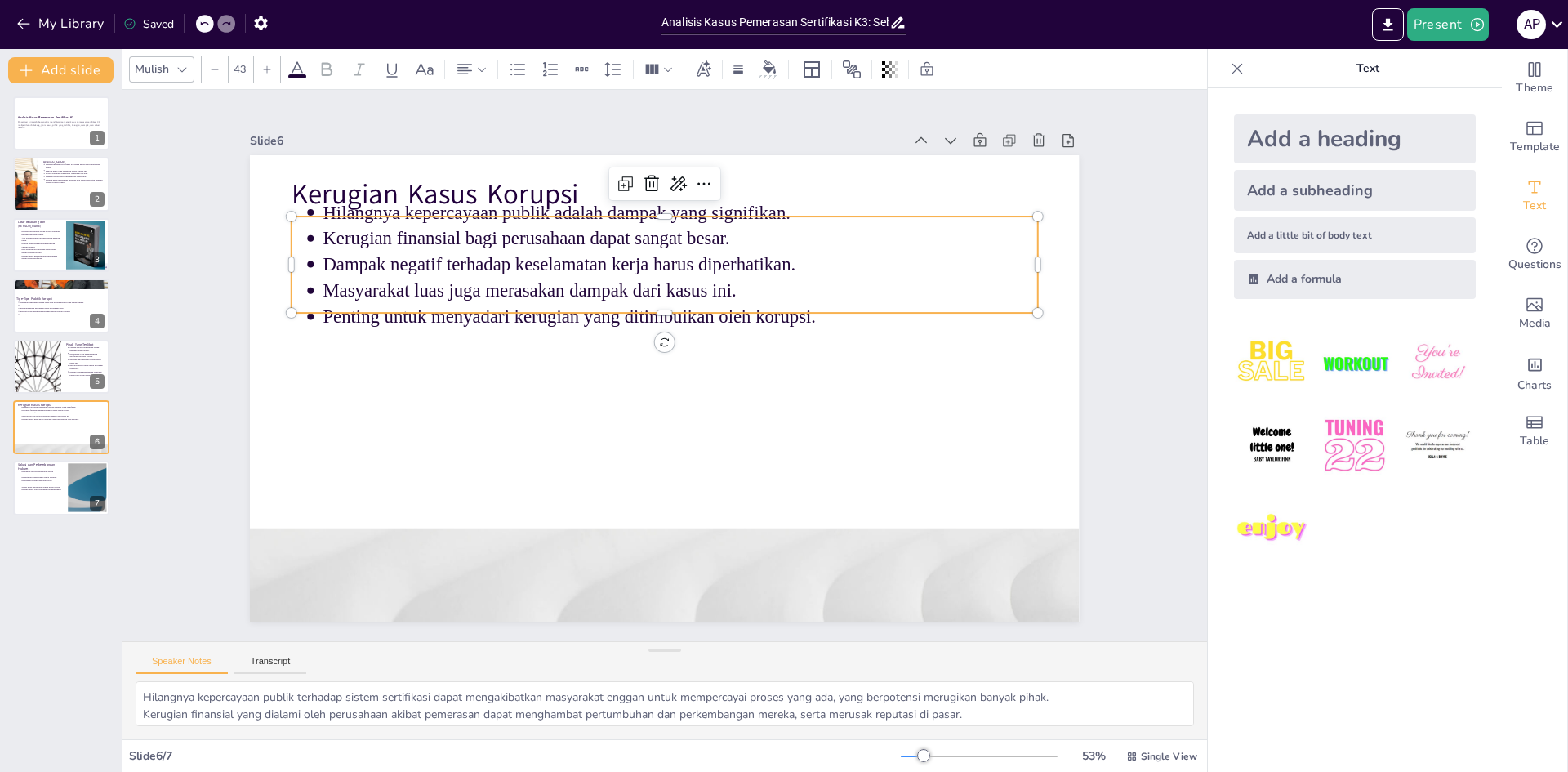
click at [566, 251] on p "Dampak negatif terhadap keselamatan kerja harus diperhatikan." at bounding box center [681, 264] width 714 height 26
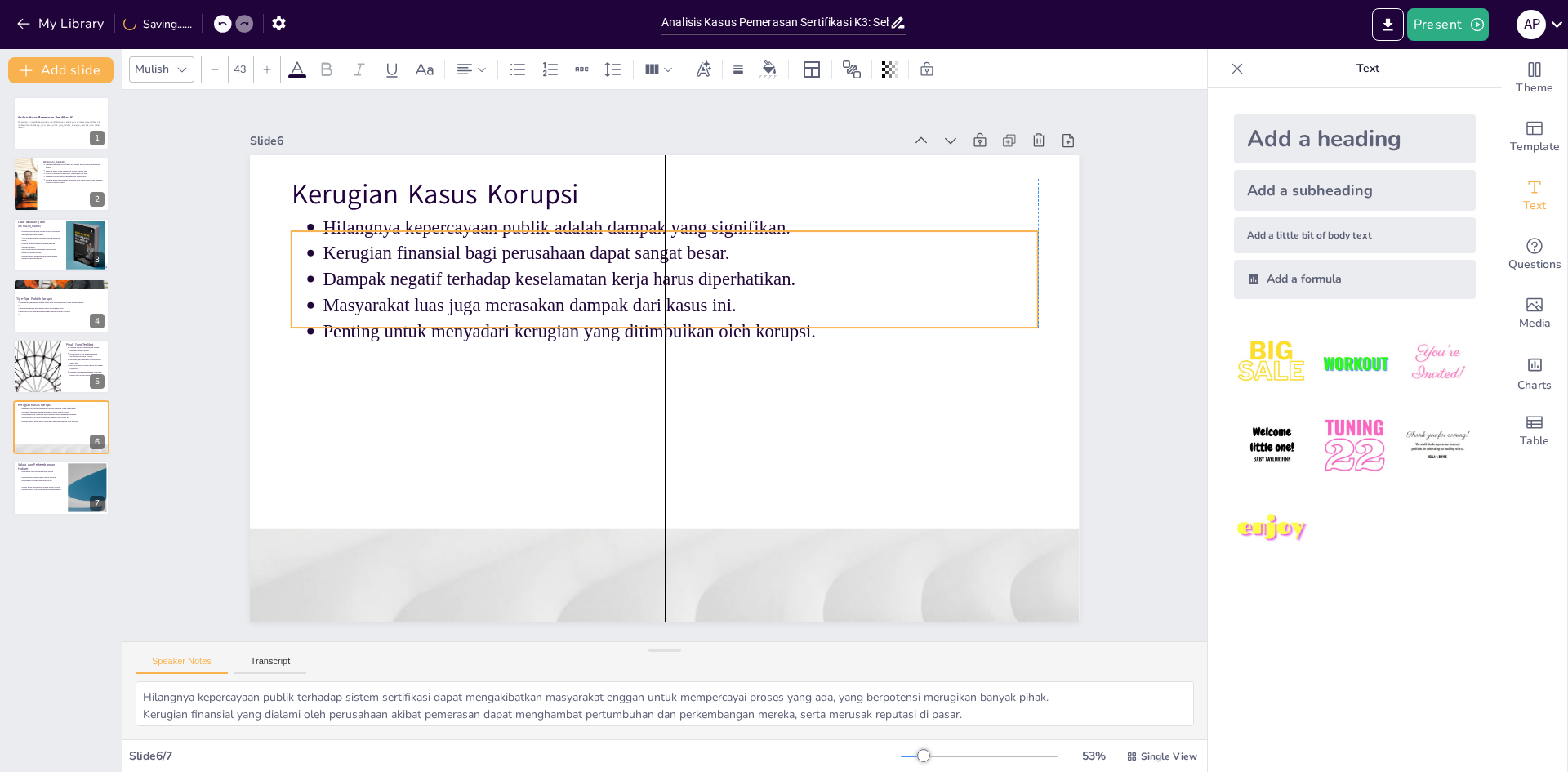
drag, startPoint x: 566, startPoint y: 251, endPoint x: 565, endPoint y: 266, distance: 15.0
click at [565, 266] on p "Dampak negatif terhadap keselamatan kerja harus diperhatikan." at bounding box center [681, 279] width 714 height 26
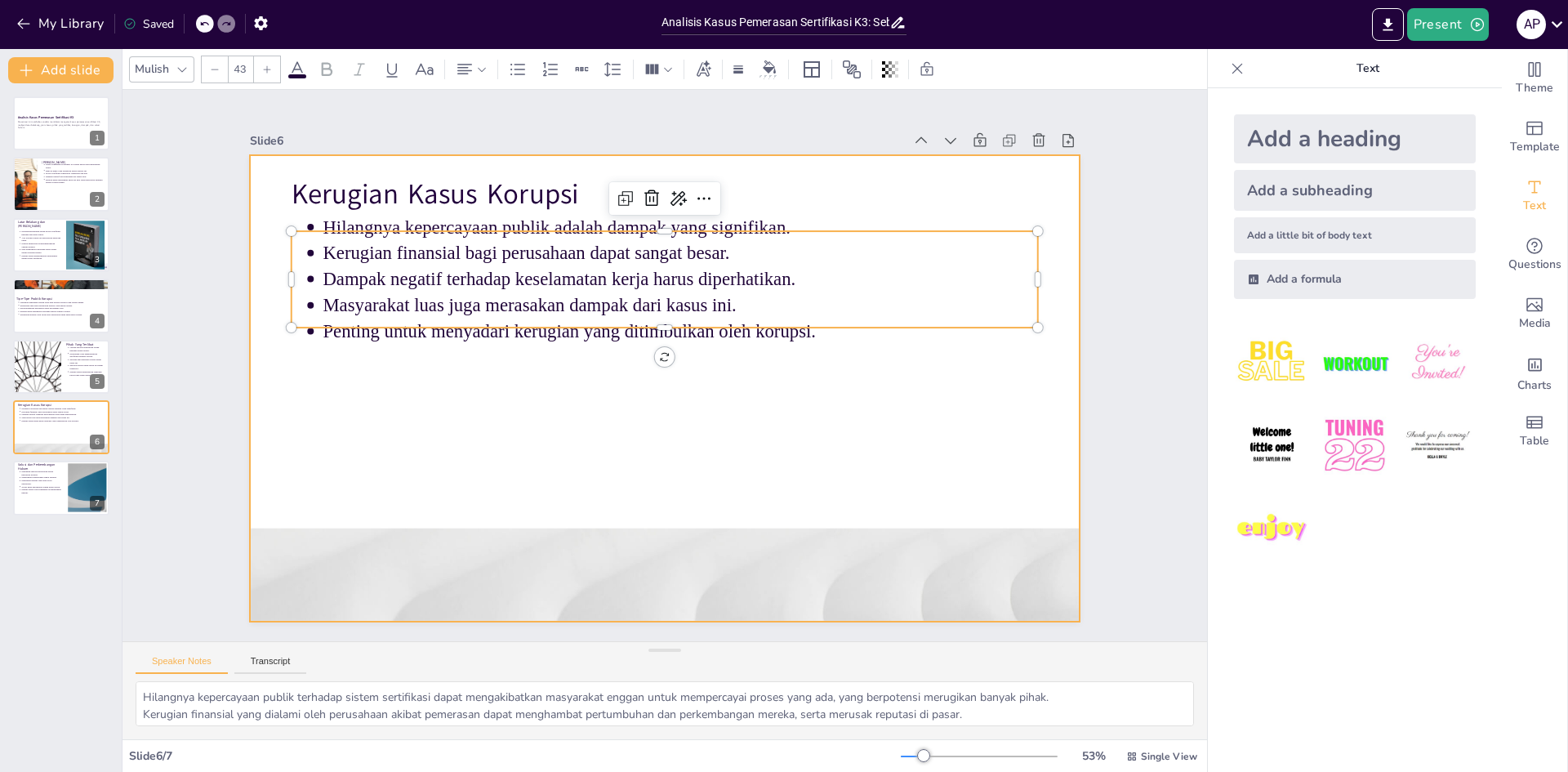
click at [948, 375] on div at bounding box center [664, 388] width 829 height 466
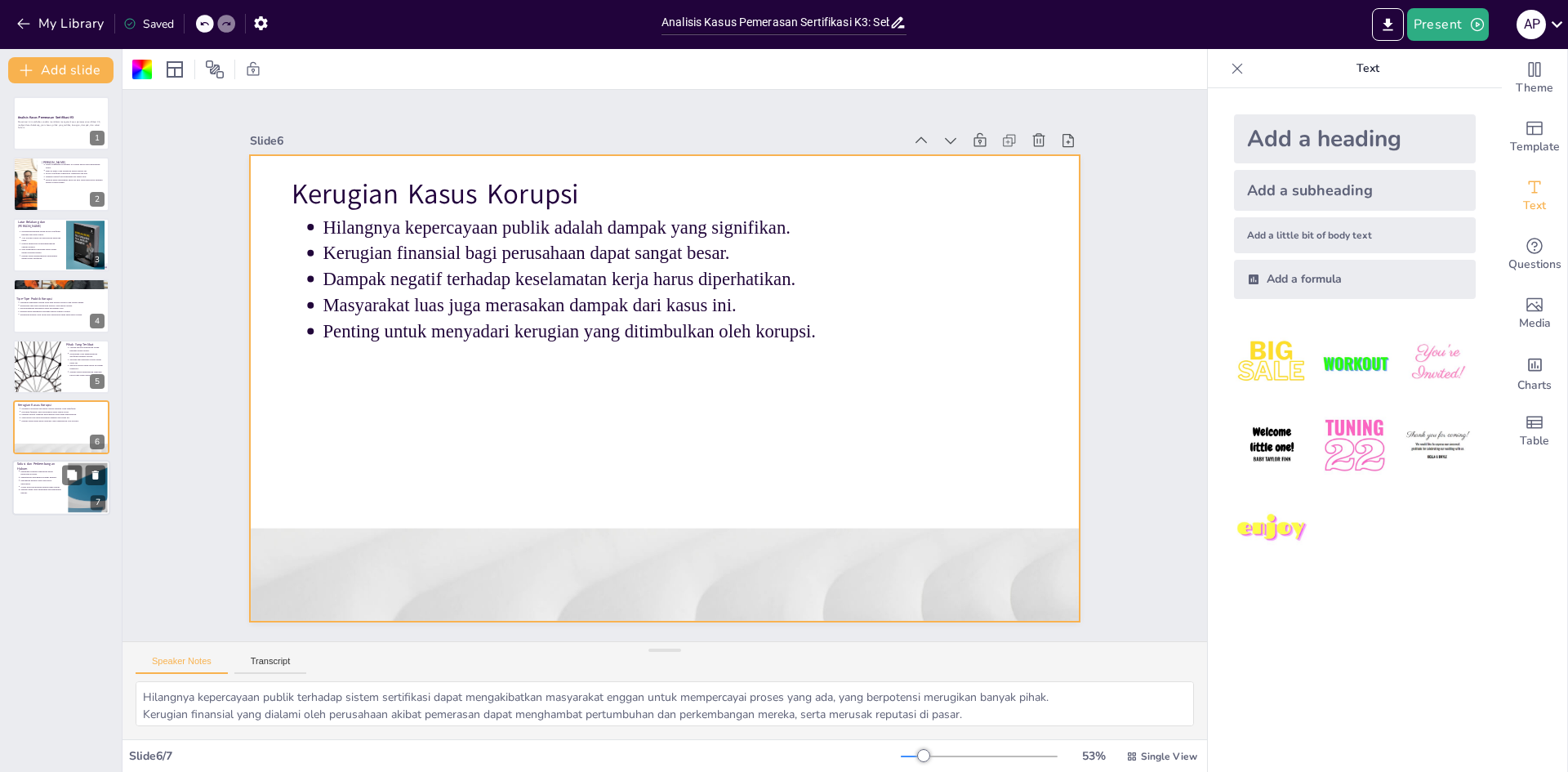
click at [53, 479] on p "Peningkatan transparansi sangat penting." at bounding box center [41, 478] width 41 height 3
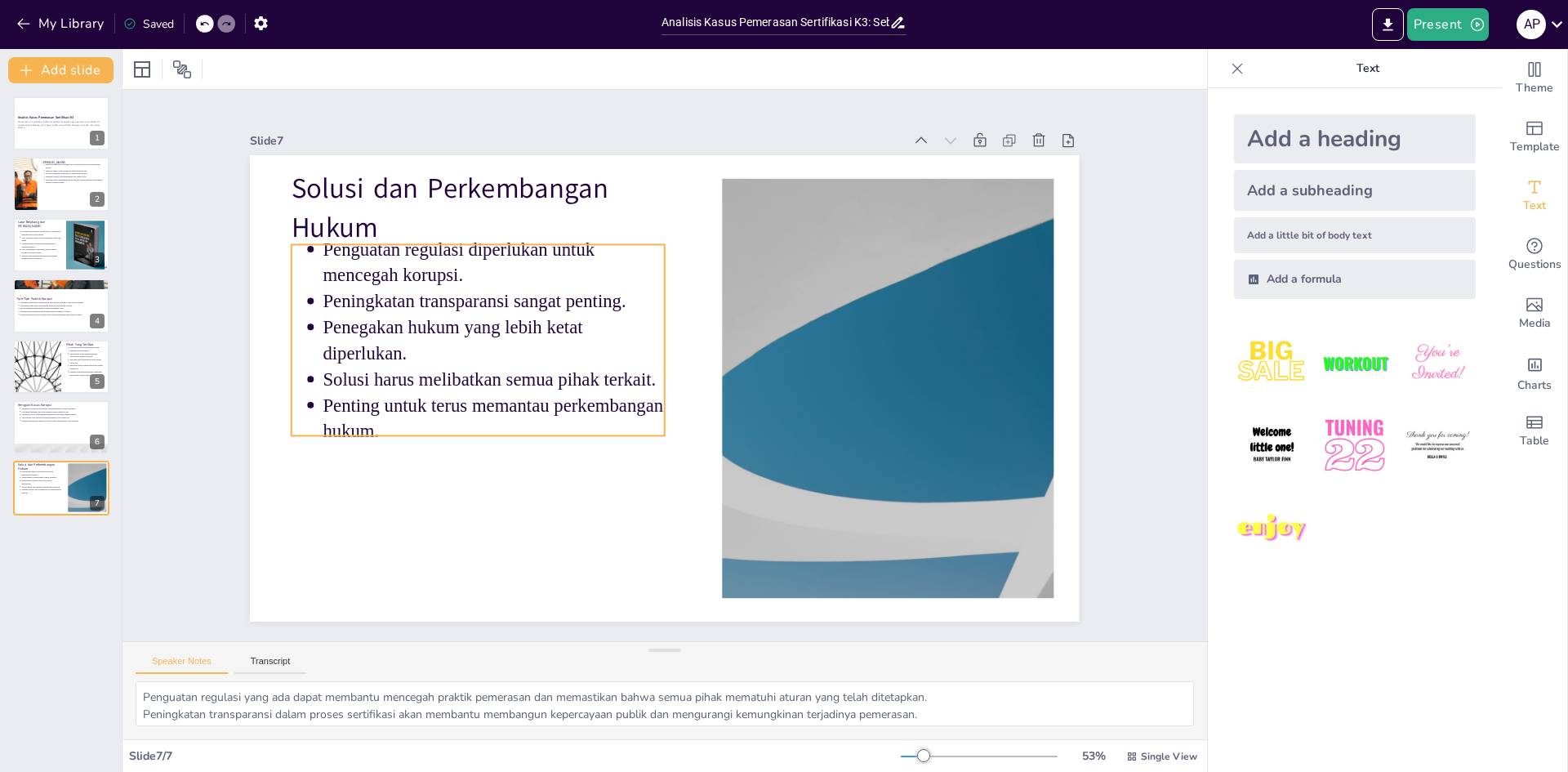
click at [459, 269] on p "Penguatan regulasi diperlukan untuk mencegah korupsi." at bounding box center [494, 262] width 342 height 53
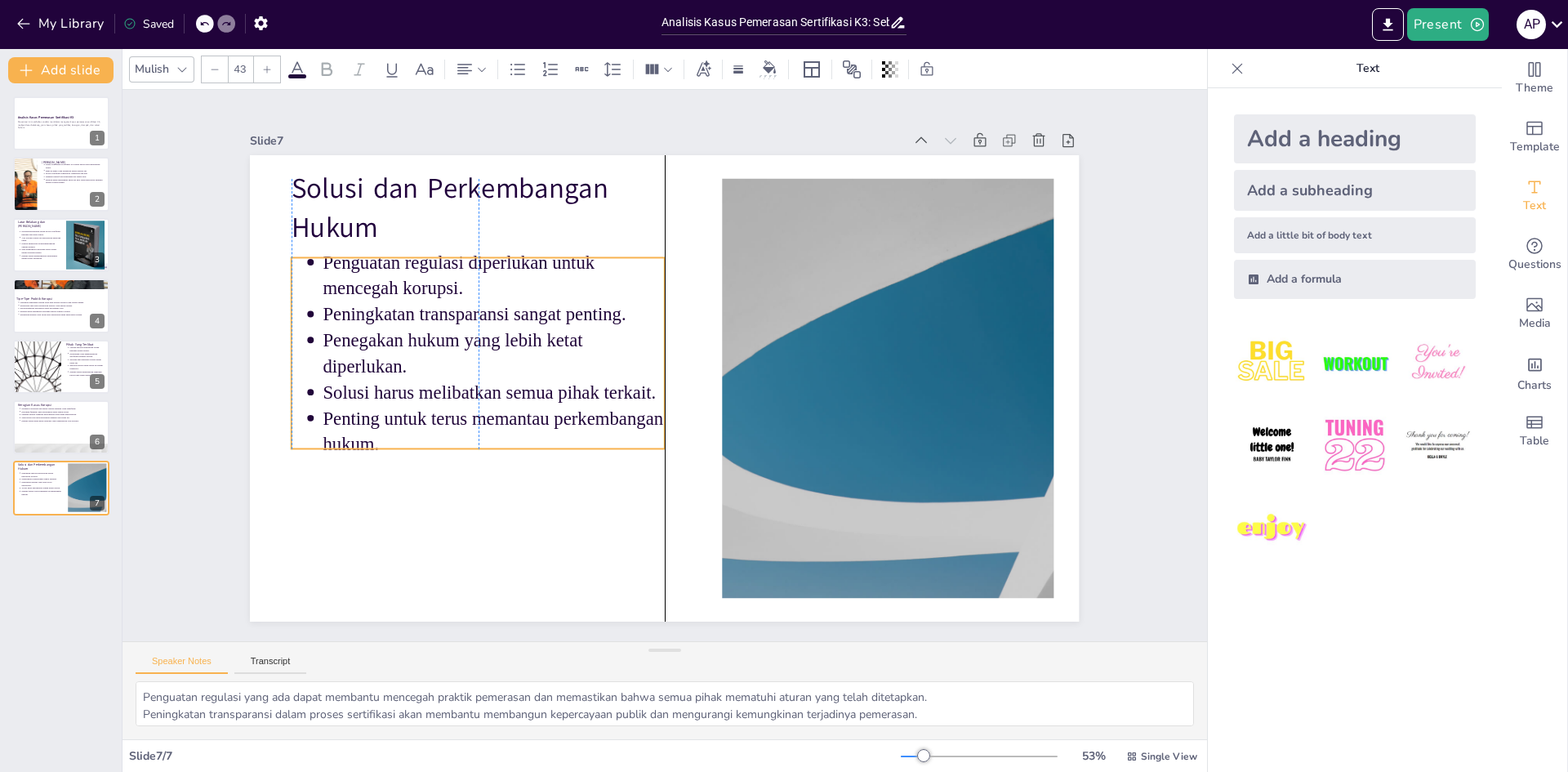
drag, startPoint x: 451, startPoint y: 296, endPoint x: 471, endPoint y: 276, distance: 28.3
click at [447, 309] on p "Peningkatan transparansi sangat penting." at bounding box center [494, 315] width 342 height 26
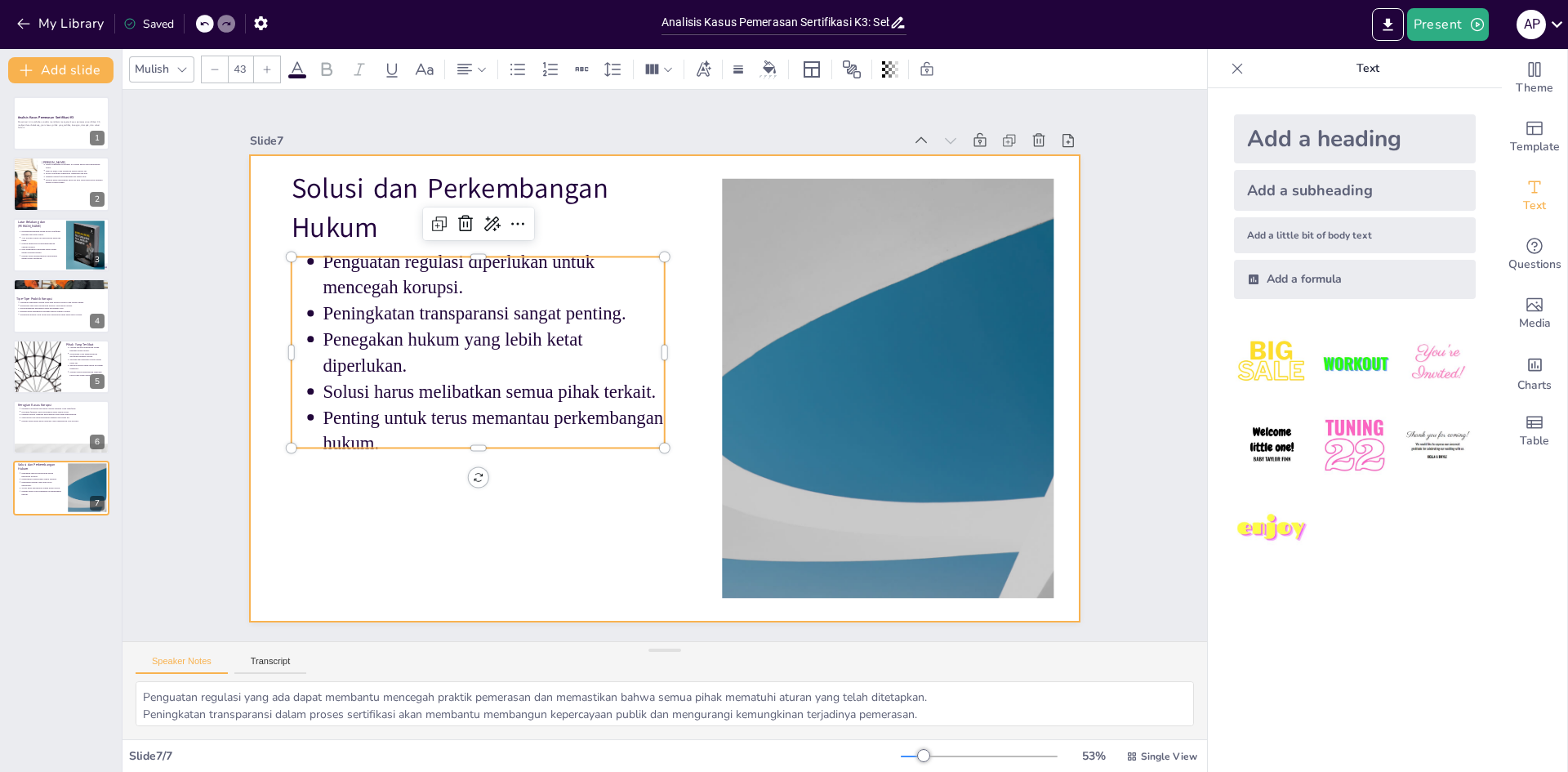
click at [676, 216] on div at bounding box center [642, 362] width 550 height 873
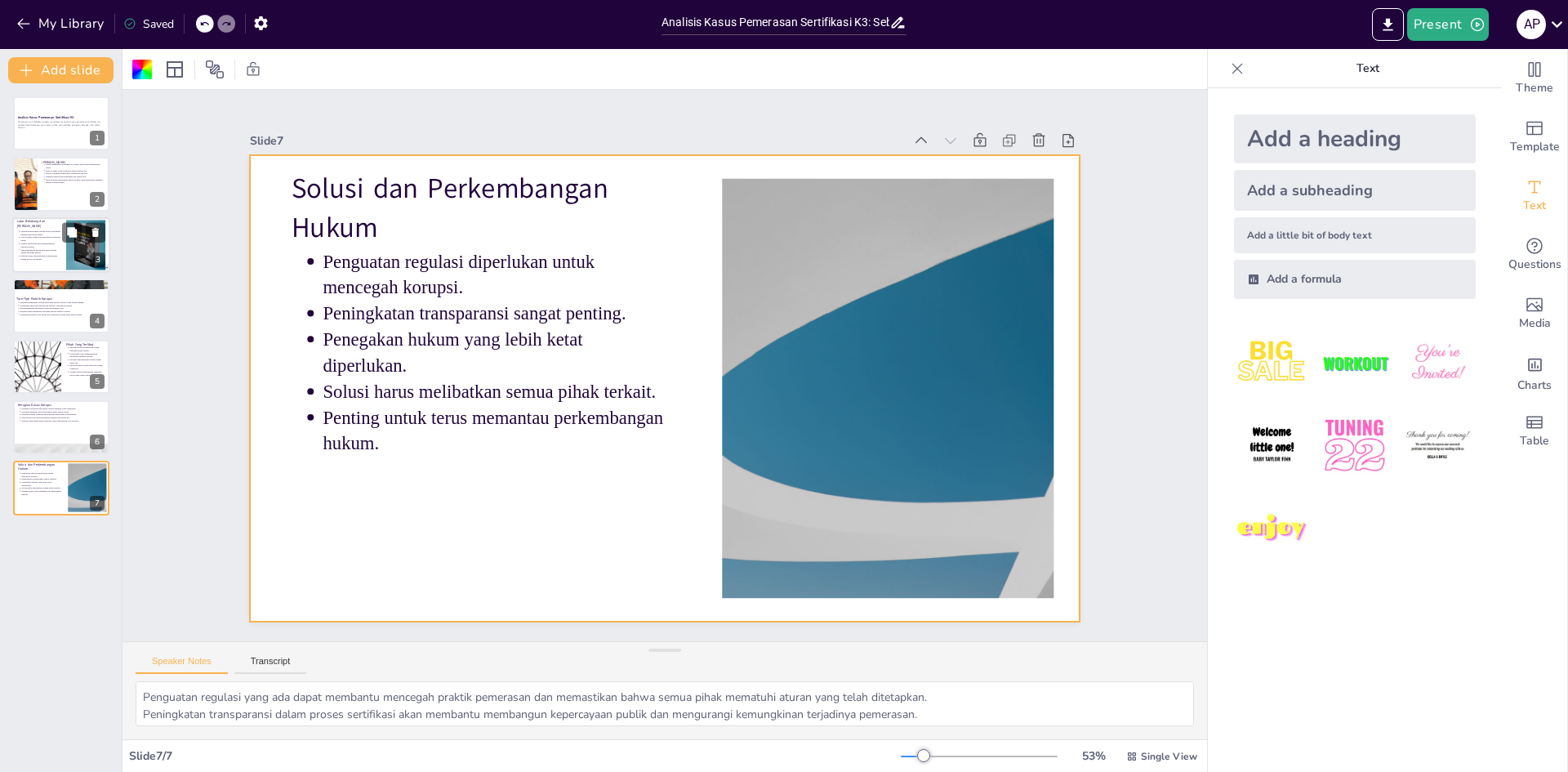
click at [33, 250] on p "Penyalahgunaan kekuasaan dapat terjadi dalam berbagai bentuk." at bounding box center [41, 251] width 41 height 7
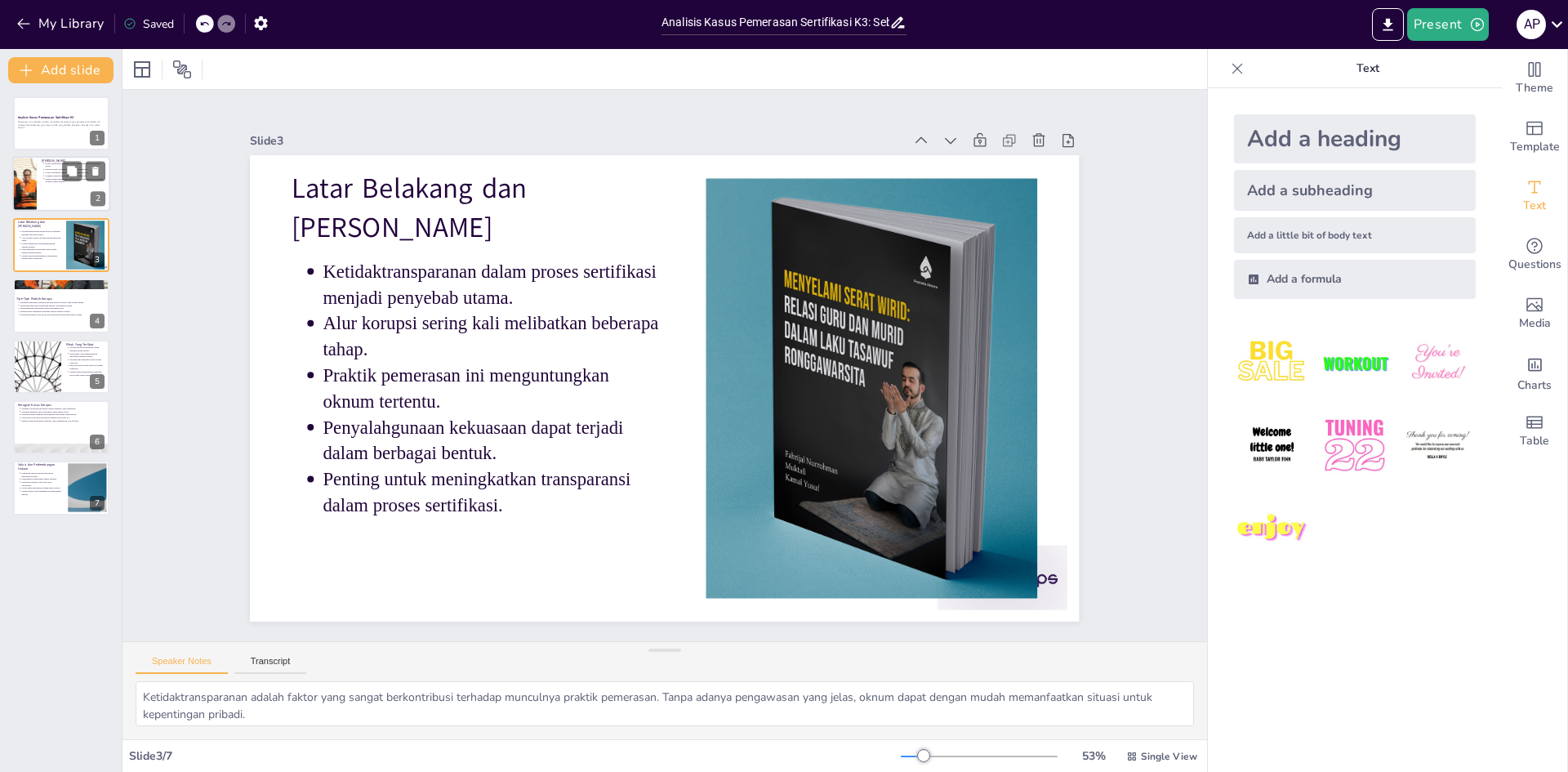
click at [24, 182] on div at bounding box center [24, 185] width 94 height 56
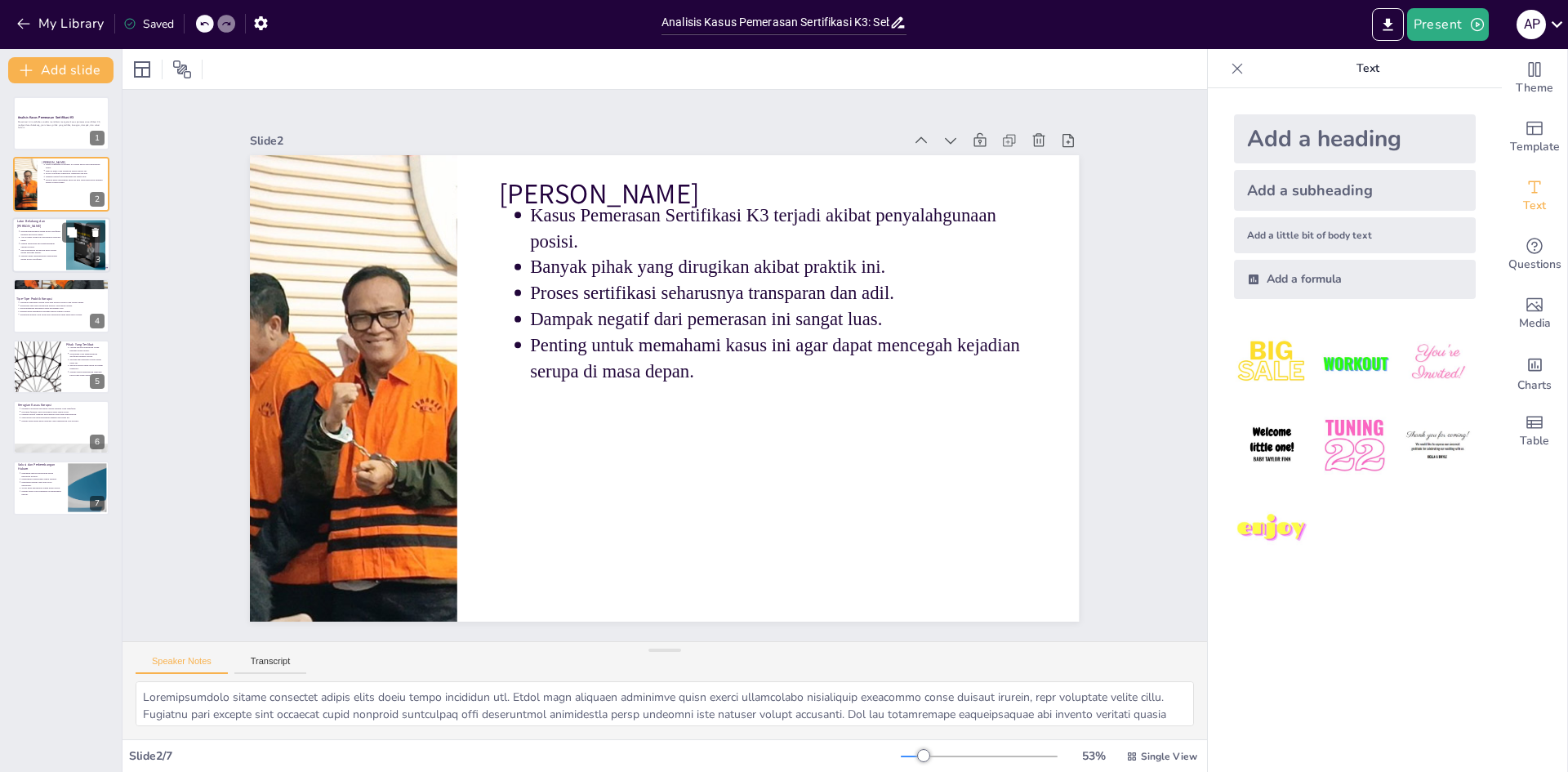
click at [41, 250] on p "Penyalahgunaan kekuasaan dapat terjadi dalam berbagai bentuk." at bounding box center [41, 251] width 41 height 7
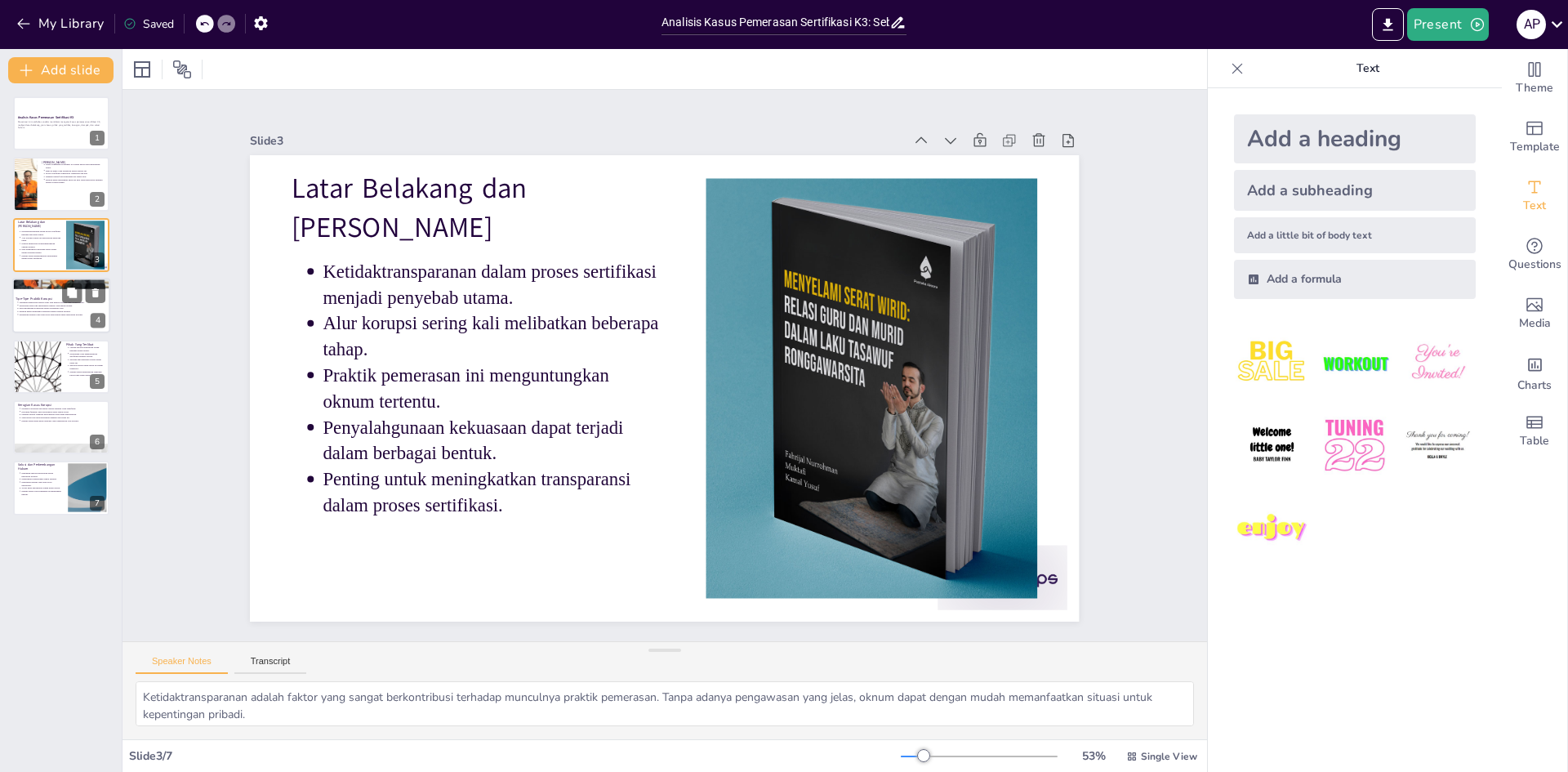
click at [44, 296] on p "Tipe-Tipe Praktik Korupsi" at bounding box center [59, 299] width 88 height 5
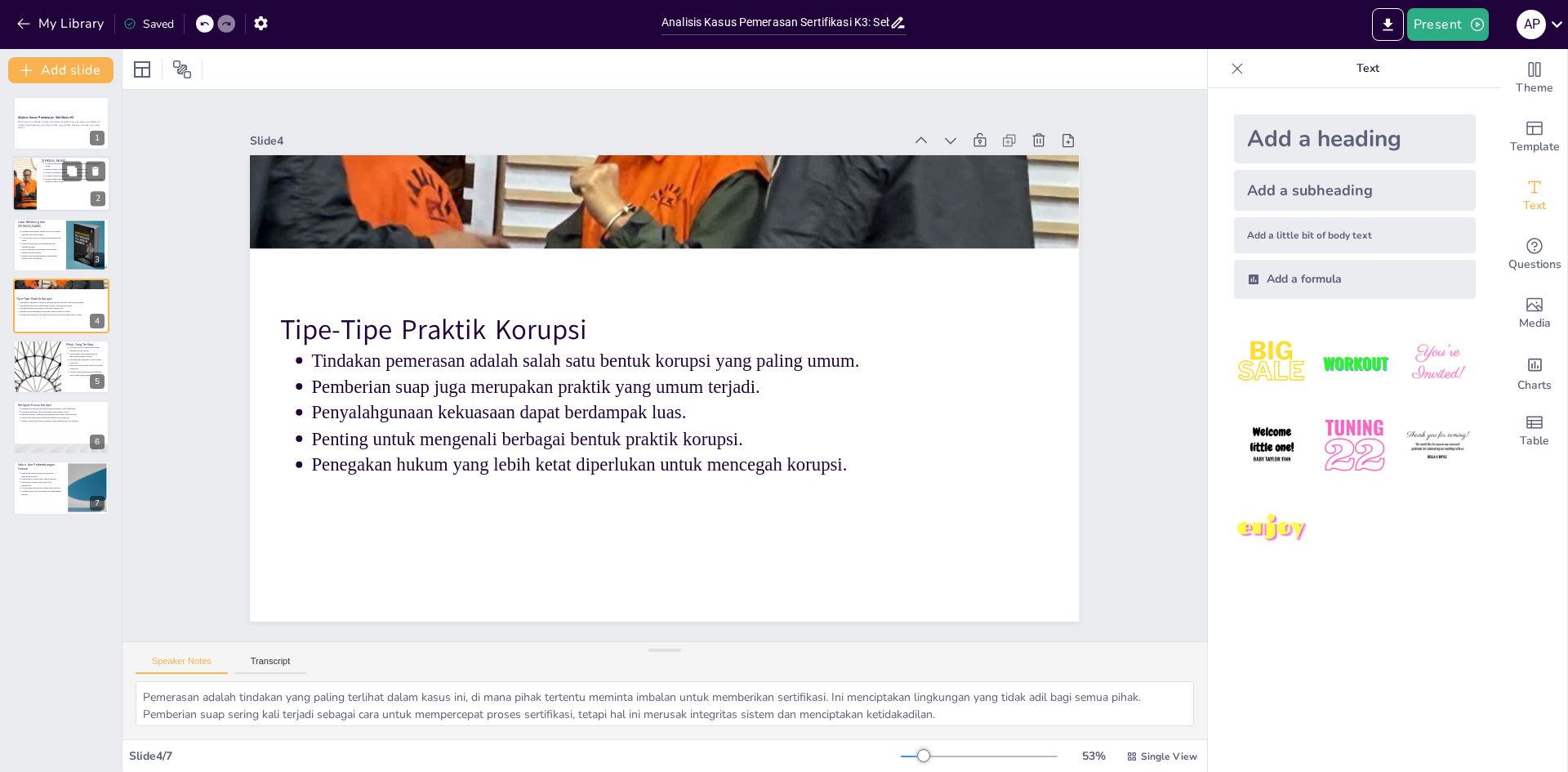
click at [25, 179] on div at bounding box center [24, 185] width 94 height 56
type textarea "Penyalahgunaan posisi merupakan faktor utama dalam kasus pemerasan ini. Oknum y…"
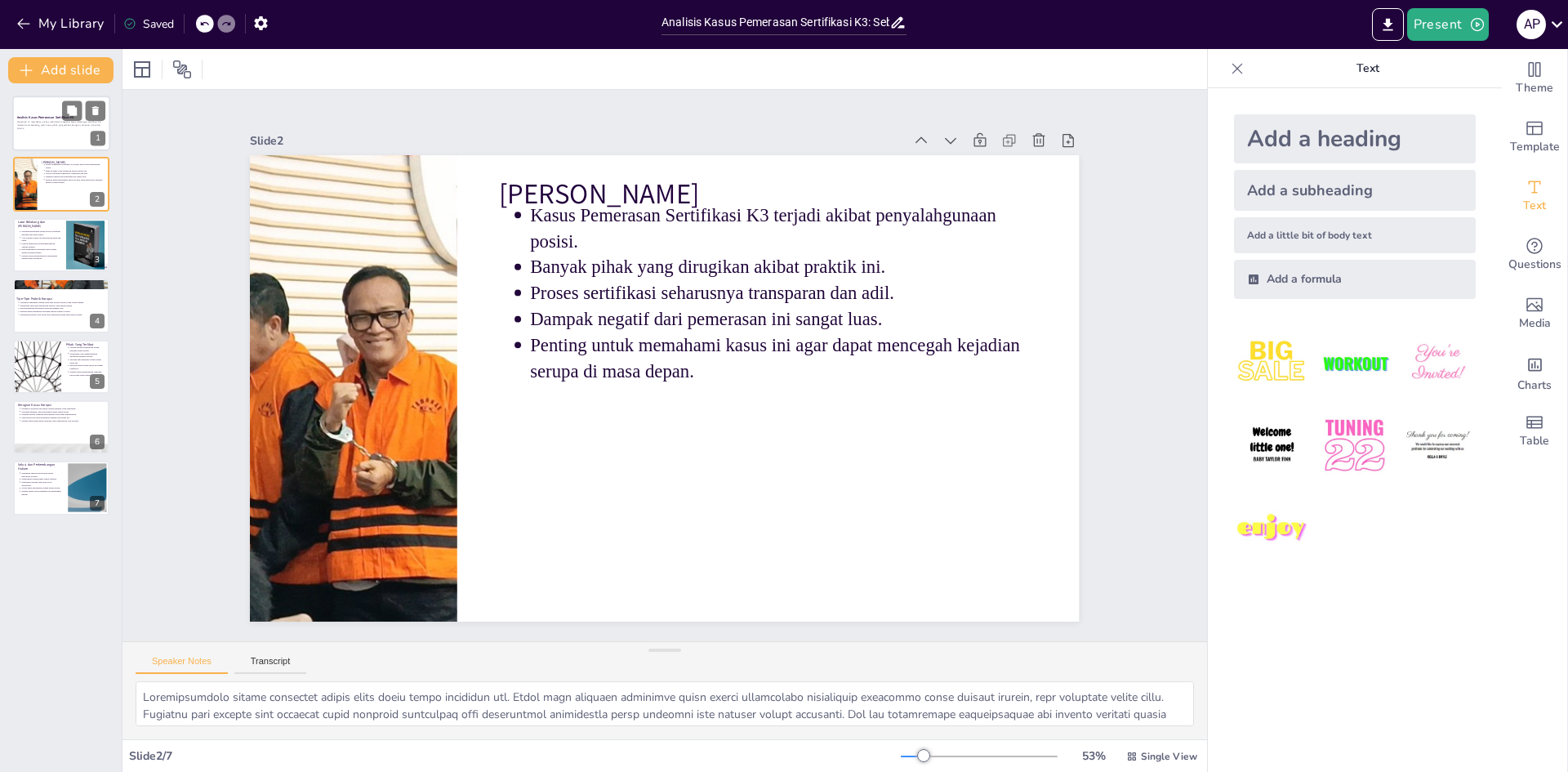
click at [33, 140] on div at bounding box center [61, 123] width 98 height 56
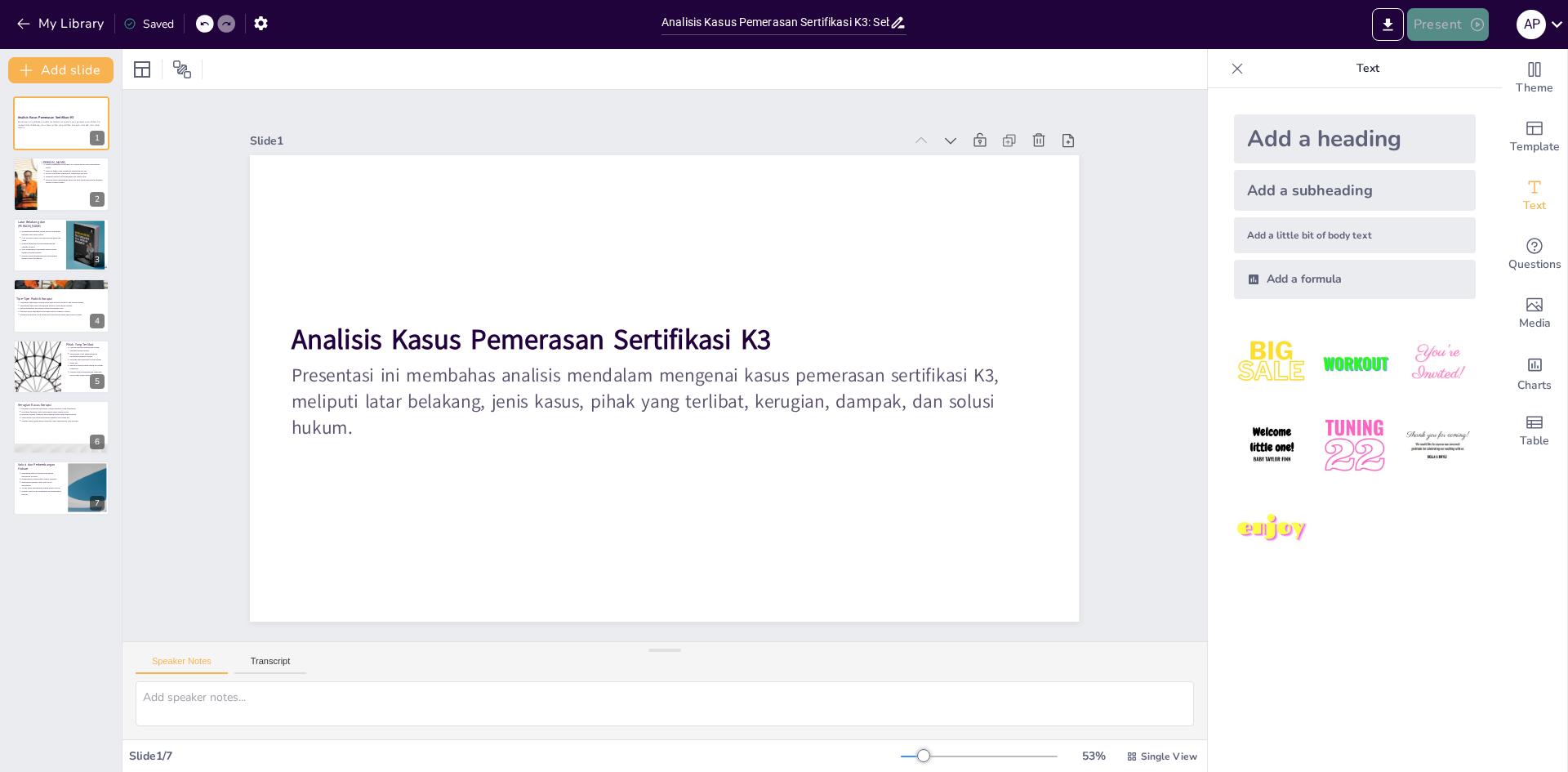
click at [1455, 19] on button "Present" at bounding box center [1447, 25] width 81 height 33
click at [1548, 625] on div at bounding box center [784, 386] width 1568 height 772
click at [1526, 305] on icon "Add images, graphics, shapes or video" at bounding box center [1534, 305] width 16 height 14
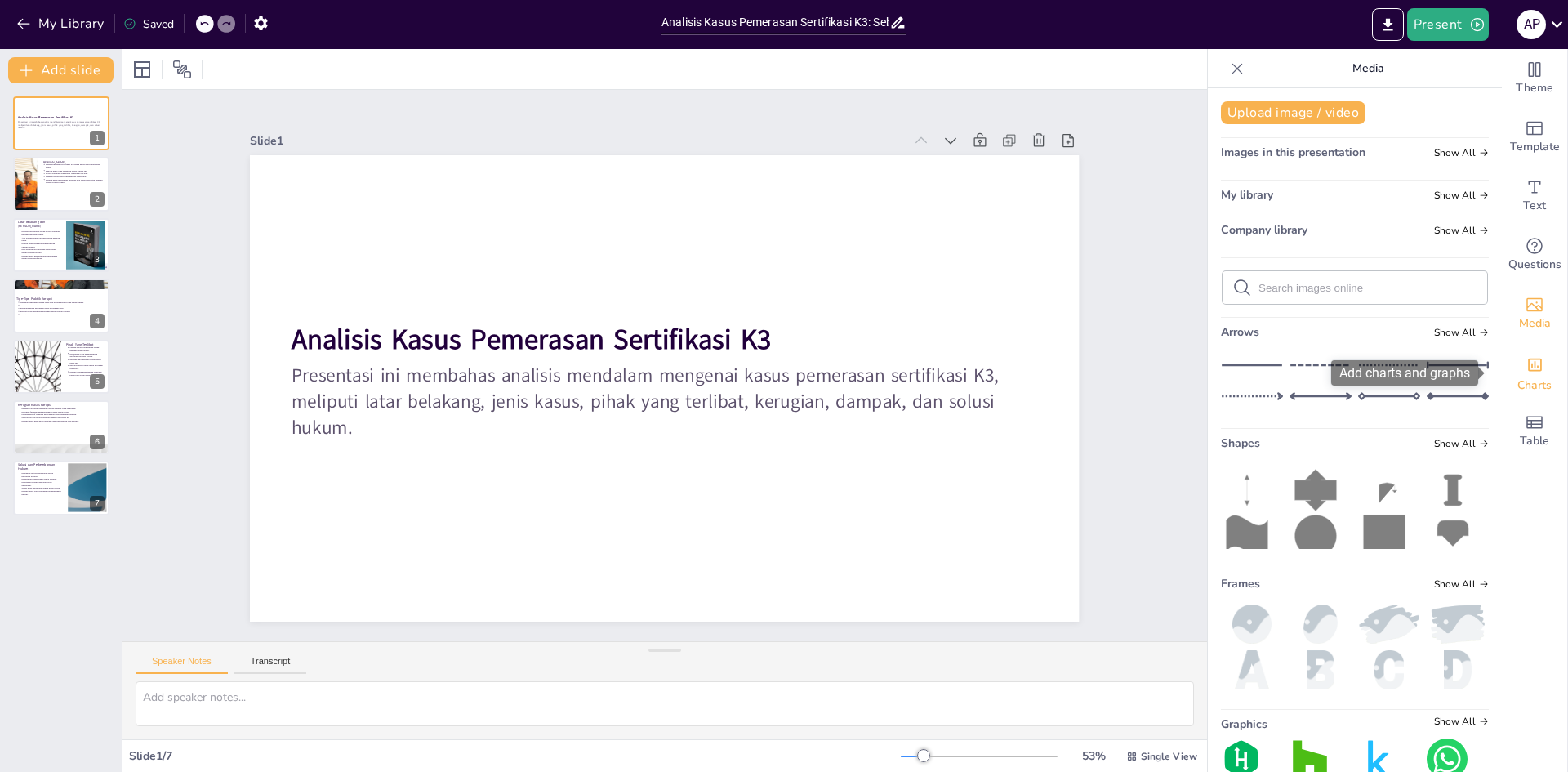
click at [1526, 356] on icon "Add charts and graphs" at bounding box center [1534, 365] width 17 height 17
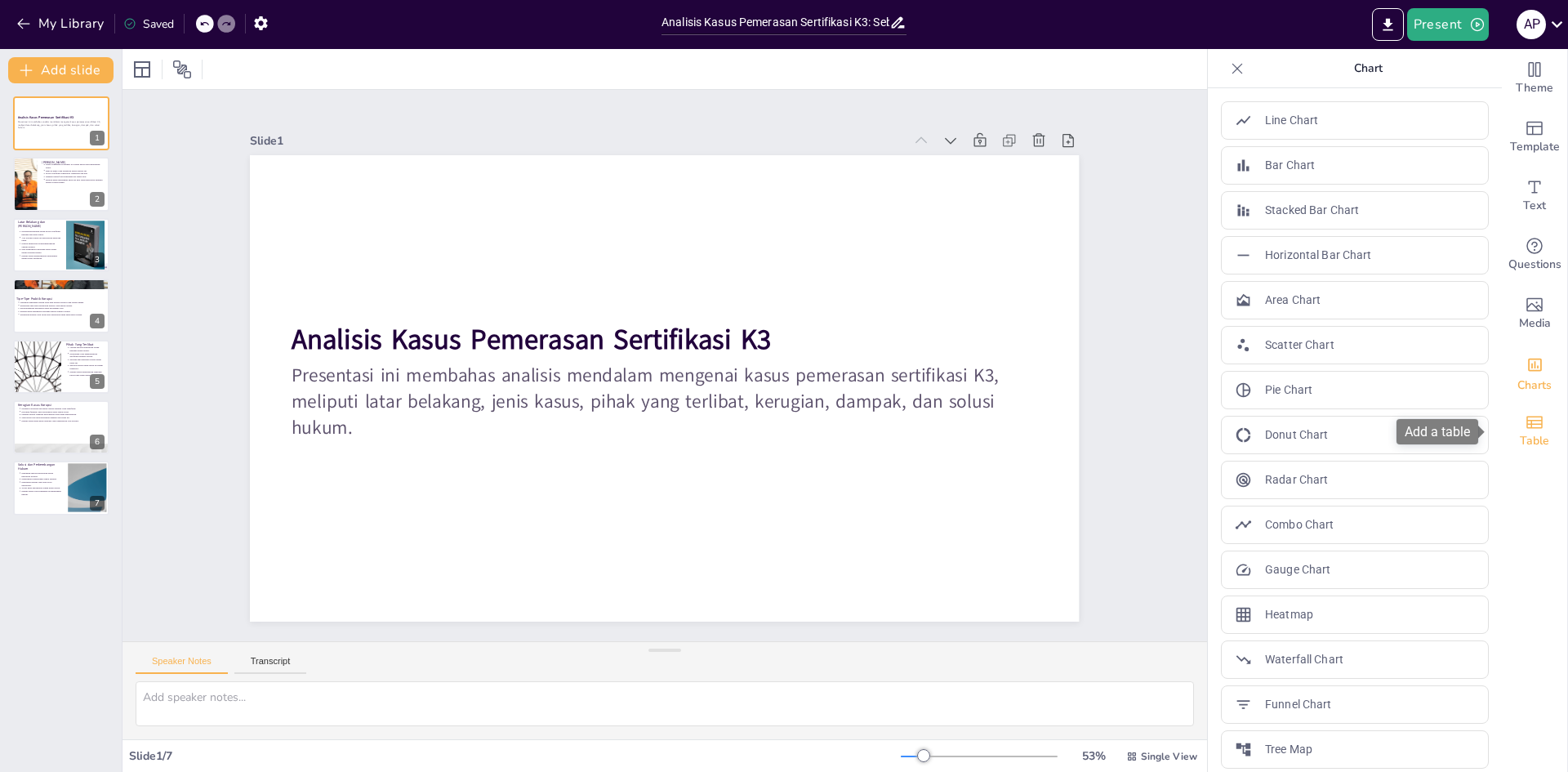
click at [1524, 430] on icon "Add a table" at bounding box center [1534, 422] width 20 height 20
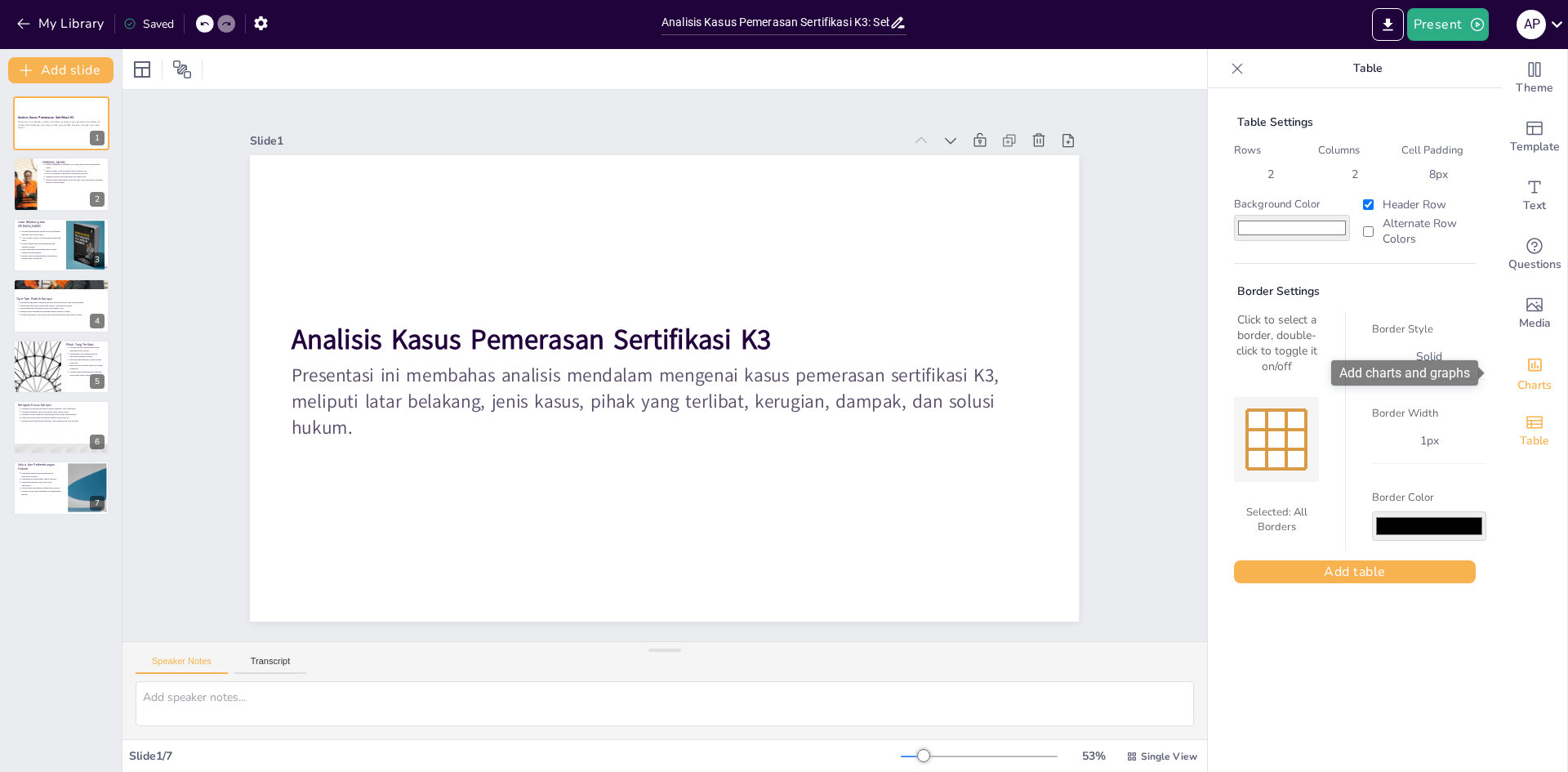
click at [1530, 383] on span "Charts" at bounding box center [1534, 386] width 34 height 18
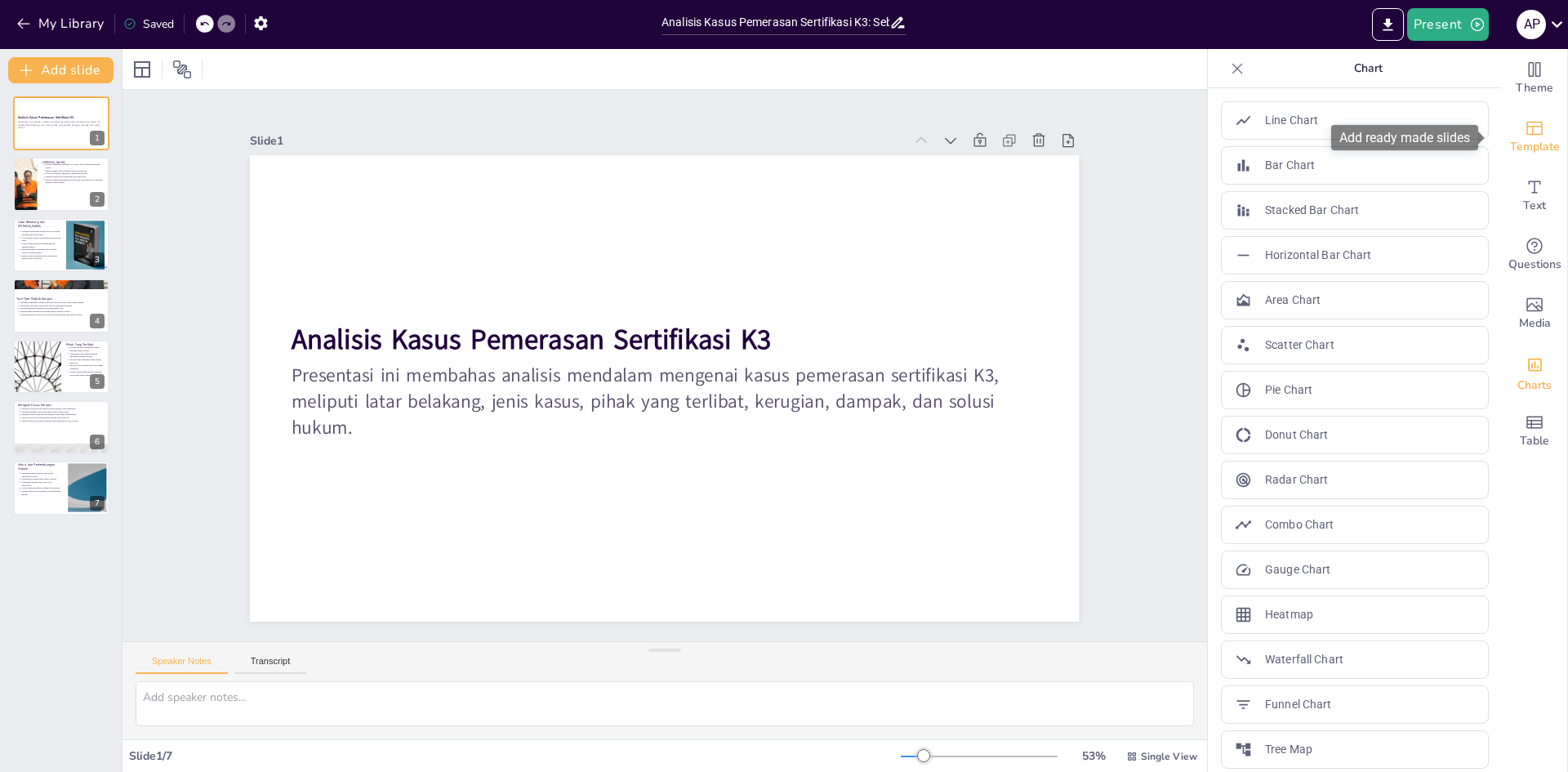
click at [1523, 143] on span "Template" at bounding box center [1534, 147] width 50 height 18
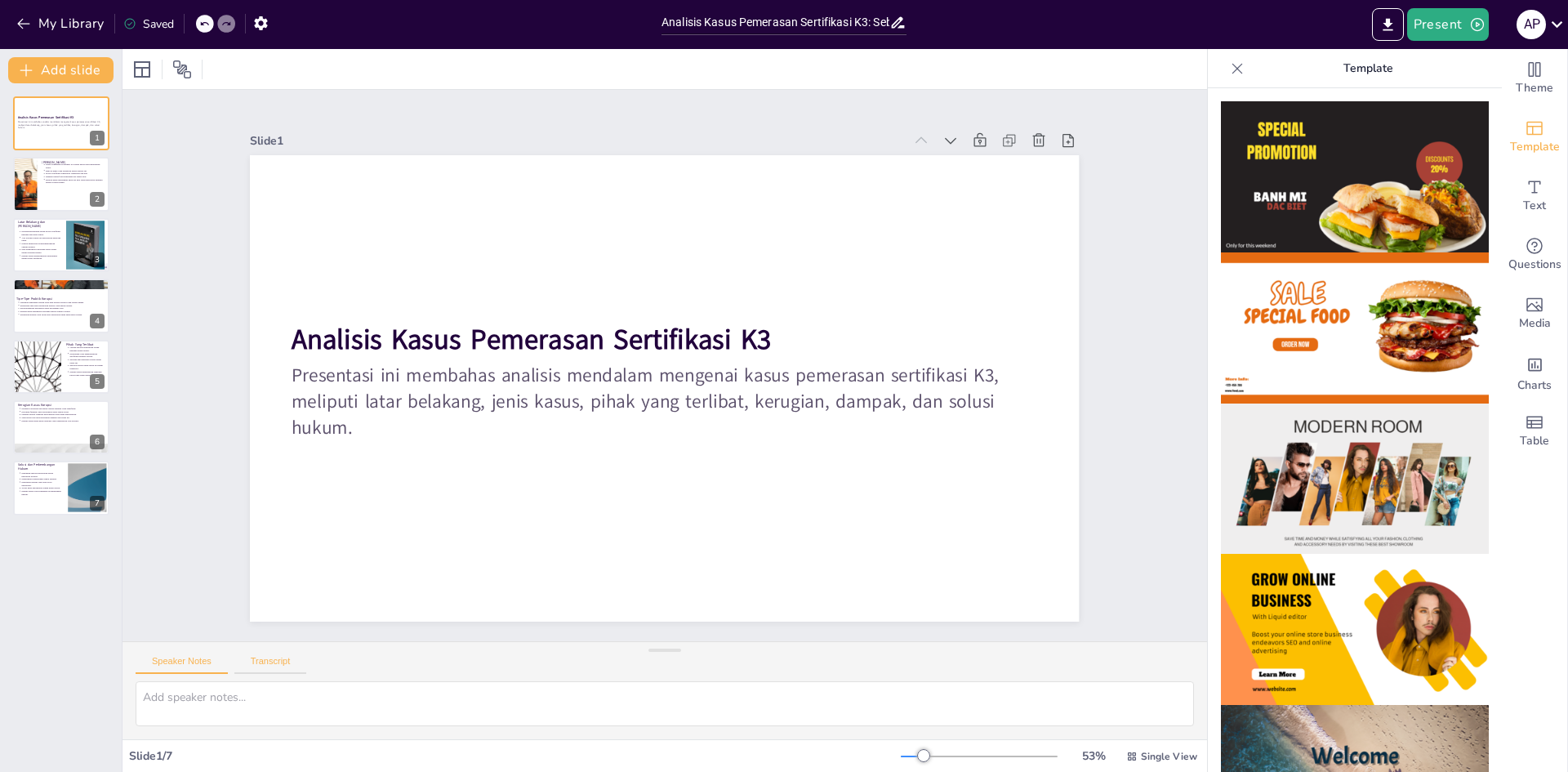
click at [279, 669] on button "Transcript" at bounding box center [270, 665] width 73 height 18
click at [209, 667] on button "Speaker Notes" at bounding box center [181, 665] width 92 height 18
click at [240, 663] on button "Transcript" at bounding box center [270, 665] width 73 height 18
click at [206, 663] on button "Speaker Notes" at bounding box center [181, 665] width 92 height 18
click at [265, 678] on div "Speaker Notes Transcript" at bounding box center [664, 662] width 1084 height 39
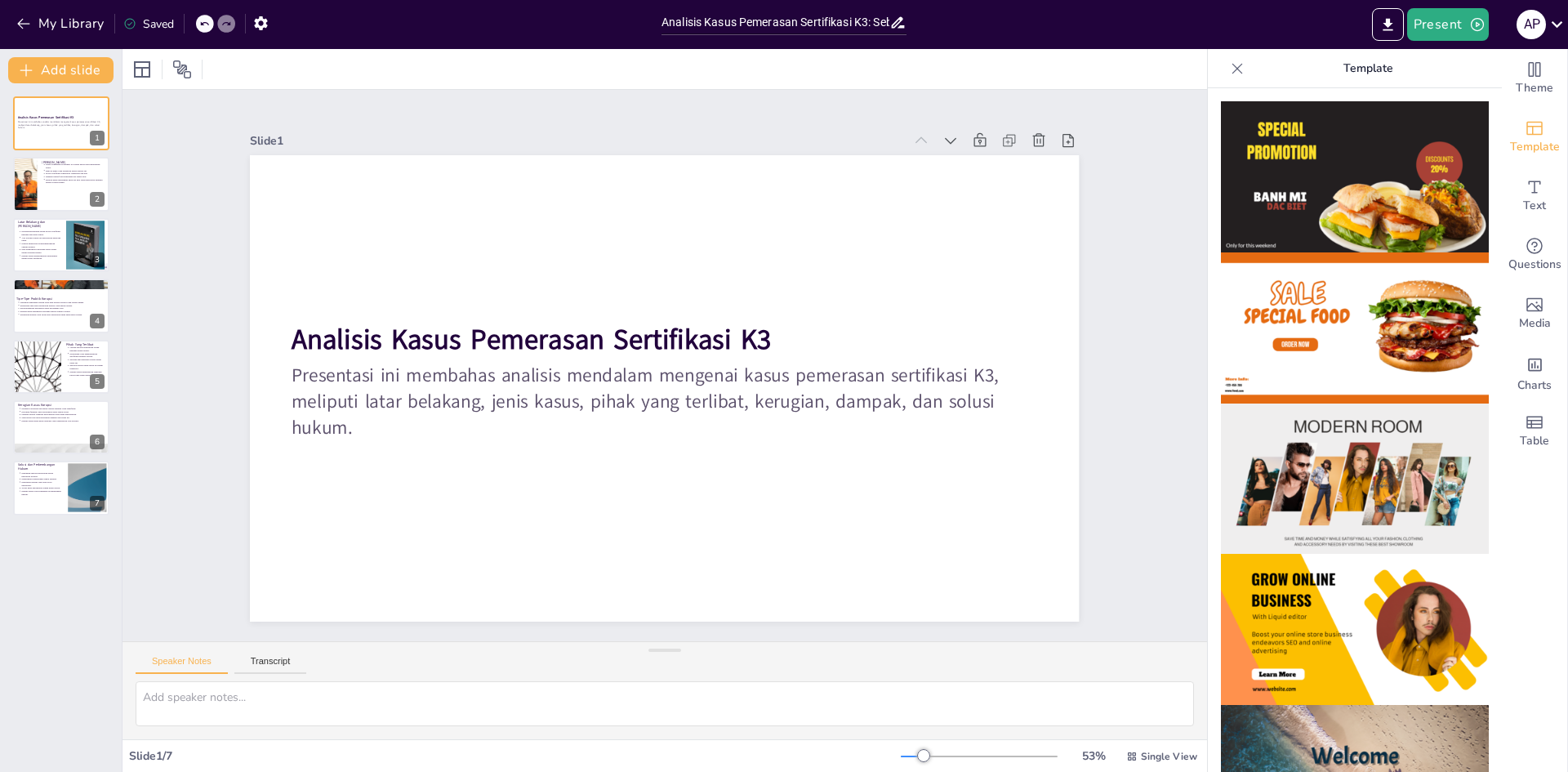
click at [1229, 73] on icon at bounding box center [1237, 69] width 16 height 16
